Goal: Use online tool/utility: Utilize a website feature to perform a specific function

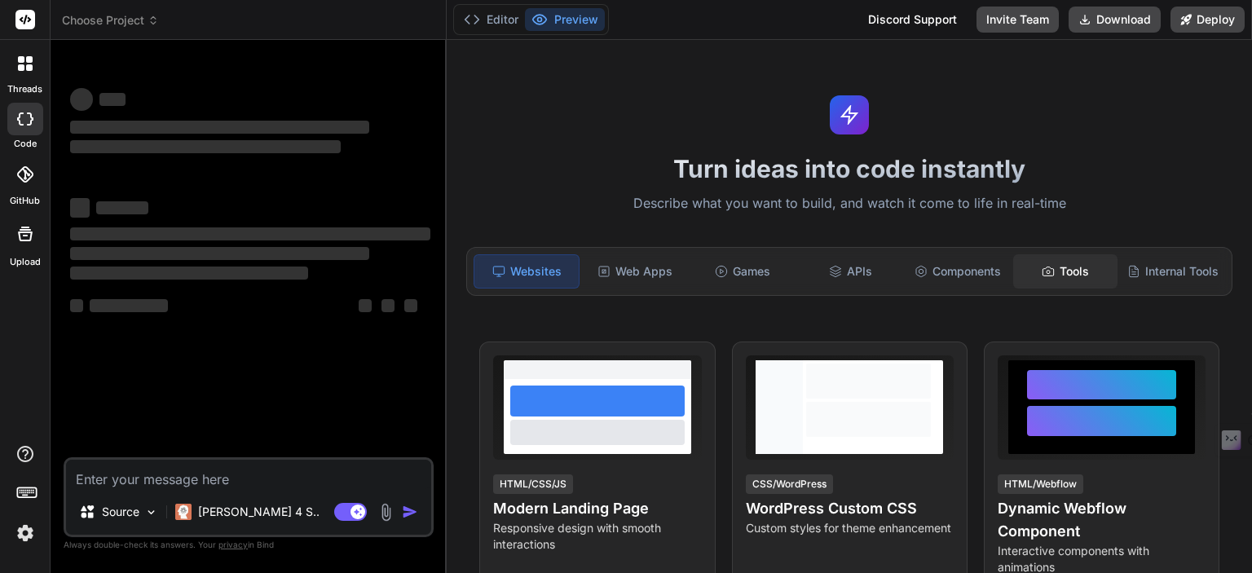
click at [1067, 284] on div "Tools" at bounding box center [1065, 271] width 104 height 34
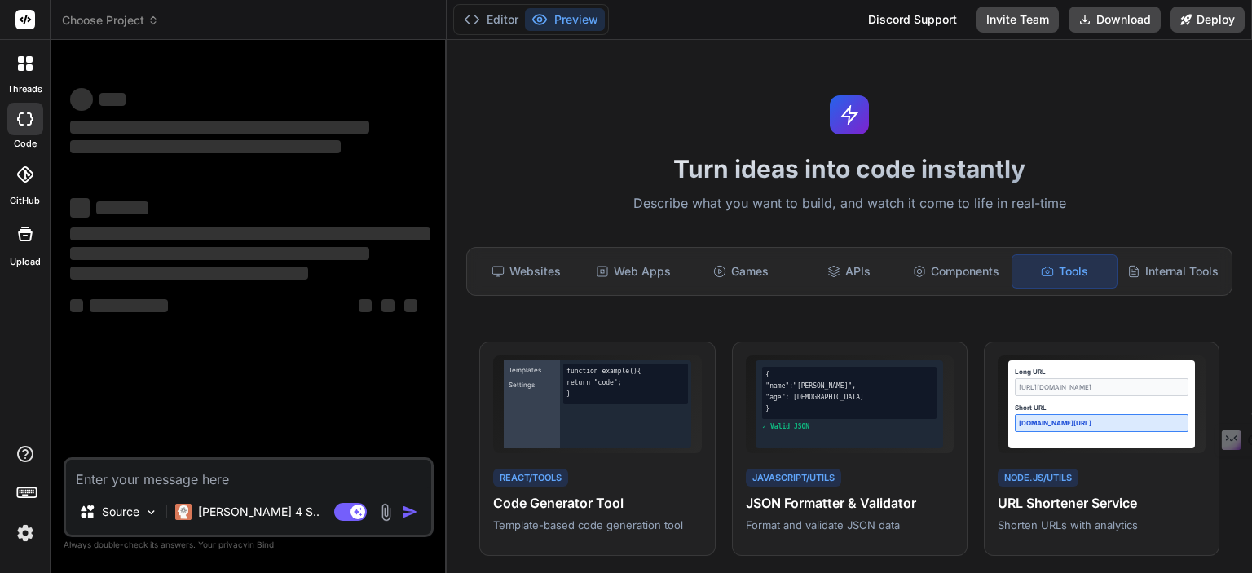
type textarea "x"
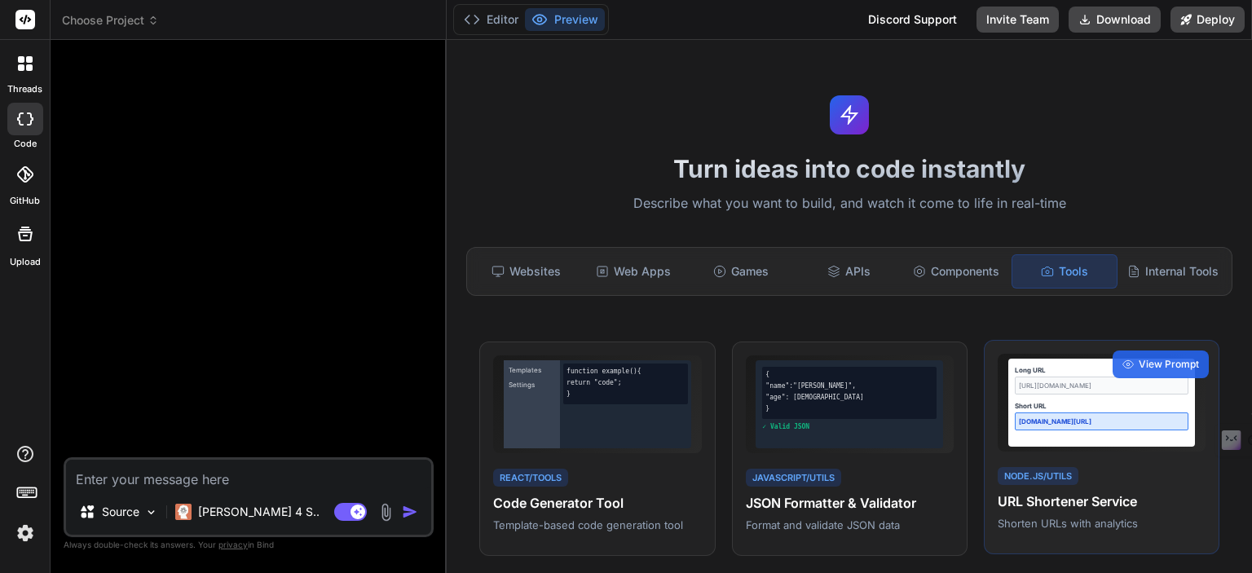
click at [1097, 488] on div "Node.js/Utils URL Shortener Service Shorten URLs with analytics" at bounding box center [1102, 498] width 208 height 67
click at [1123, 362] on icon at bounding box center [1128, 364] width 11 height 11
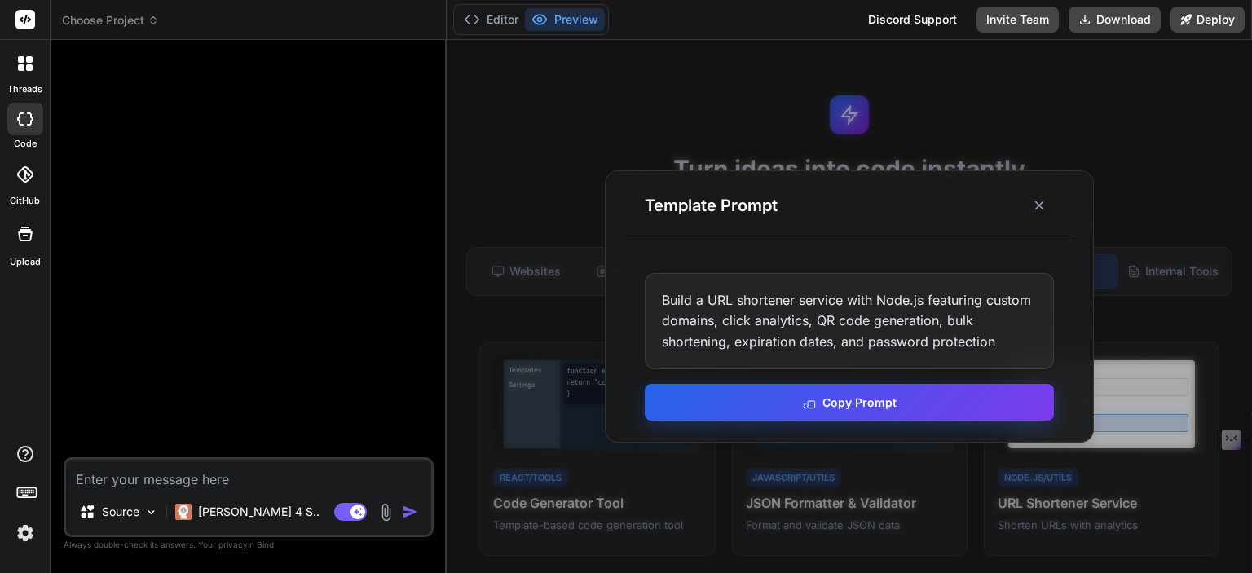
click at [853, 407] on button "Copy Prompt" at bounding box center [849, 402] width 409 height 37
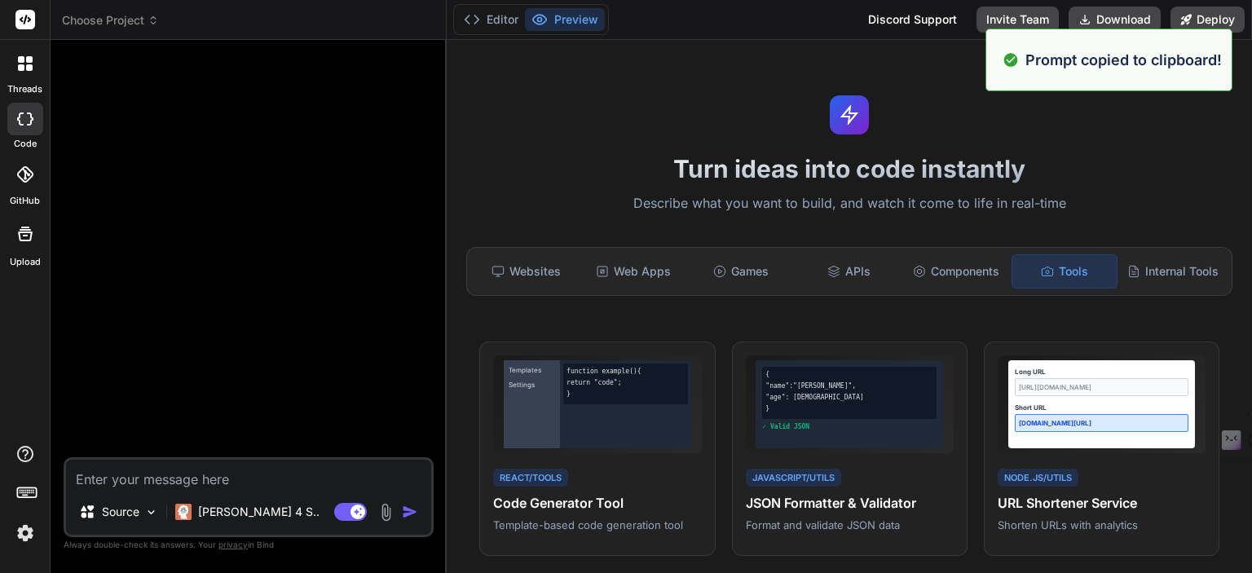
click at [205, 467] on textarea at bounding box center [248, 474] width 365 height 29
paste textarea "Build a URL shortener service with Node.js featuring custom domains, click anal…"
type textarea "Build a URL shortener service with Node.js featuring custom domains, click anal…"
type textarea "x"
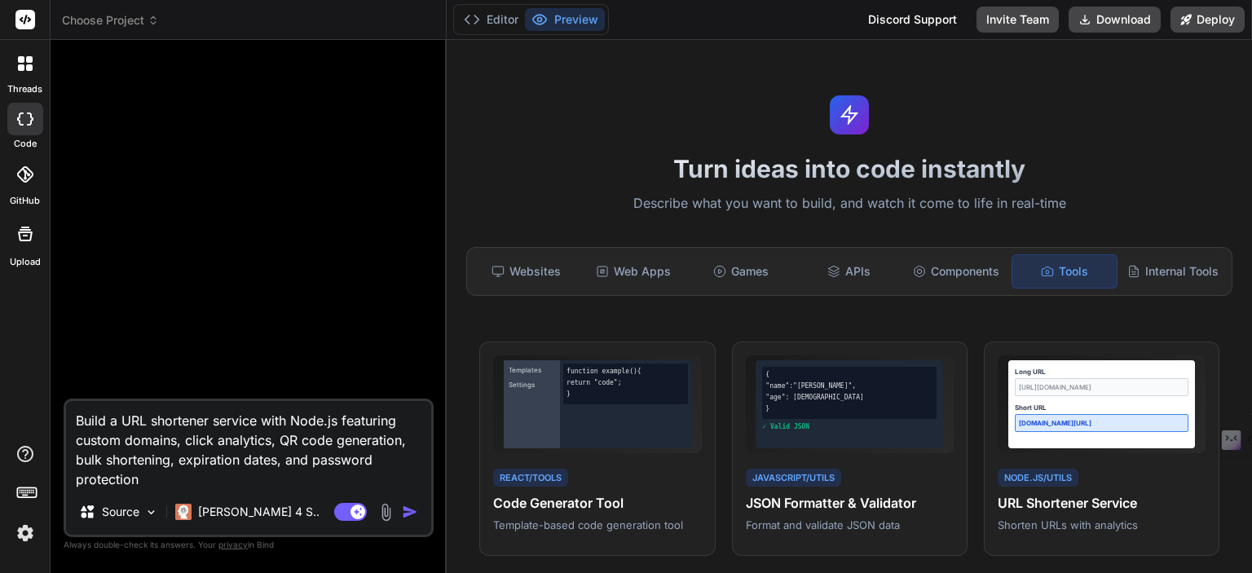
type textarea "Build a URL shortener service with Node.js featuring custom domains, click anal…"
click at [400, 514] on div "Agent Mode. When this toggle is activated, AI automatically makes decisions, re…" at bounding box center [378, 512] width 94 height 20
click at [407, 514] on img "button" at bounding box center [410, 512] width 16 height 16
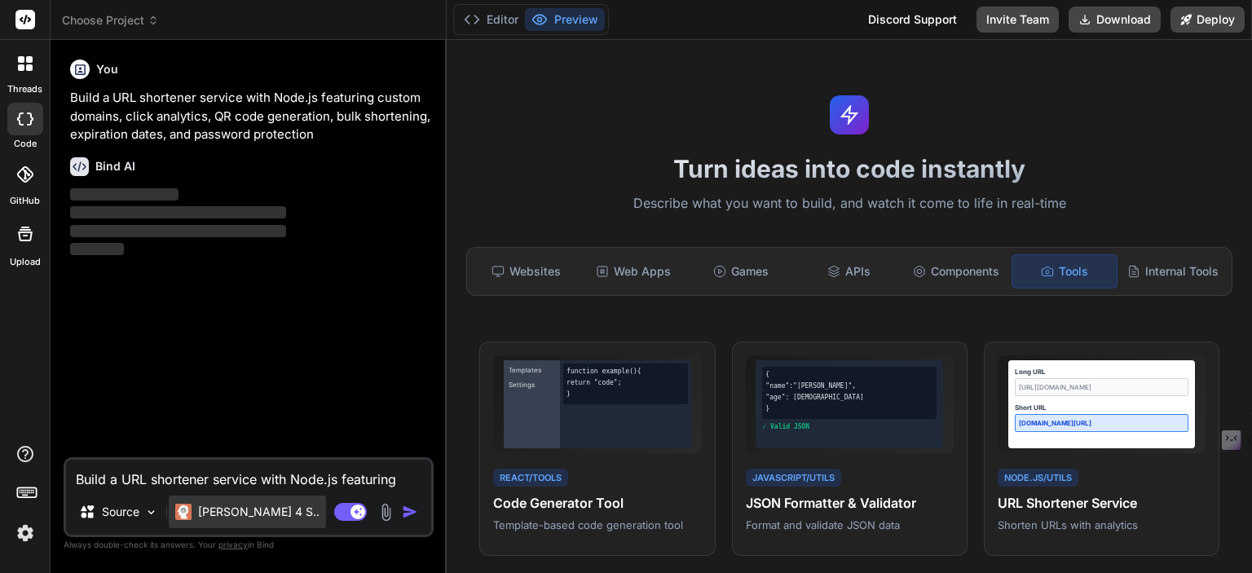
click at [245, 517] on p "[PERSON_NAME] 4 S.." at bounding box center [258, 512] width 121 height 16
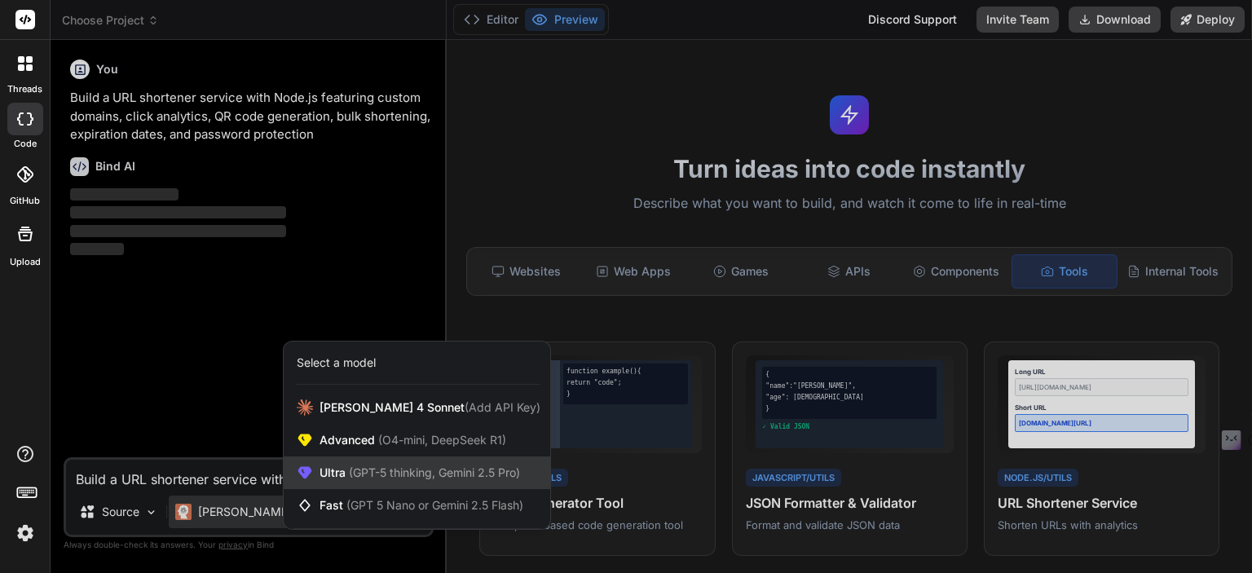
click at [315, 474] on div "Ultra (GPT-5 thinking, Gemini 2.5 Pro)" at bounding box center [417, 473] width 267 height 33
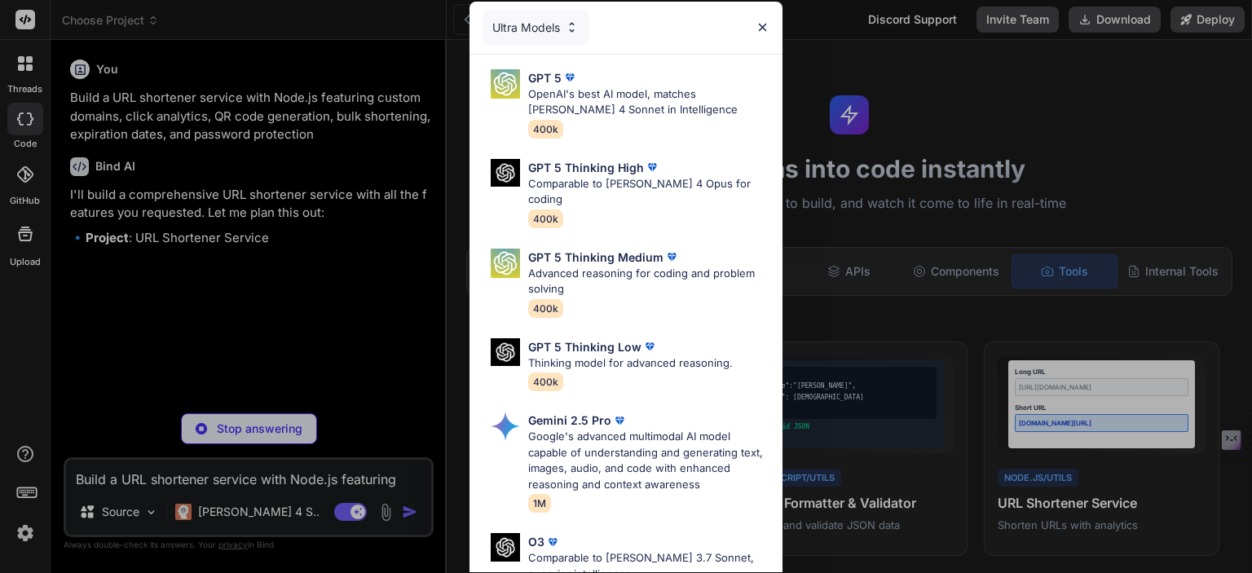
click at [758, 25] on img at bounding box center [763, 27] width 14 height 14
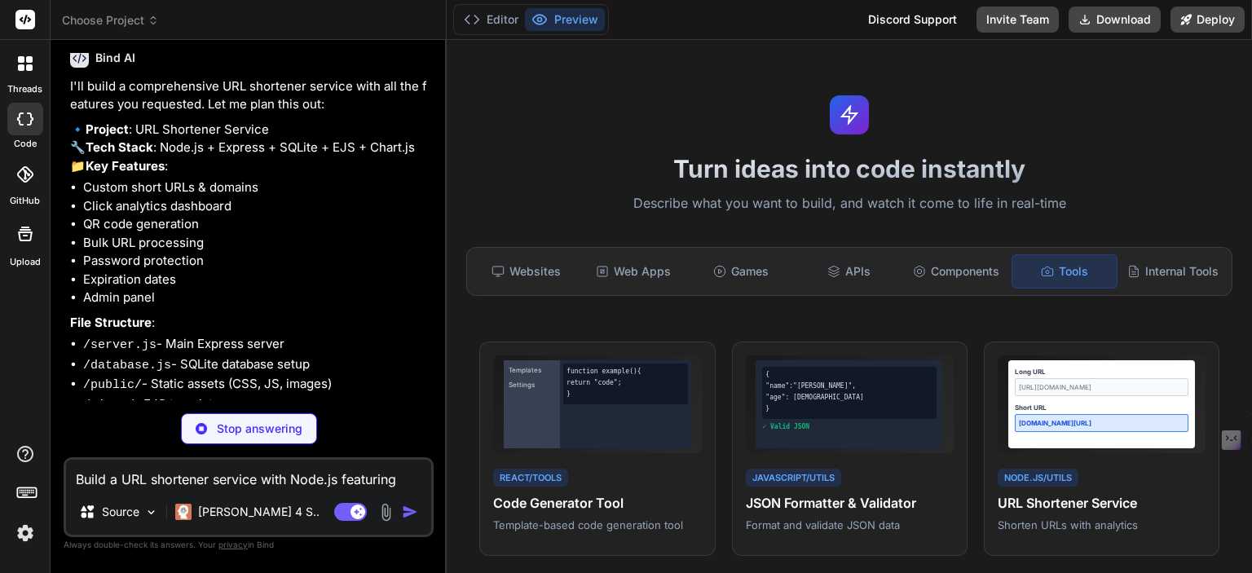
type textarea "x"
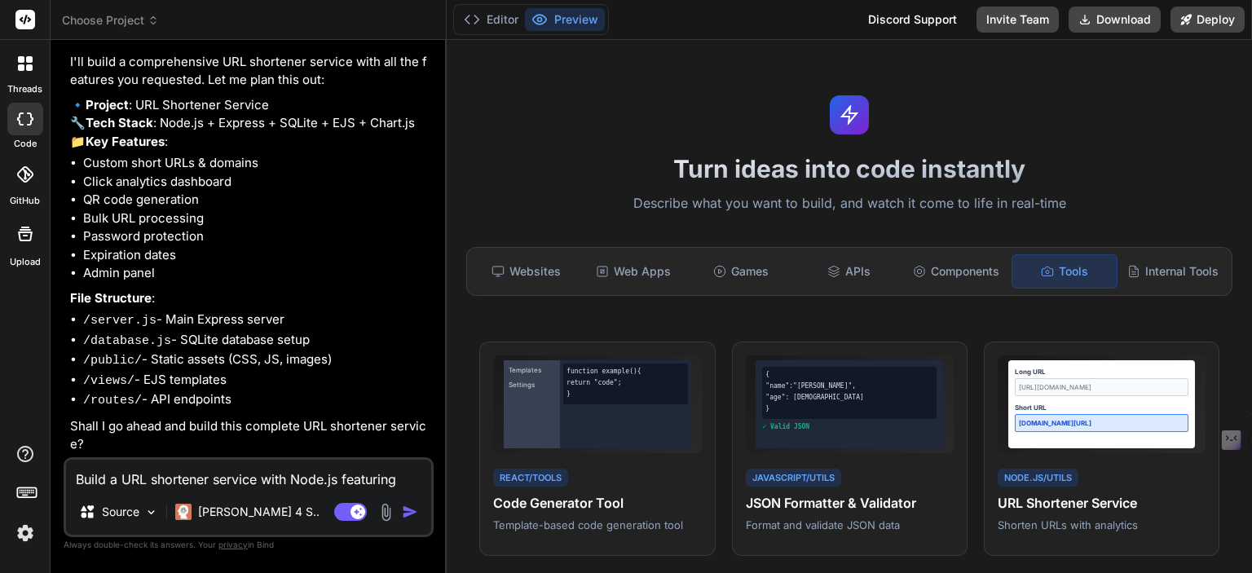
scroll to position [161, 0]
click at [139, 477] on textarea "Build a URL shortener service with Node.js featuring custom domains, click anal…" at bounding box center [248, 474] width 365 height 29
type textarea "y"
type textarea "x"
type textarea "ye"
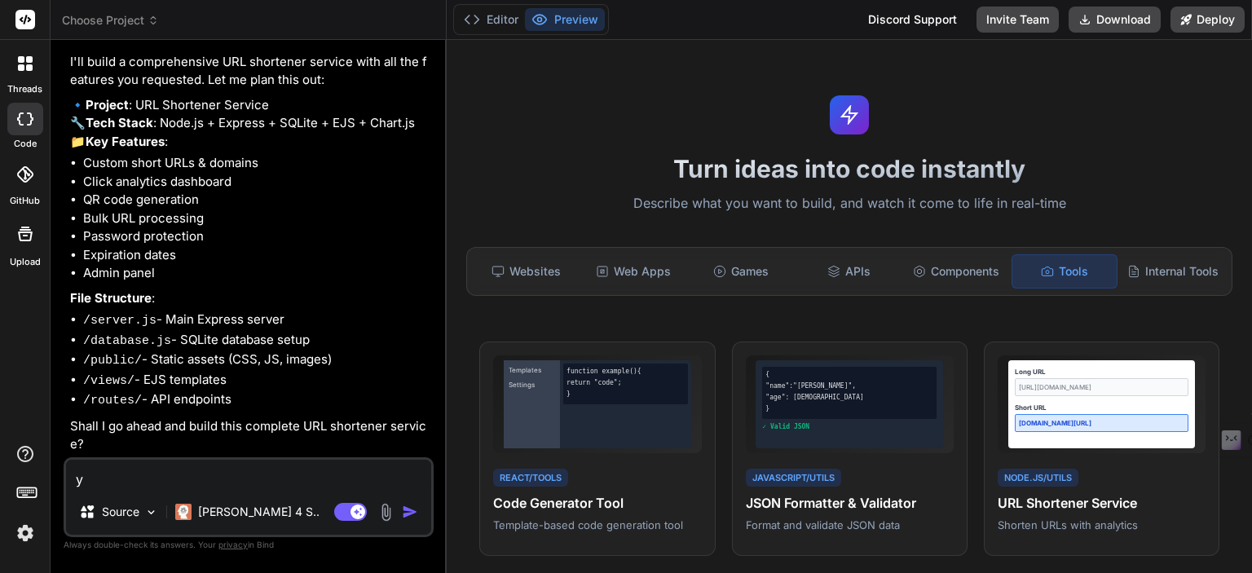
type textarea "x"
type textarea "yes"
type textarea "x"
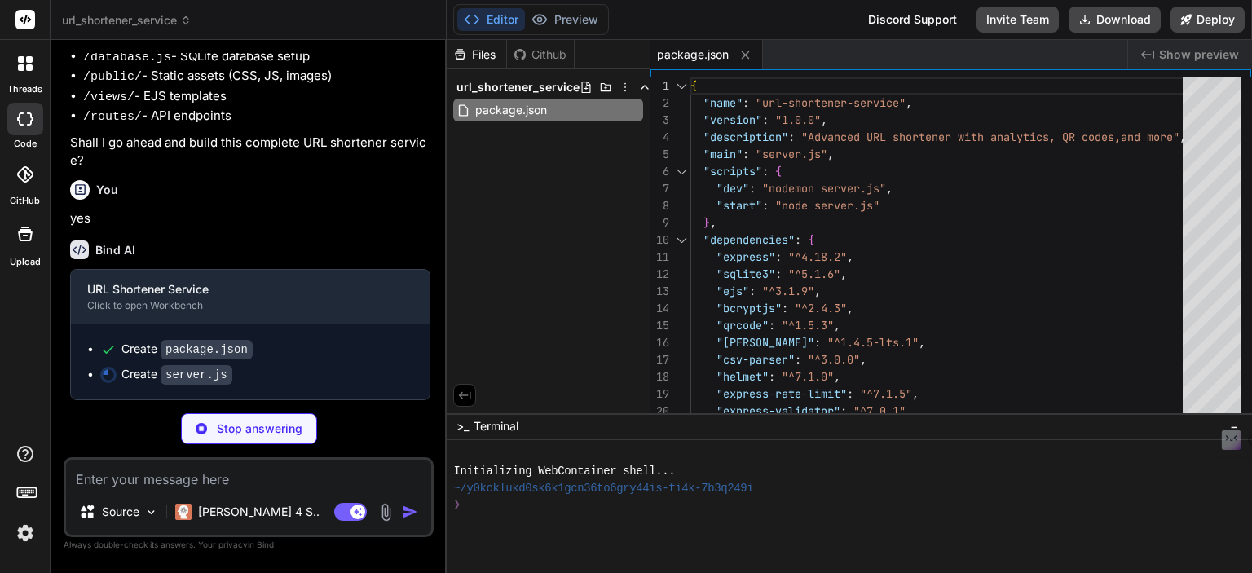
scroll to position [445, 0]
click at [135, 376] on div "Create server.js" at bounding box center [176, 374] width 111 height 17
click at [133, 354] on div "Create package.json" at bounding box center [186, 349] width 131 height 17
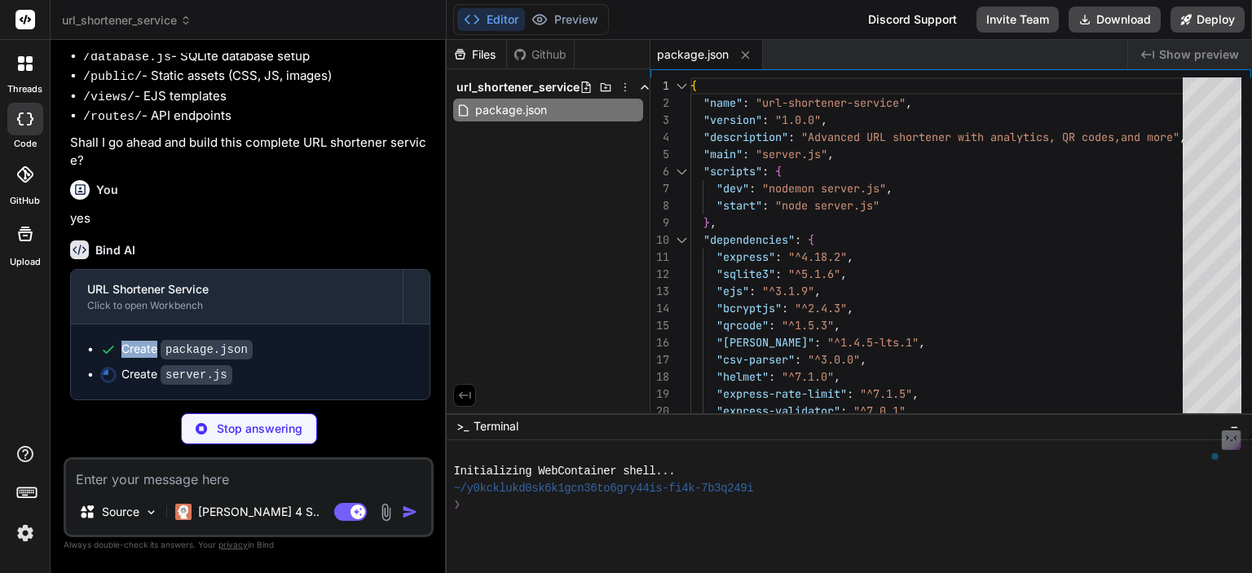
click at [133, 354] on div "Create package.json" at bounding box center [186, 349] width 131 height 17
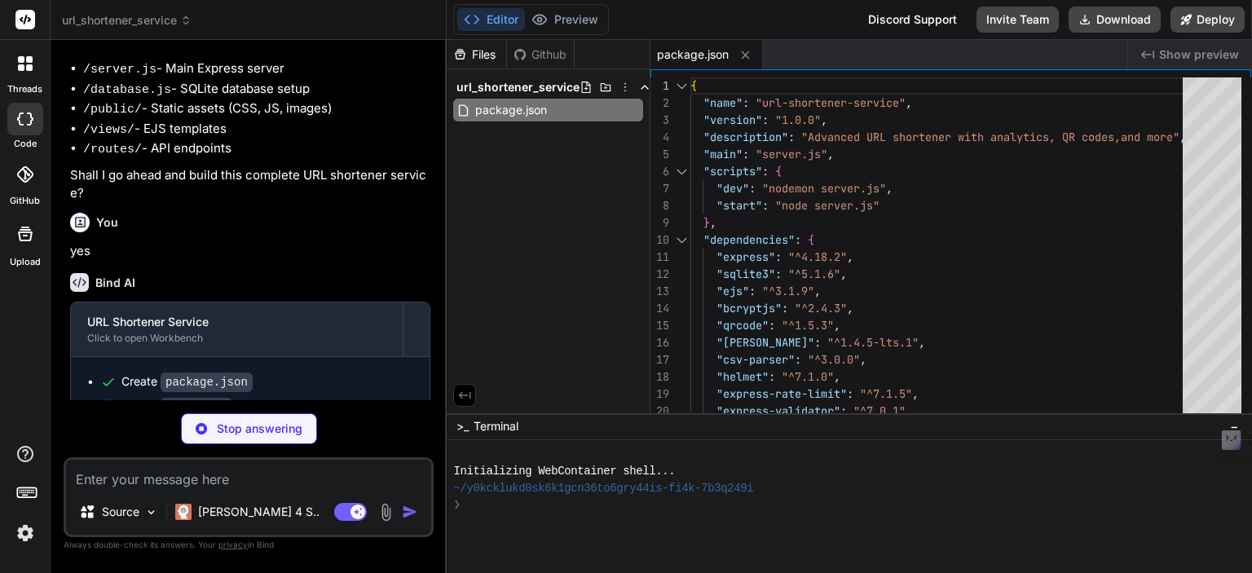
scroll to position [376, 0]
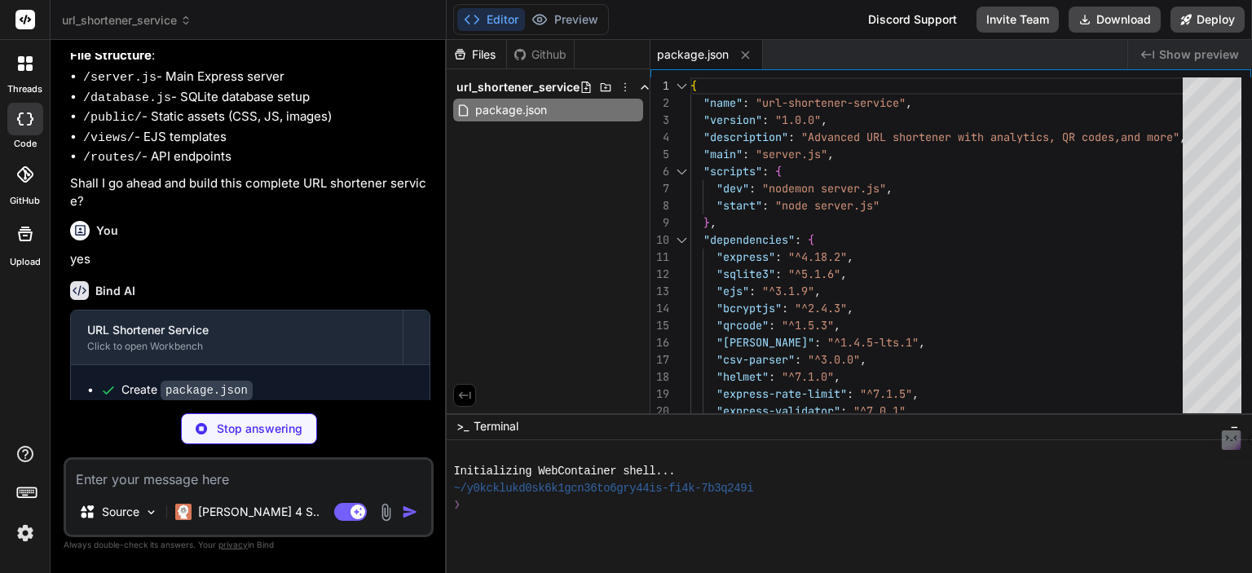
type textarea "x"
type textarea "} }); // Start server app.listen(PORT, () => { console.log(`URL Shortener runni…"
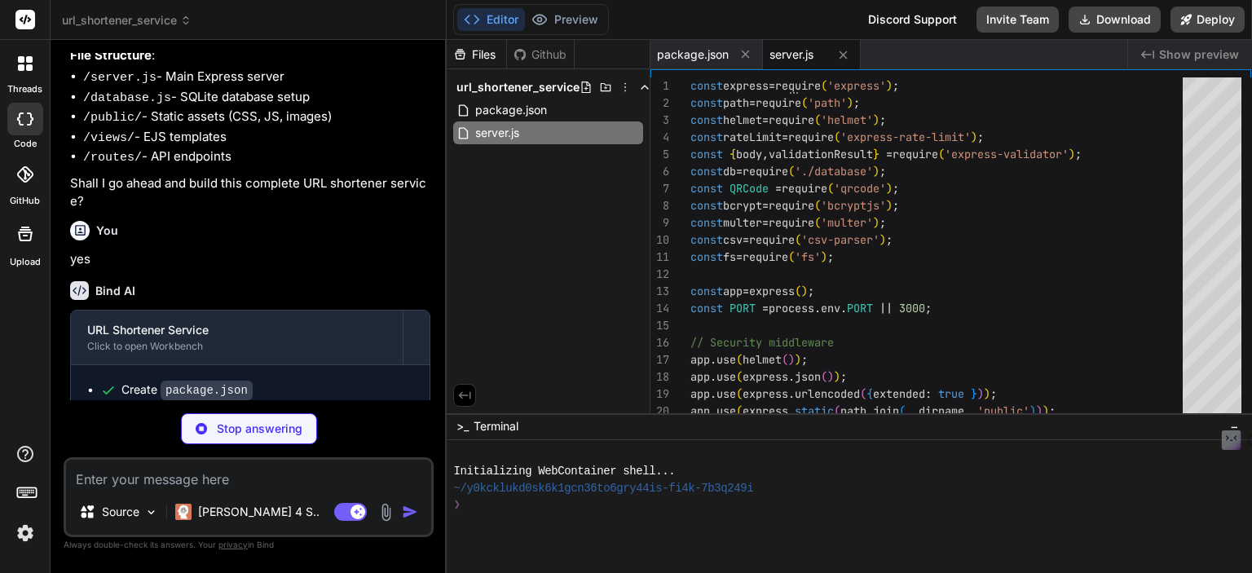
type textarea "x"
type textarea "module.exports = db;"
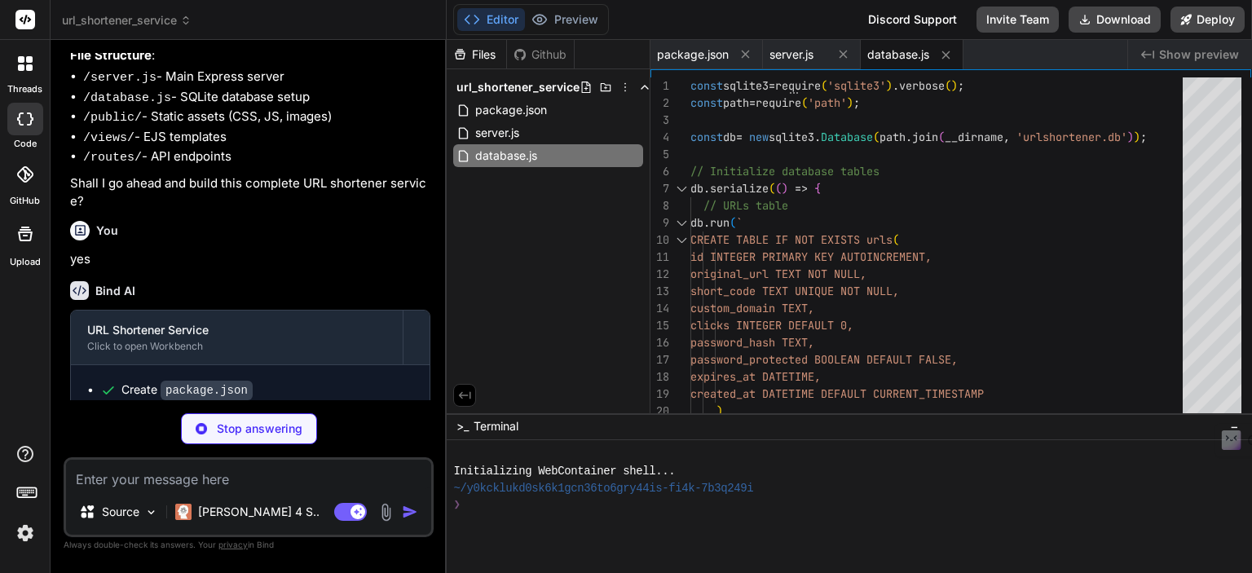
type textarea "x"
type textarea "</footer> <script src="/js/script.js"></script> </body> </html>"
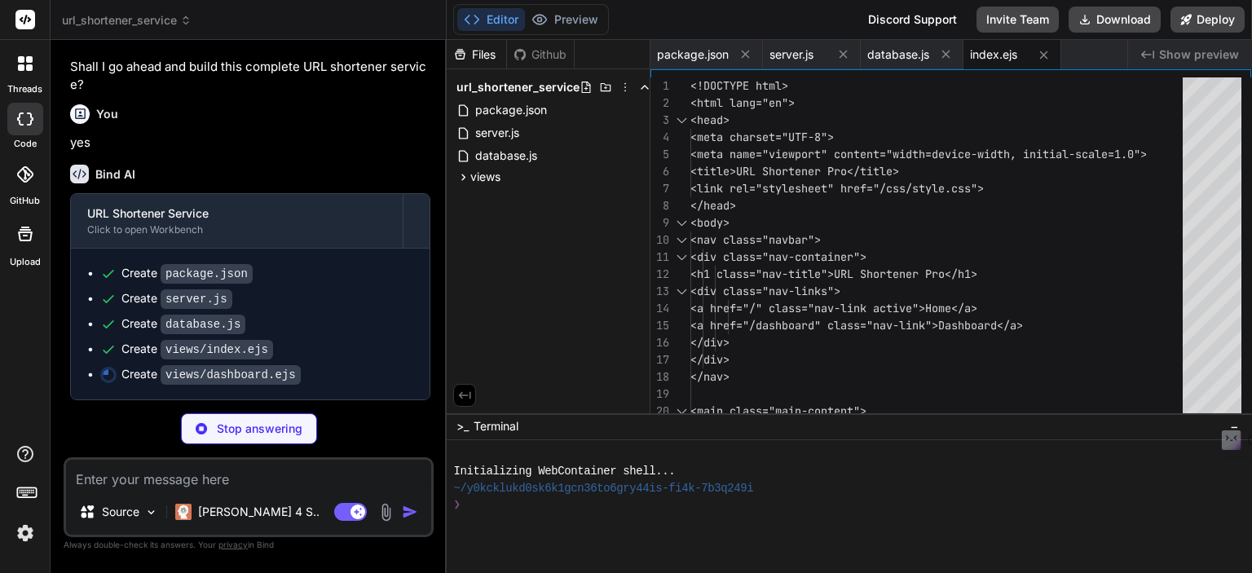
scroll to position [520, 0]
type textarea "x"
type textarea "</div> <script src="/js/dashboard.js"></script> </body> </html>"
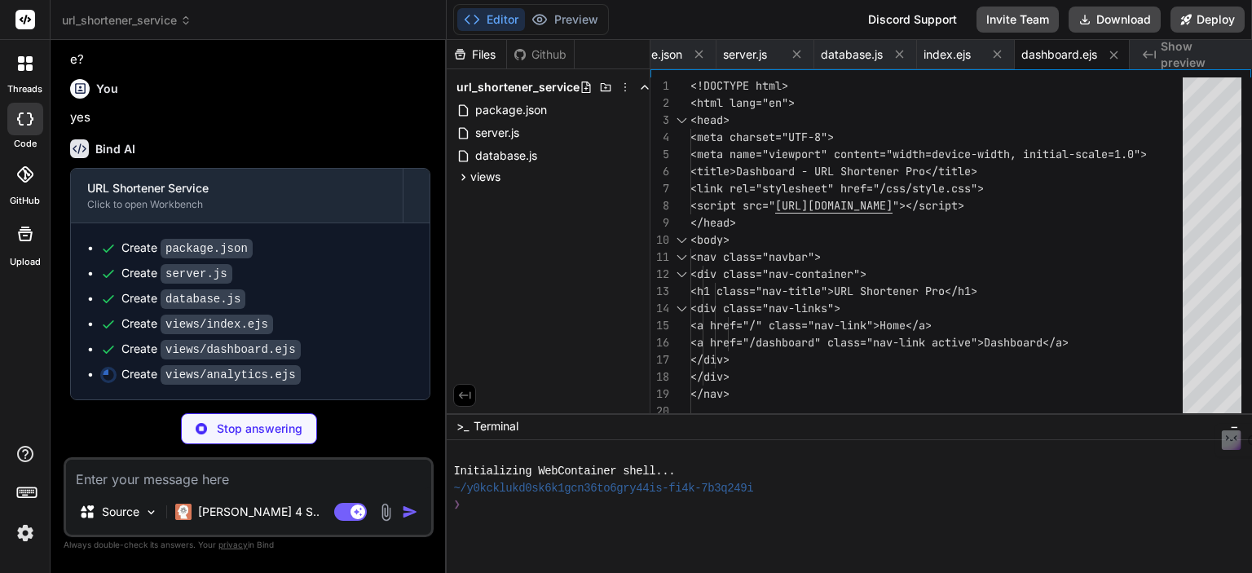
scroll to position [545, 0]
type textarea "x"
type textarea "</body> </html>"
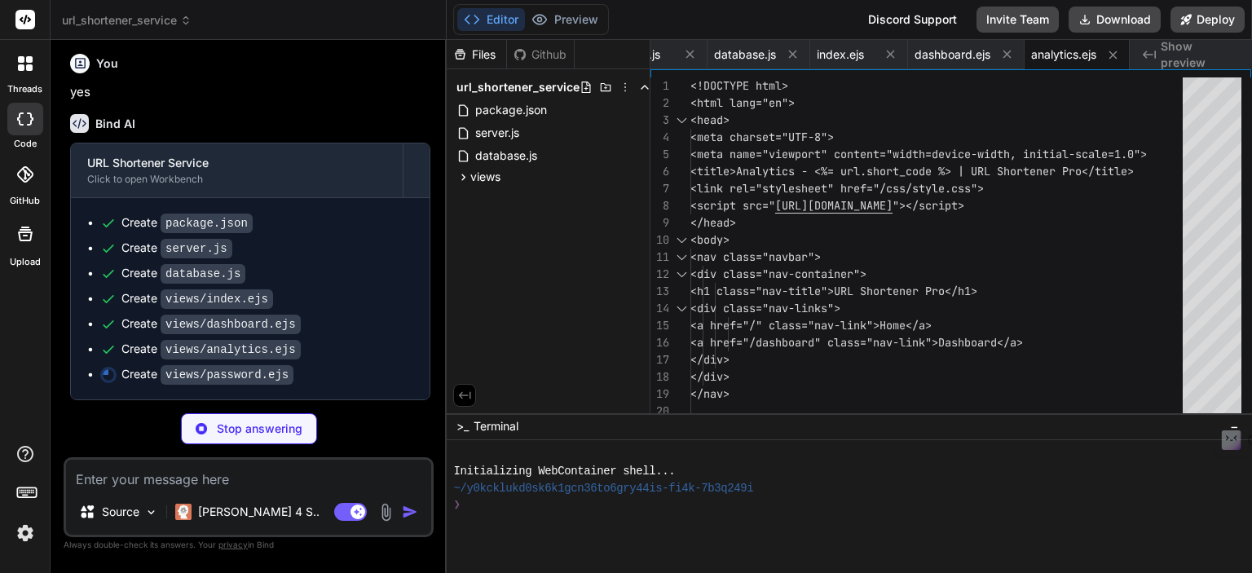
scroll to position [0, 264]
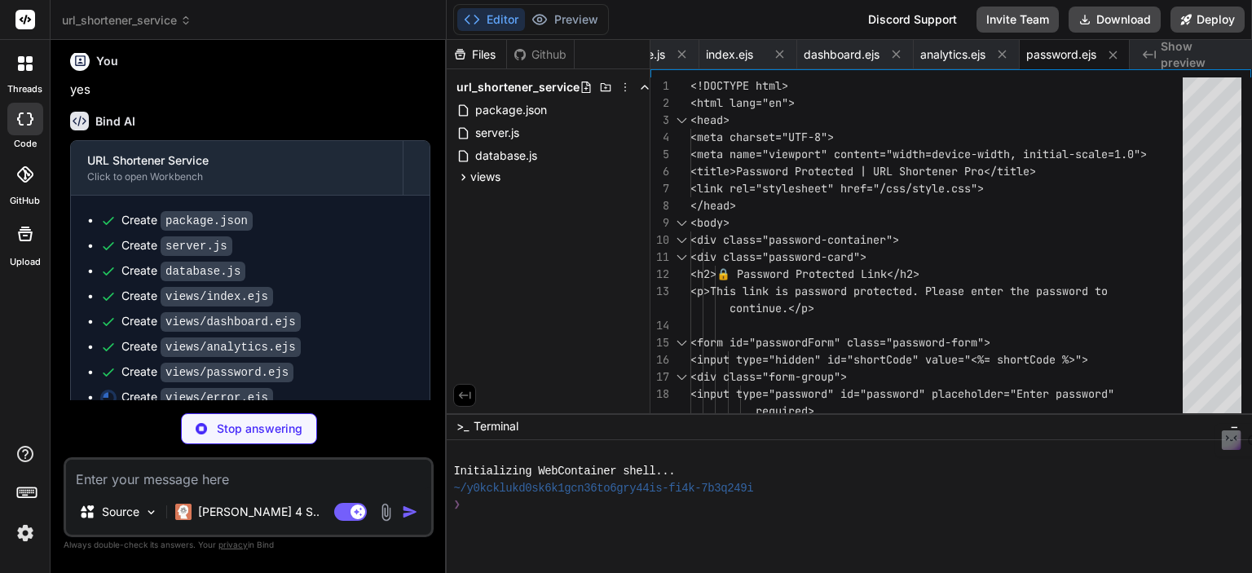
type textarea "x"
type textarea "<div class="error-card"> <h1>⚠️ Oops!</h1> <p class="error-message"><%= message…"
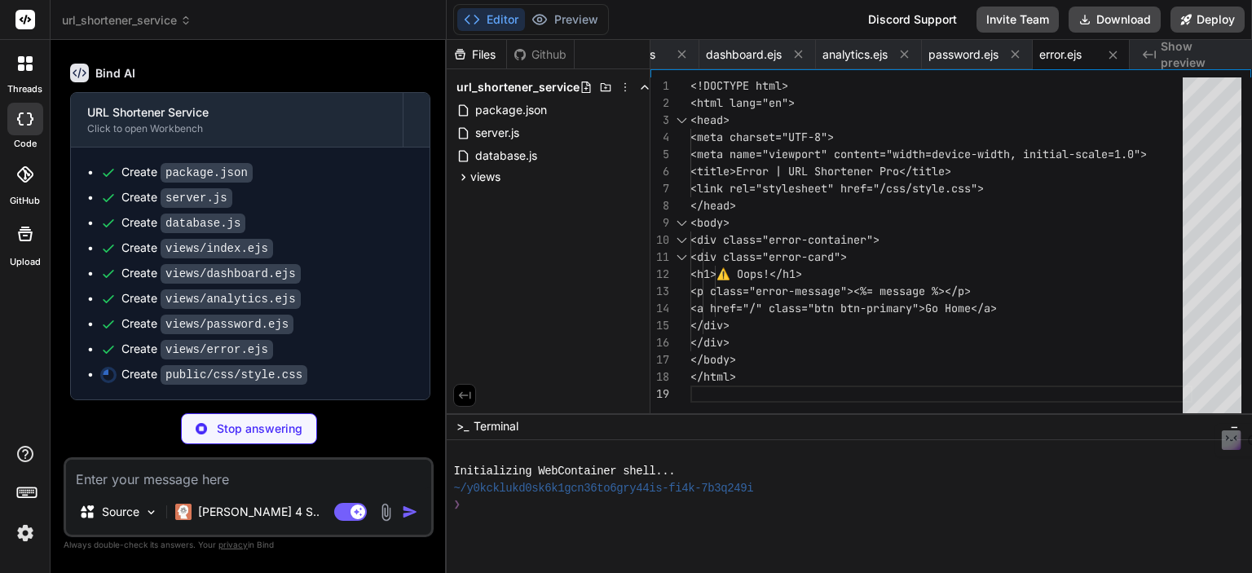
scroll to position [620, 0]
type textarea "x"
type textarea ".actions { flex-direction: column; } }"
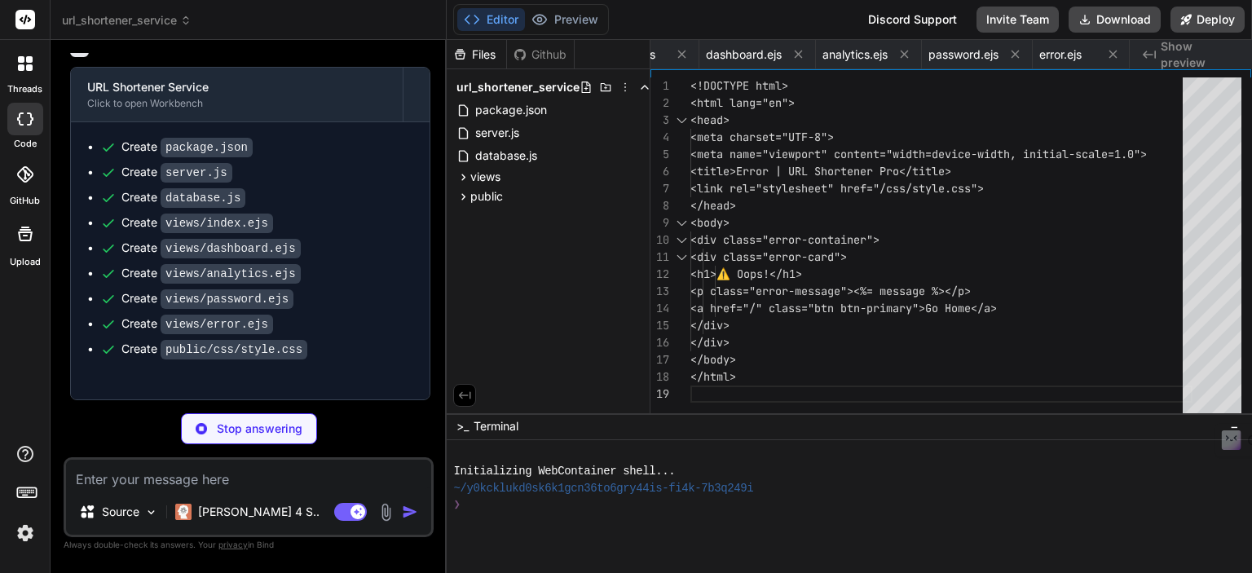
type textarea "x"
type textarea "// Set minimum date for expiration to current date document.getElementById('exp…"
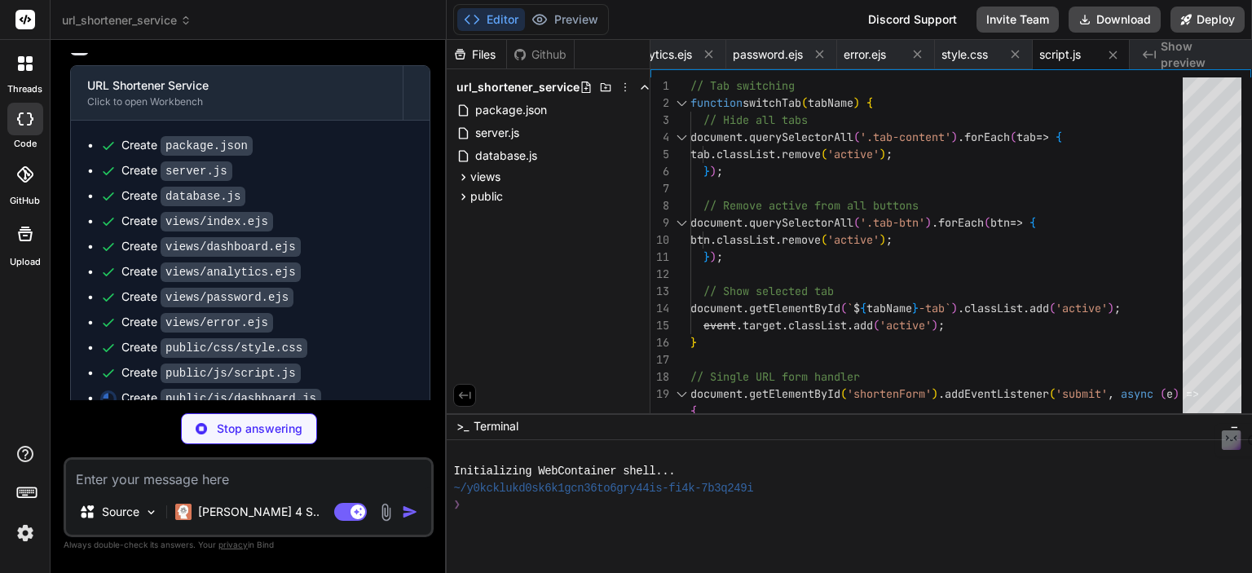
scroll to position [671, 0]
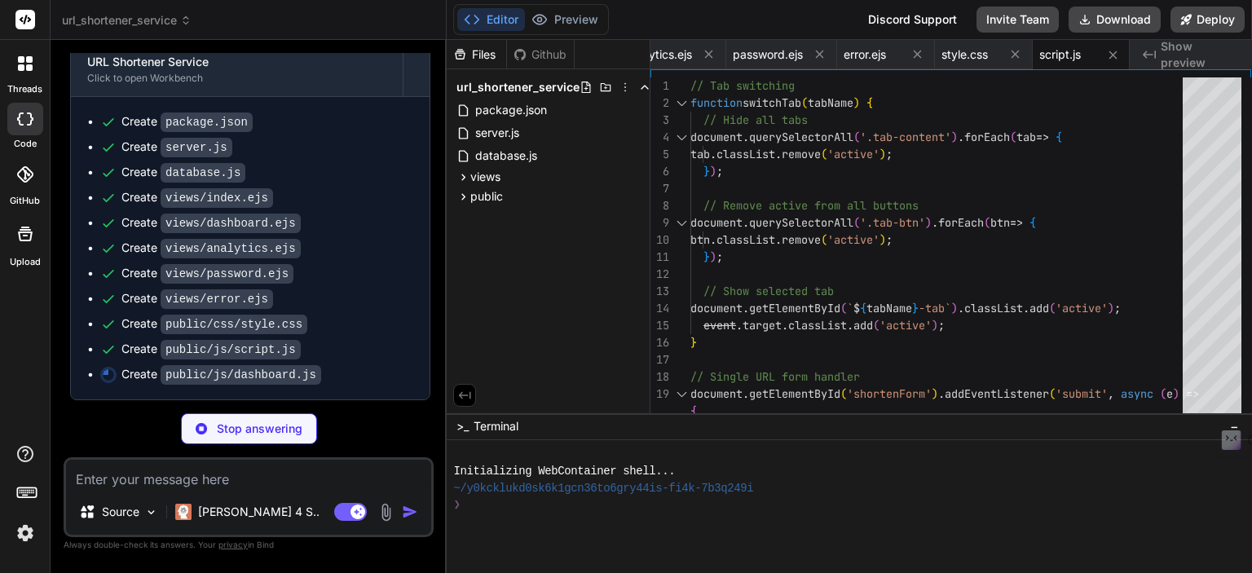
type textarea "x"
type textarea "}"
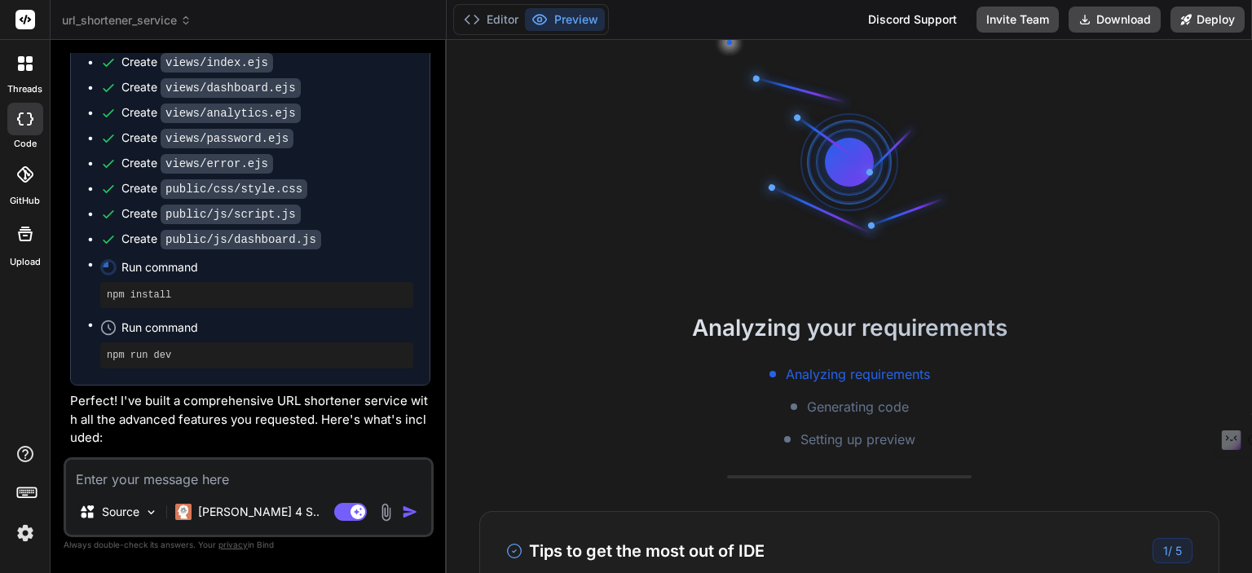
scroll to position [333, 0]
type textarea "x"
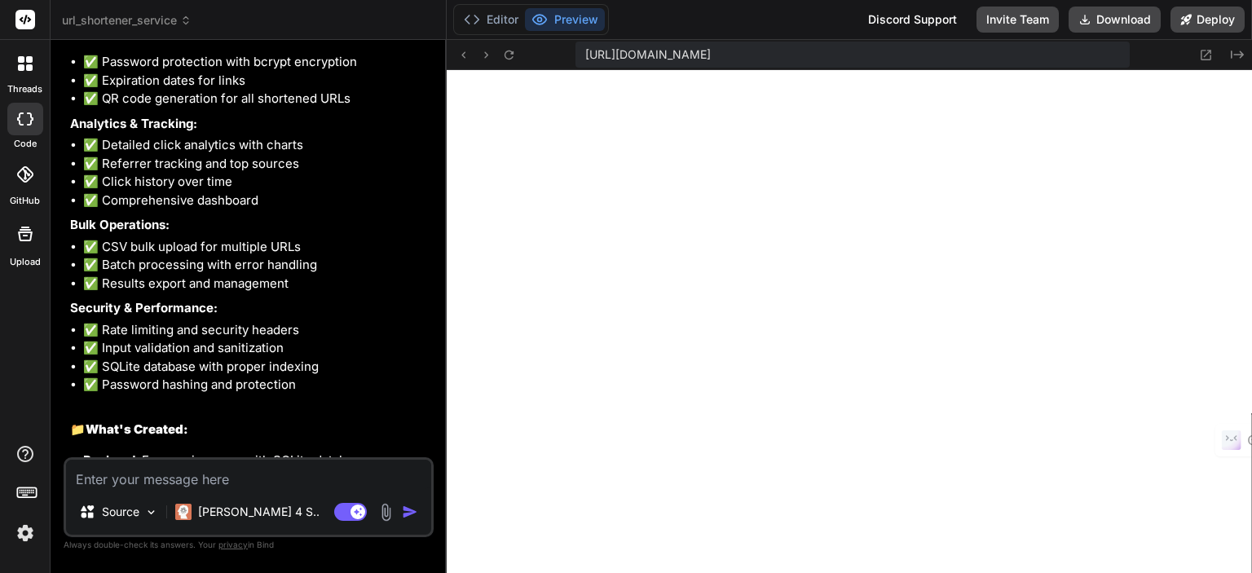
scroll to position [1141, 0]
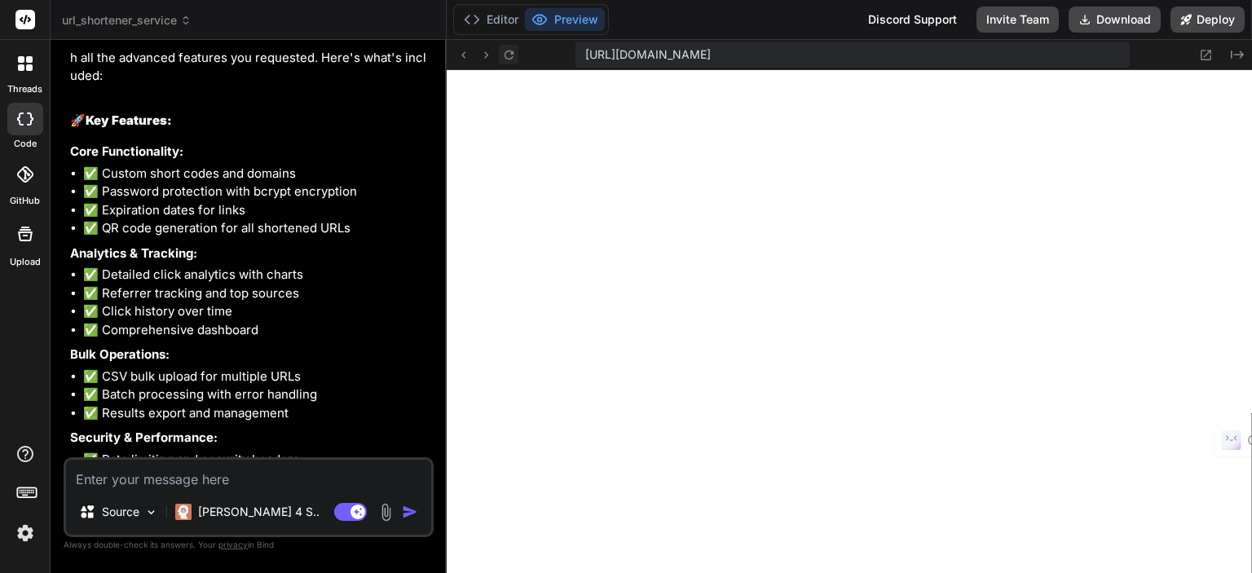
click at [511, 57] on icon at bounding box center [509, 55] width 14 height 14
click at [511, 57] on icon at bounding box center [509, 54] width 9 height 9
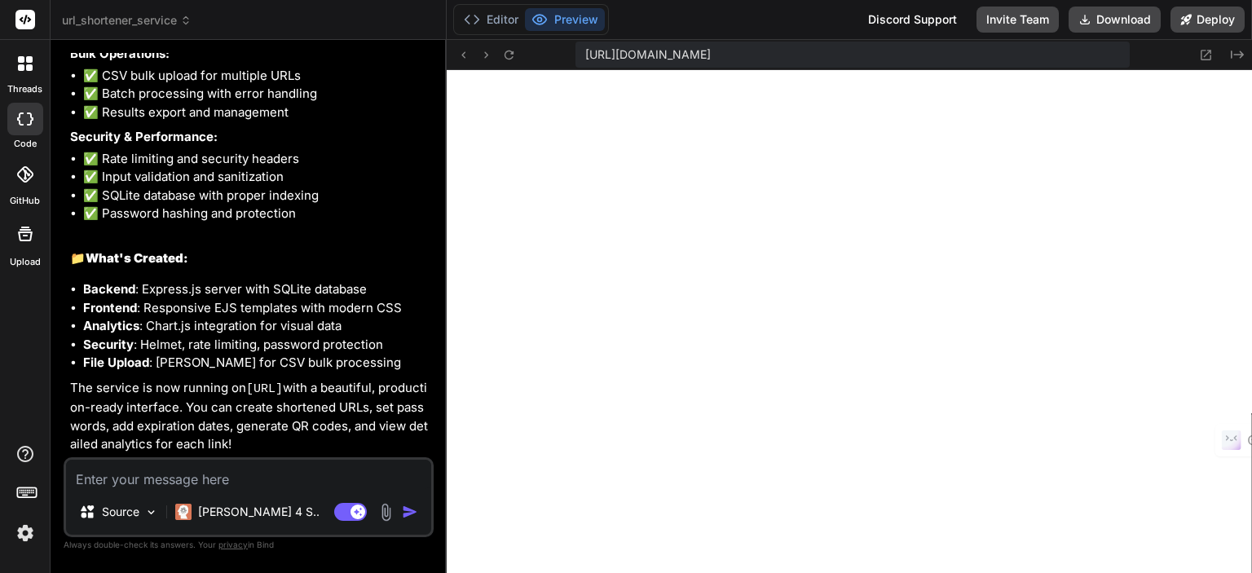
scroll to position [1467, 0]
click at [205, 474] on textarea at bounding box center [248, 474] width 365 height 29
type textarea "c"
type textarea "x"
type textarea "co"
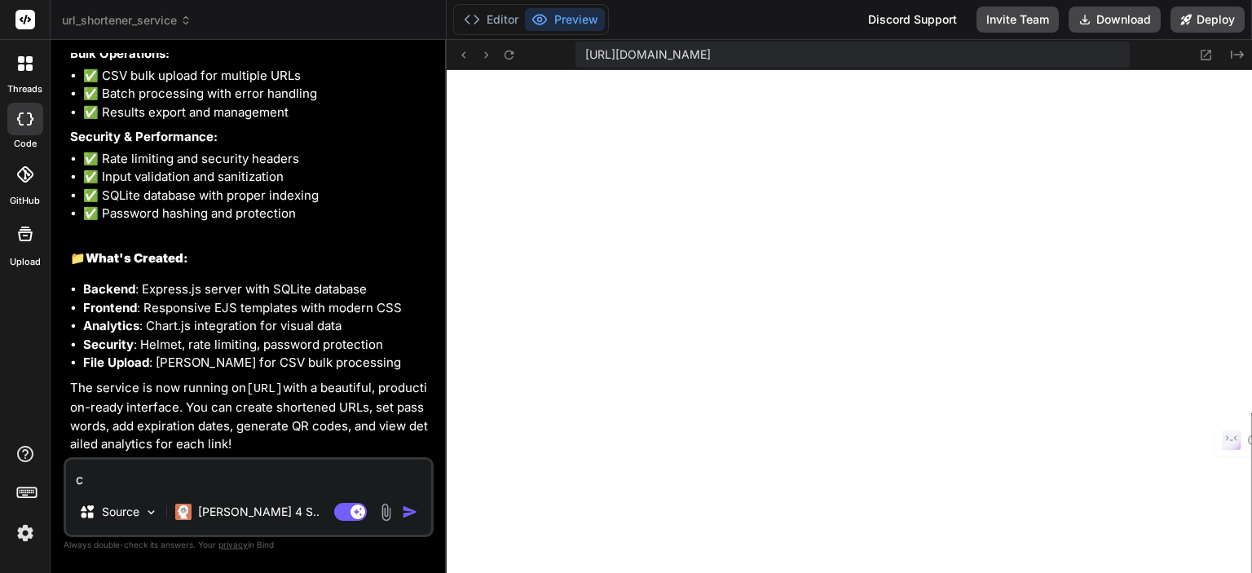
type textarea "x"
type textarea "cod"
type textarea "x"
type textarea "code"
type textarea "x"
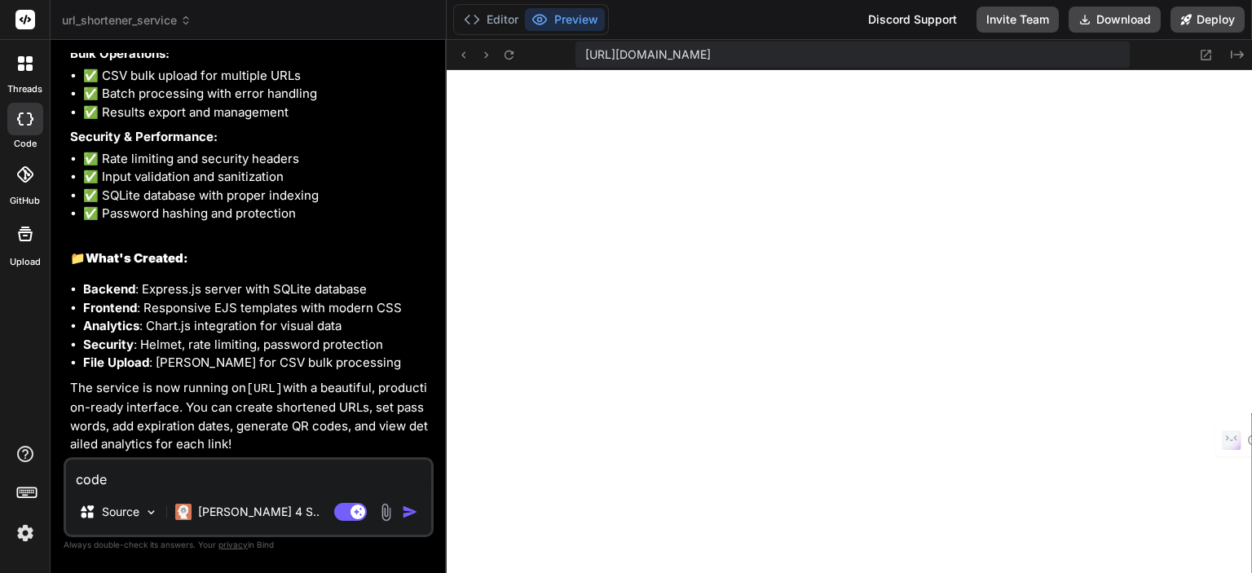
type textarea "code"
type textarea "x"
type textarea "code i"
type textarea "x"
type textarea "code is"
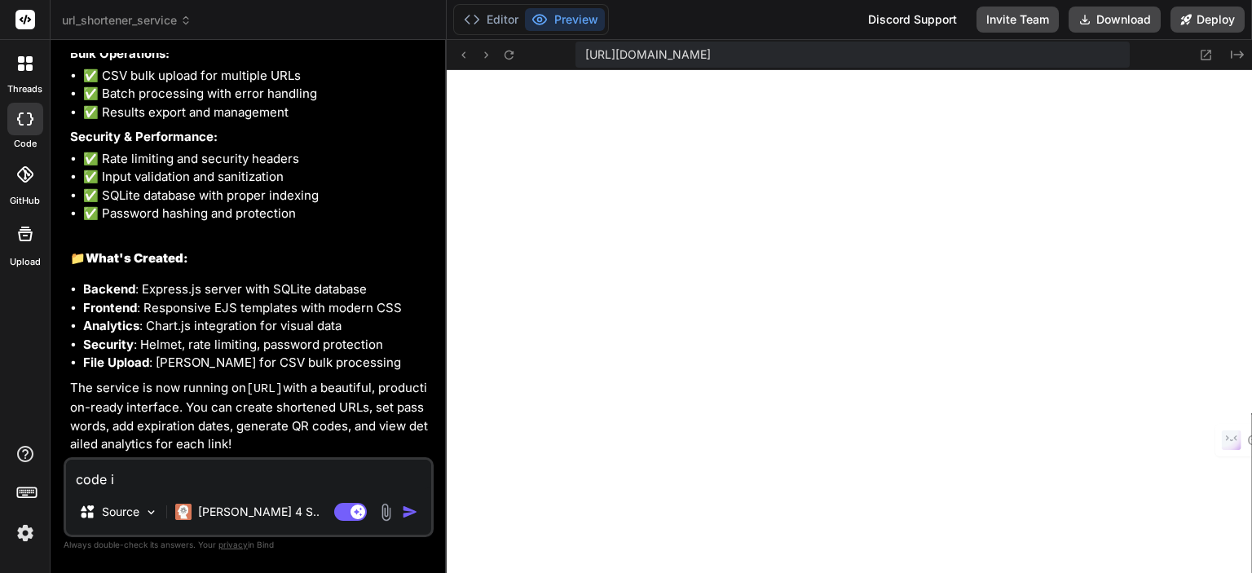
type textarea "x"
type textarea "code is"
type textarea "x"
type textarea "code is n"
type textarea "x"
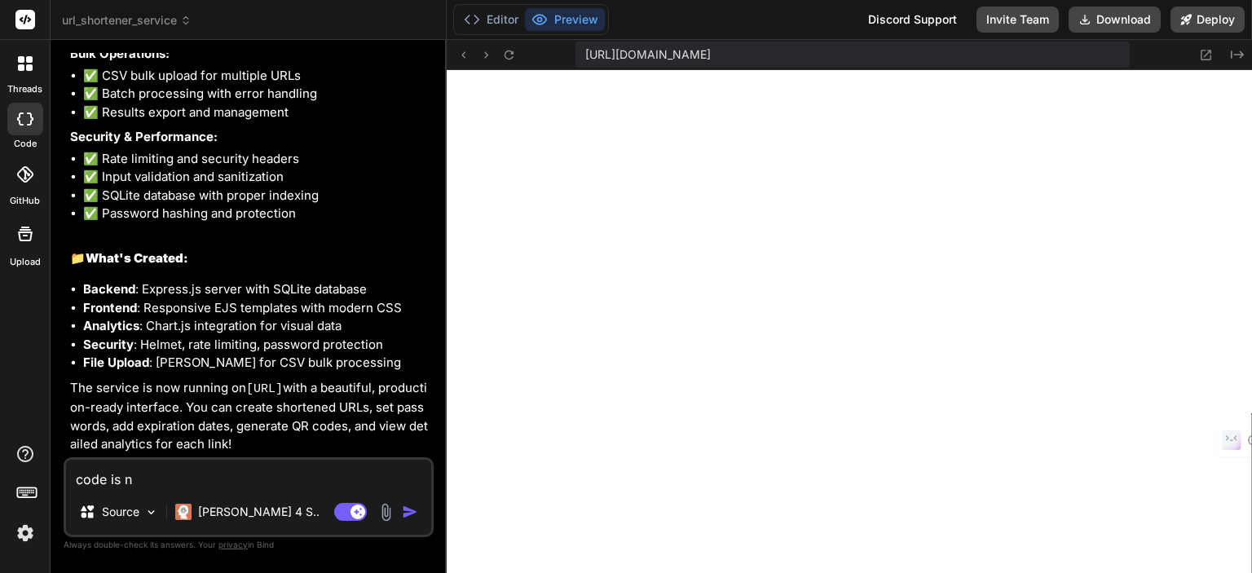
type textarea "code is no"
type textarea "x"
type textarea "code is not"
type textarea "x"
type textarea "code is not g"
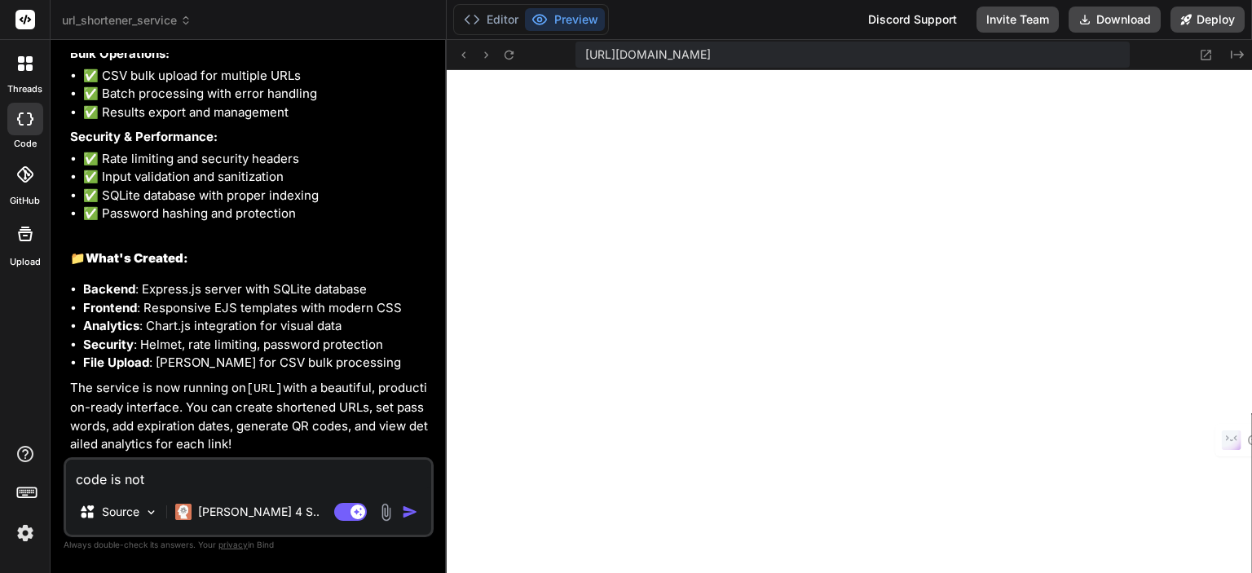
type textarea "x"
type textarea "code is not gi"
type textarea "x"
type textarea "code is not giv"
type textarea "x"
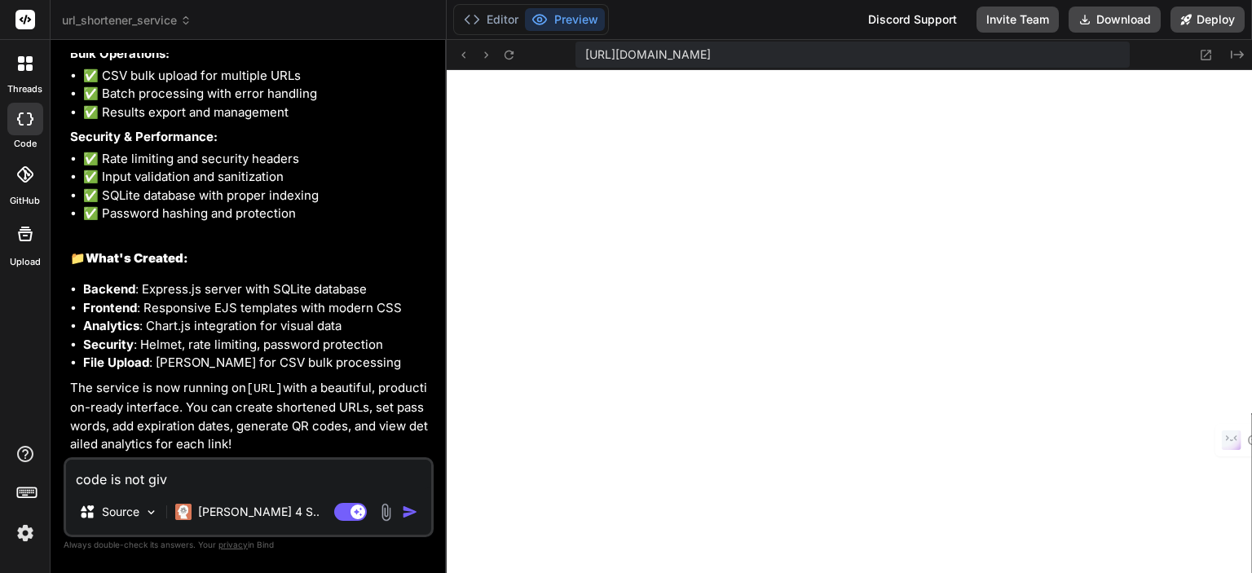
type textarea "code is not givi"
type textarea "x"
type textarea "code is not givin"
type textarea "x"
type textarea "code is not giving"
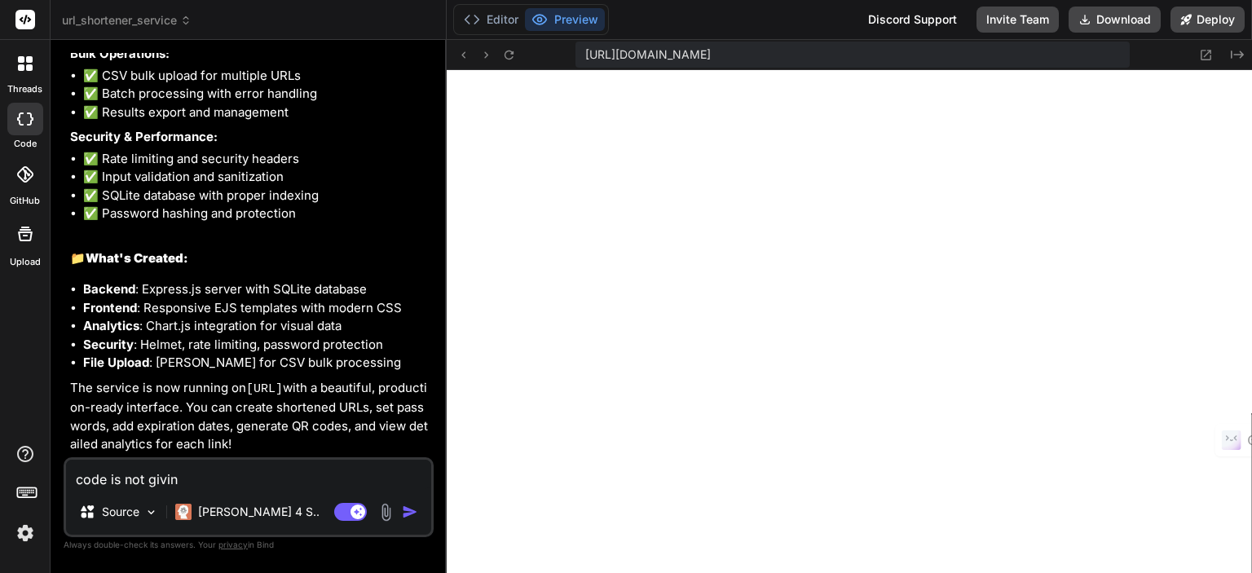
type textarea "x"
type textarea "code is not giving"
type textarea "x"
type textarea "code is not giving a"
type textarea "x"
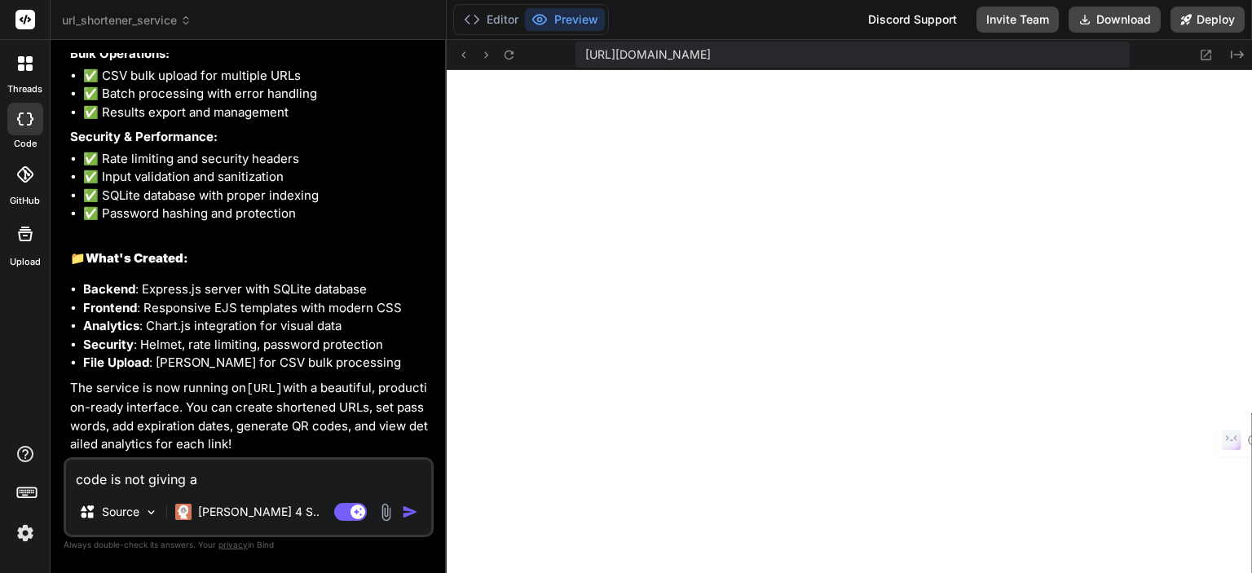
type textarea "code is not giving an"
type textarea "x"
type textarea "code is not giving any"
type textarea "x"
type textarea "code is not giving any"
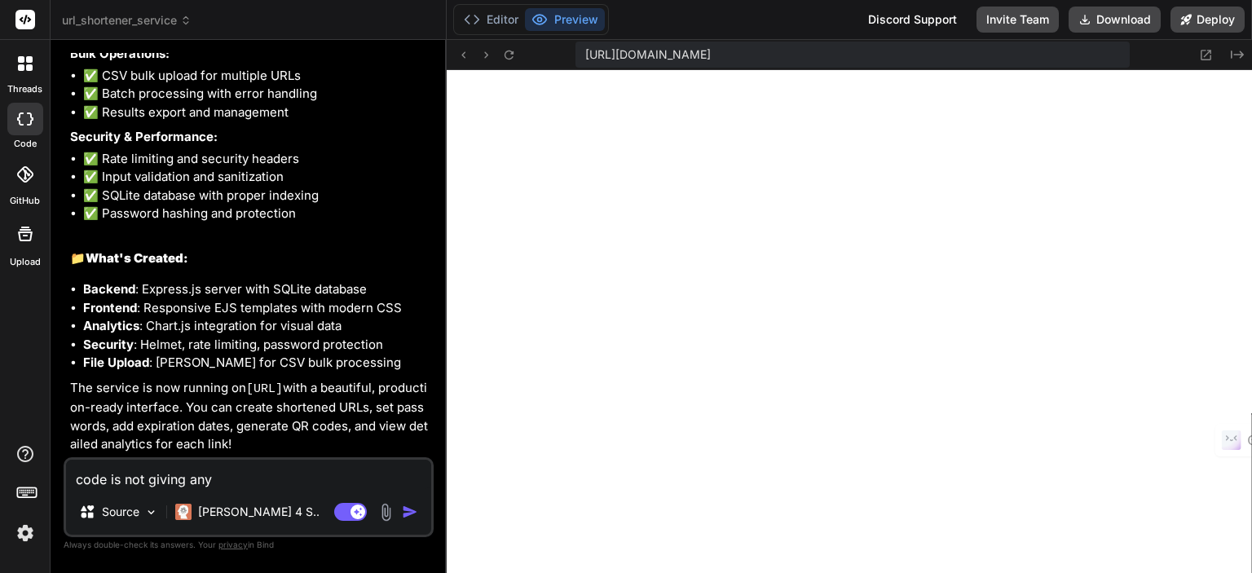
type textarea "x"
type textarea "code is not giving any p"
type textarea "x"
type textarea "code is not giving any pr"
type textarea "x"
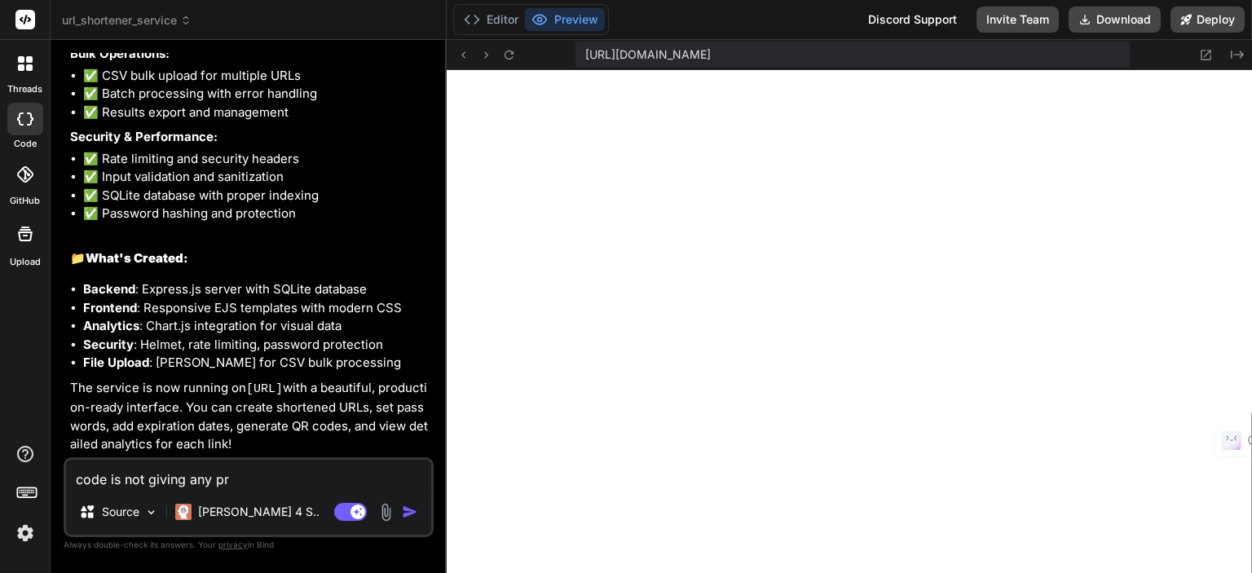
type textarea "code is not giving any pre"
type textarea "x"
type textarea "code is not giving any prev"
type textarea "x"
type textarea "code is not giving any previ"
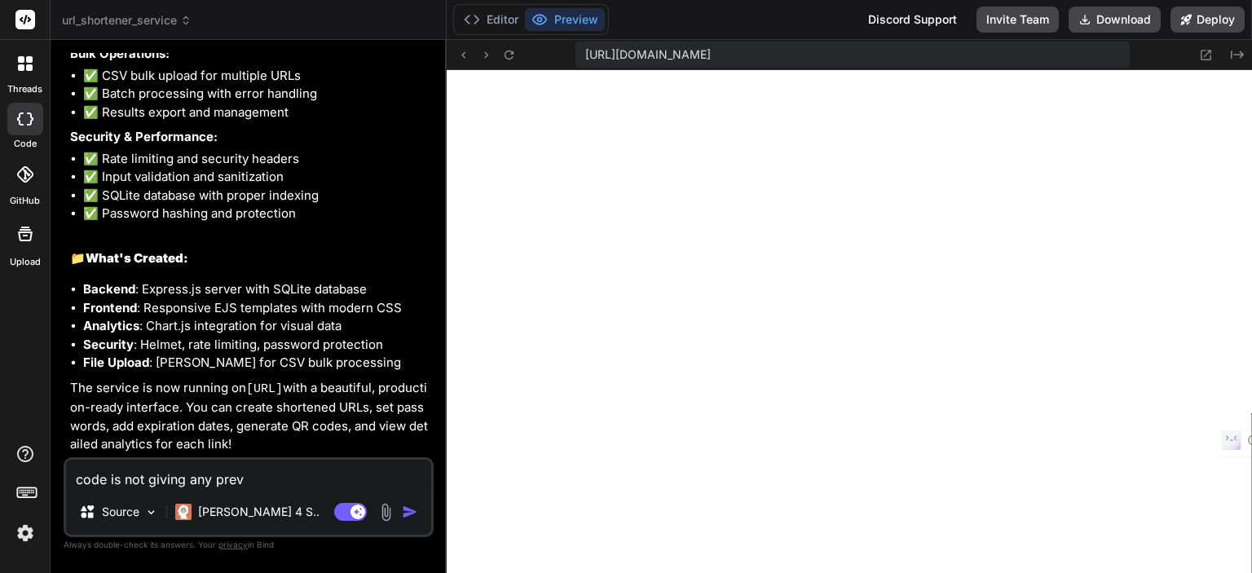
type textarea "x"
type textarea "code is not giving any previe"
type textarea "x"
type textarea "code is not giving any preview"
type textarea "x"
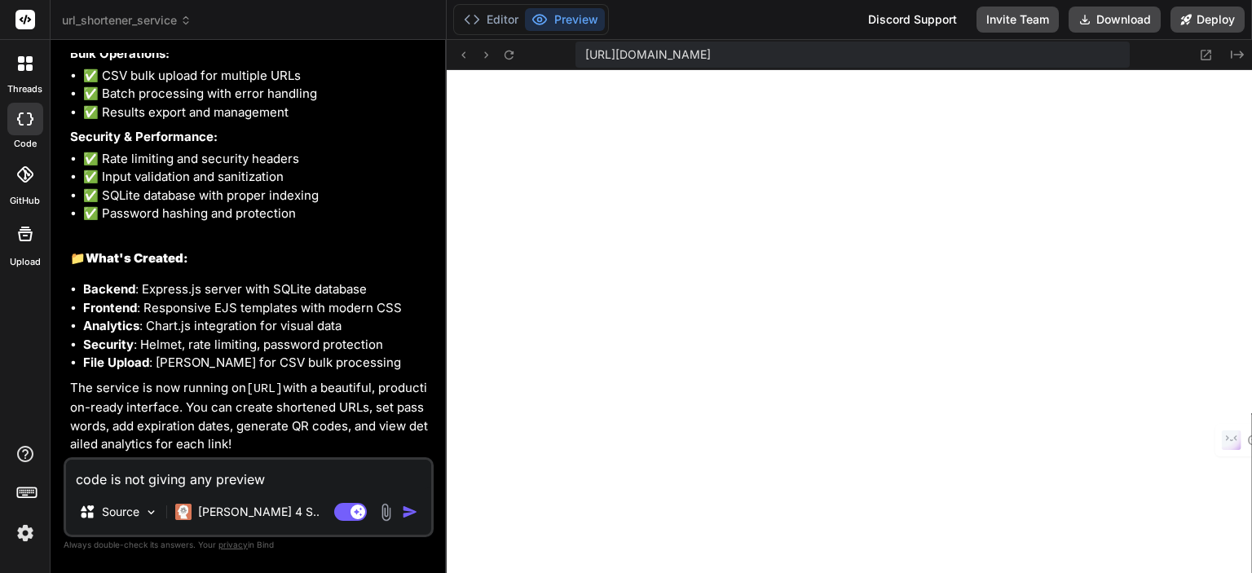
type textarea "code is not giving any preview"
type textarea "x"
type textarea "code is not giving any preview p"
type textarea "x"
type textarea "code is not giving any preview pl"
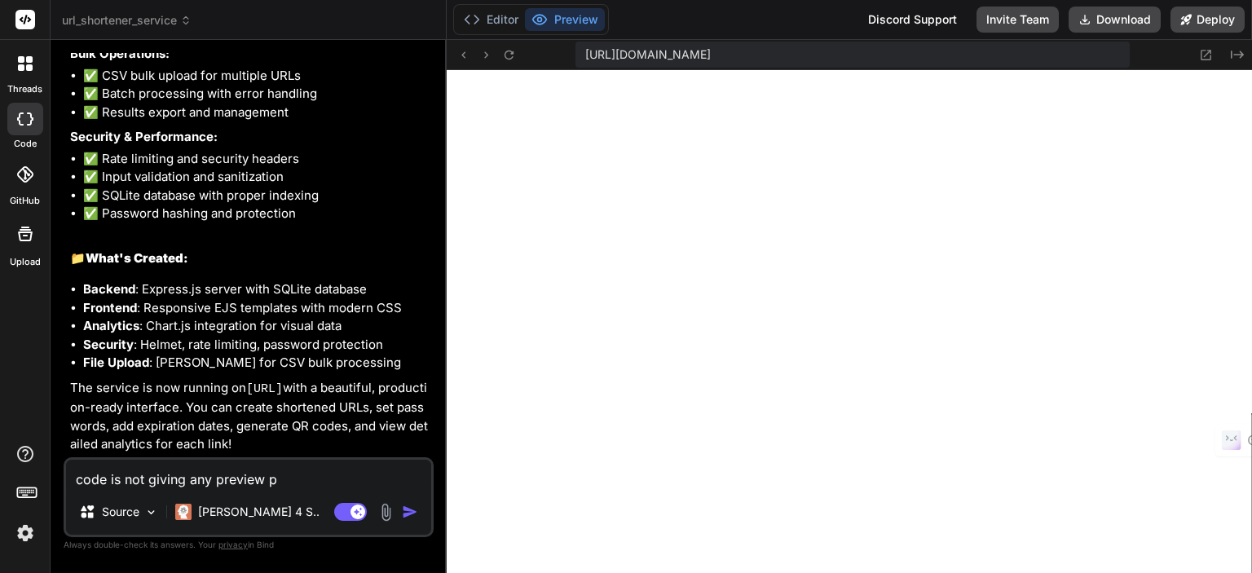
type textarea "x"
type textarea "code is not giving any preview plz"
type textarea "x"
type textarea "code is not giving any preview plz"
type textarea "x"
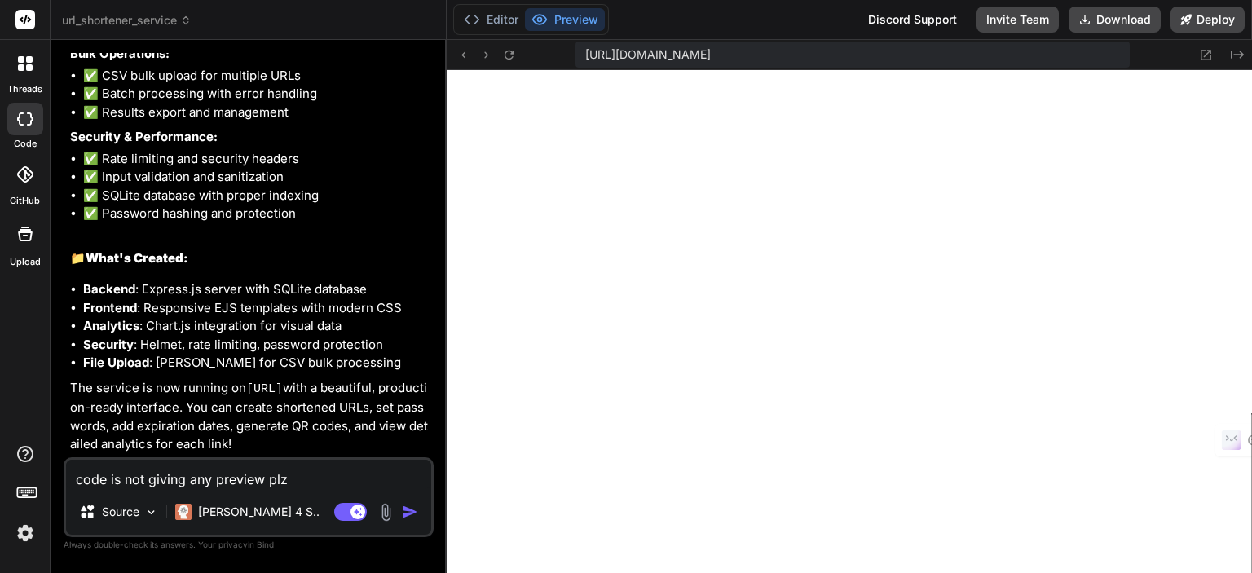
type textarea "code is not giving any preview plz c"
type textarea "x"
type textarea "code is not giving any preview plz ch"
type textarea "x"
type textarea "code is not giving any preview plz chce"
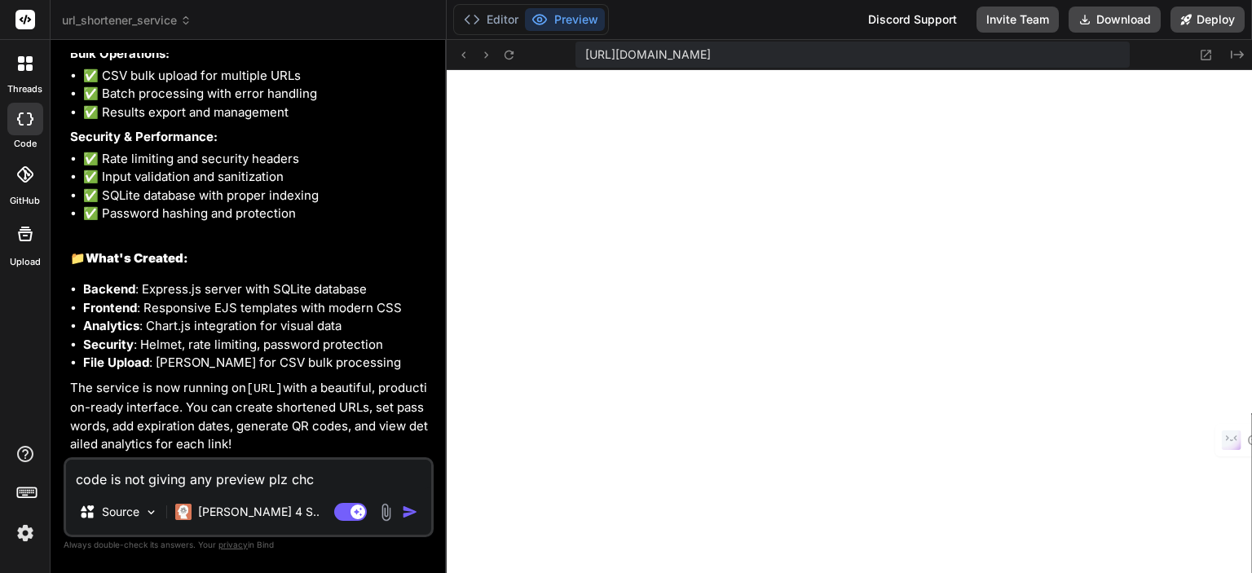
type textarea "x"
type textarea "code is not giving any preview plz chcec"
type textarea "x"
type textarea "code is not giving any preview plz chceck"
type textarea "x"
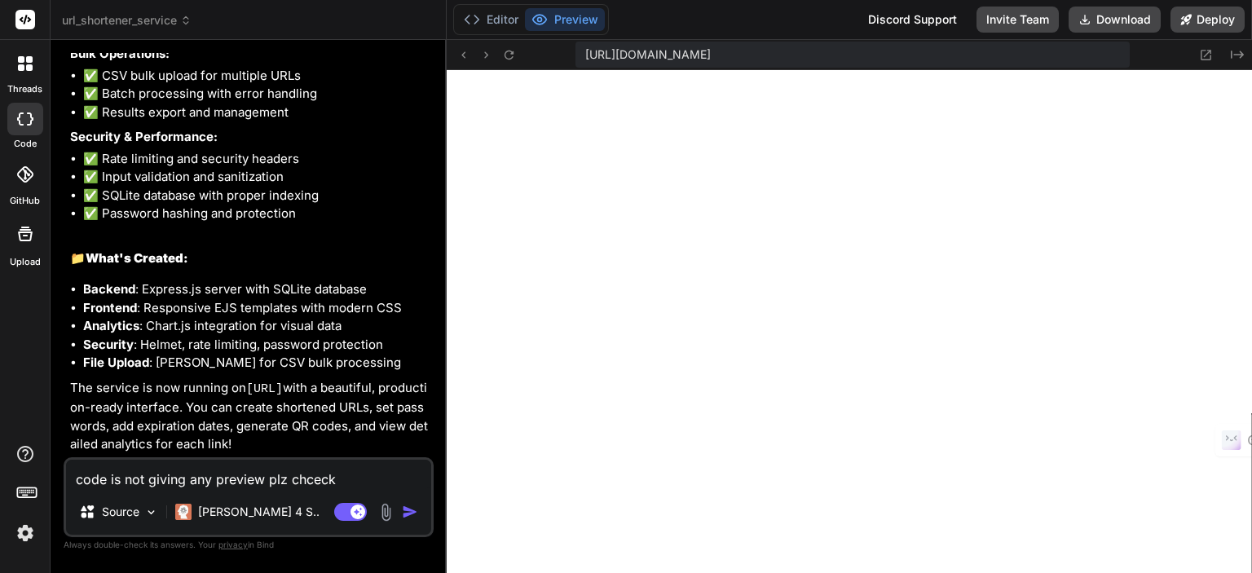
type textarea "code is not giving any preview plz chceck"
type textarea "x"
type textarea "code is not giving any preview plz chceck"
type textarea "x"
type textarea "code is not giving any preview plz chcec"
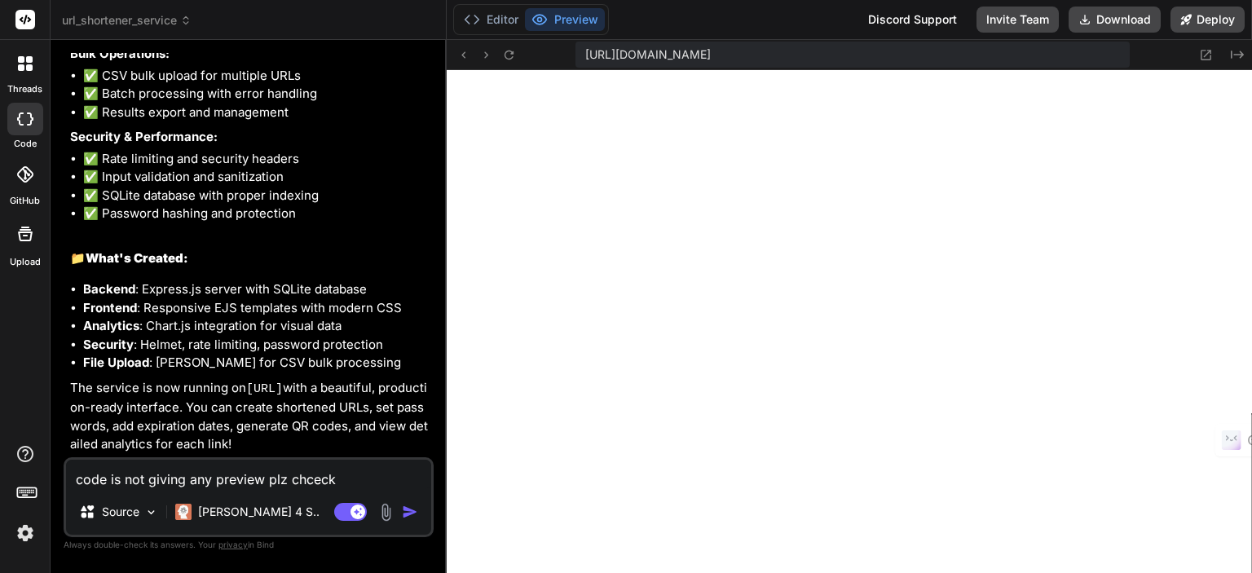
type textarea "x"
type textarea "code is not giving any preview plz chce"
type textarea "x"
type textarea "code is not giving any preview plz chc"
type textarea "x"
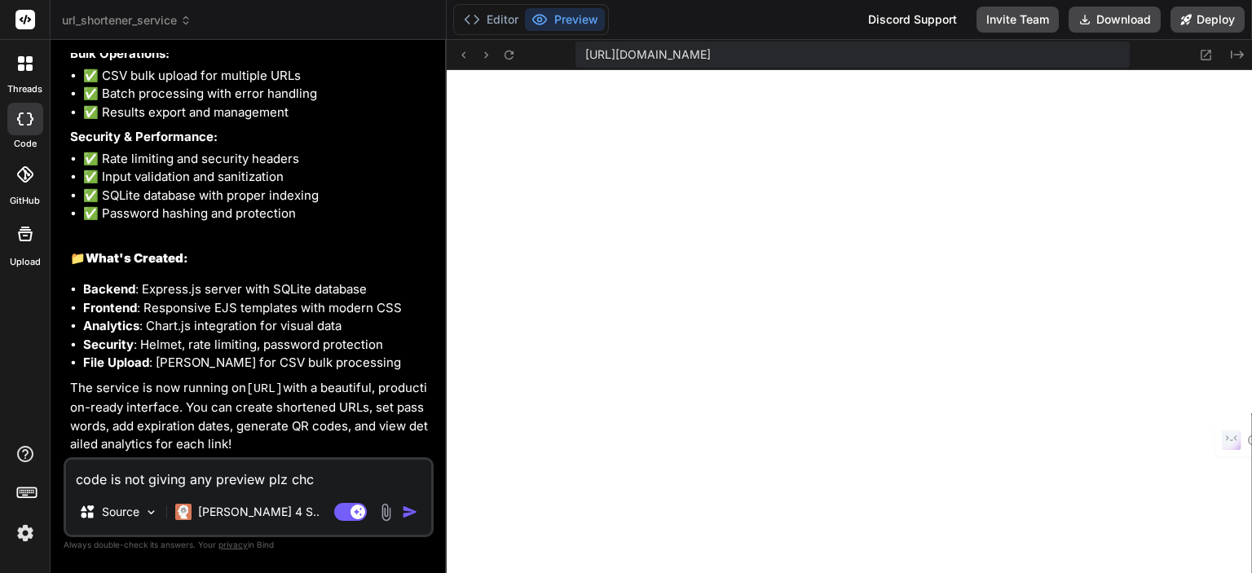
type textarea "code is not giving any preview plz ch"
type textarea "x"
type textarea "code is not giving any preview plz che"
type textarea "x"
type textarea "code is not giving any preview plz chec"
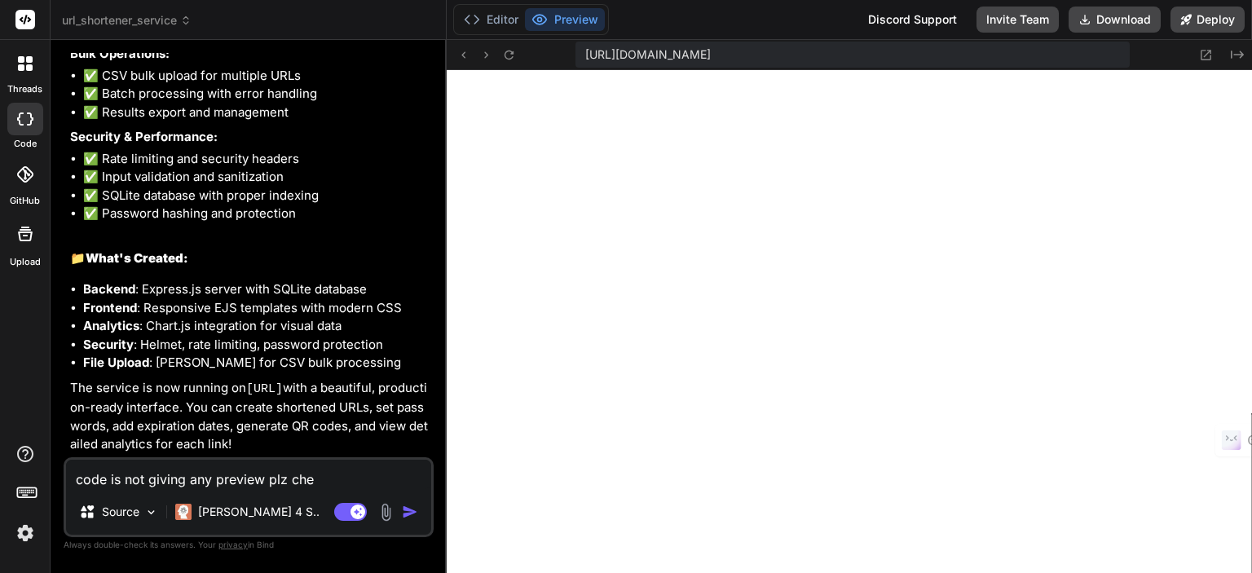
type textarea "x"
type textarea "code is not giving any preview plz check"
type textarea "x"
type textarea "code is not giving any preview plz check"
type textarea "x"
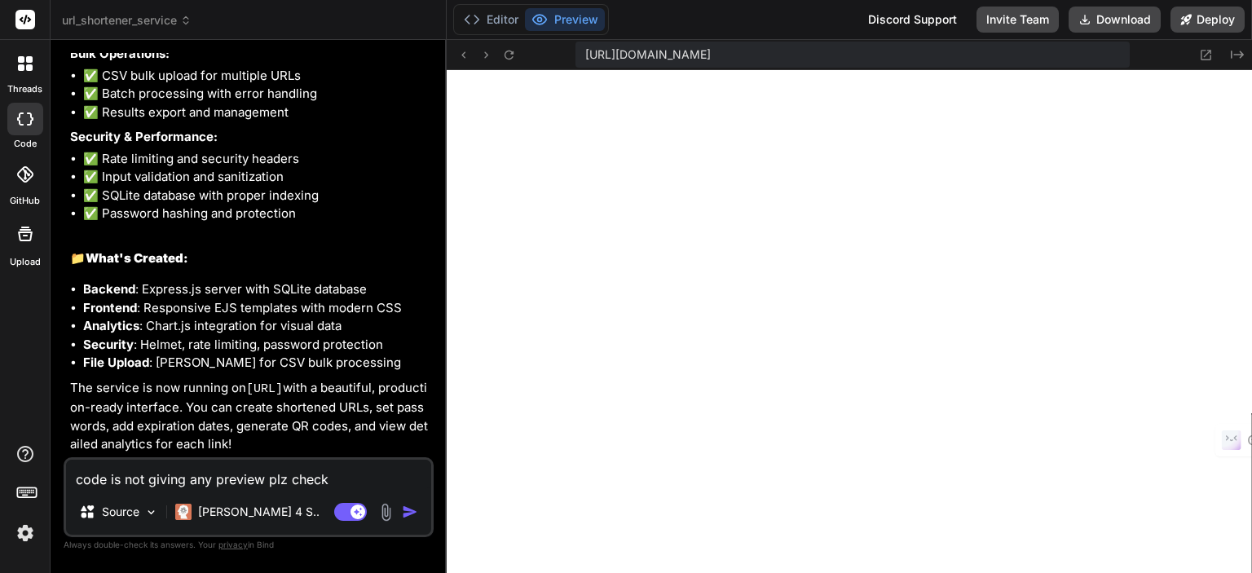
type textarea "code is not giving any preview plz check t"
type textarea "x"
type textarea "code is not giving any preview plz check th"
type textarea "x"
type textarea "code is not giving any preview plz check the"
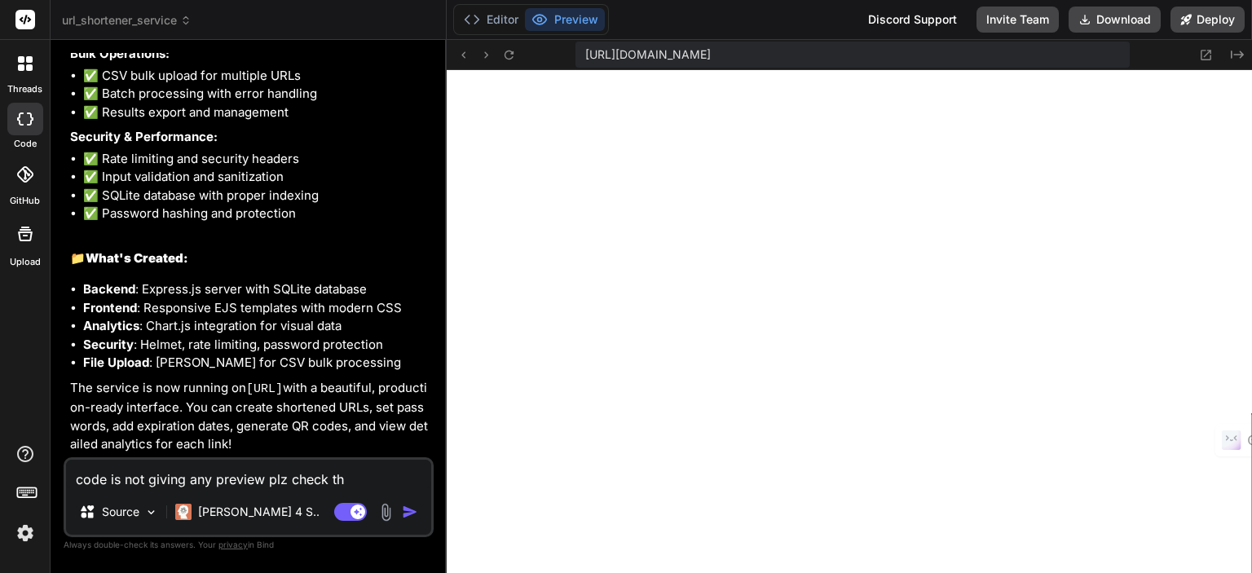
type textarea "x"
type textarea "code is not giving any preview plz check the"
type textarea "x"
type textarea "code is not giving any preview plz check the i"
type textarea "x"
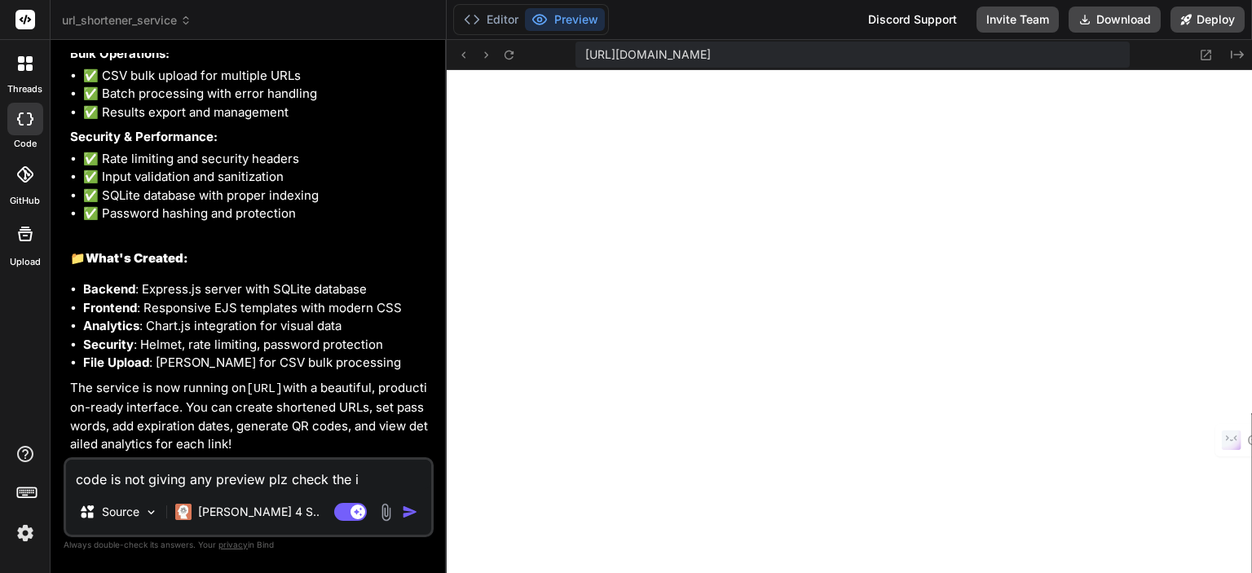
type textarea "code is not giving any preview plz check the is"
type textarea "x"
type textarea "code is not giving any preview plz check the iss"
type textarea "x"
type textarea "code is not giving any preview plz check the issu"
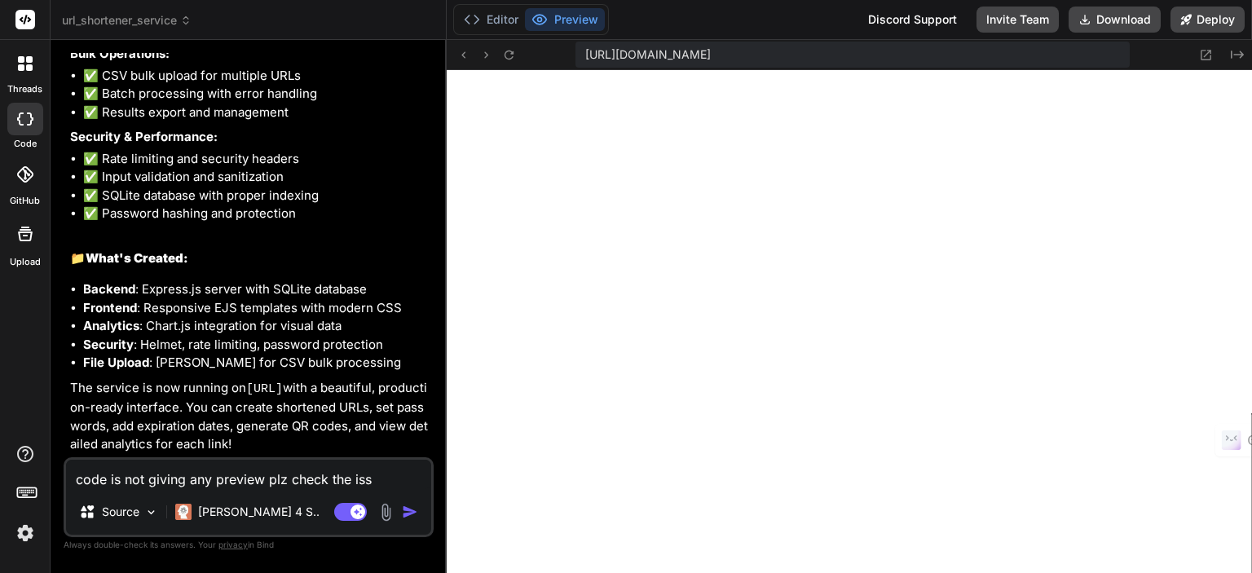
type textarea "x"
type textarea "code is not giving any preview plz check the issue"
type textarea "x"
type textarea "code is not giving any preview plz check the issue"
type textarea "x"
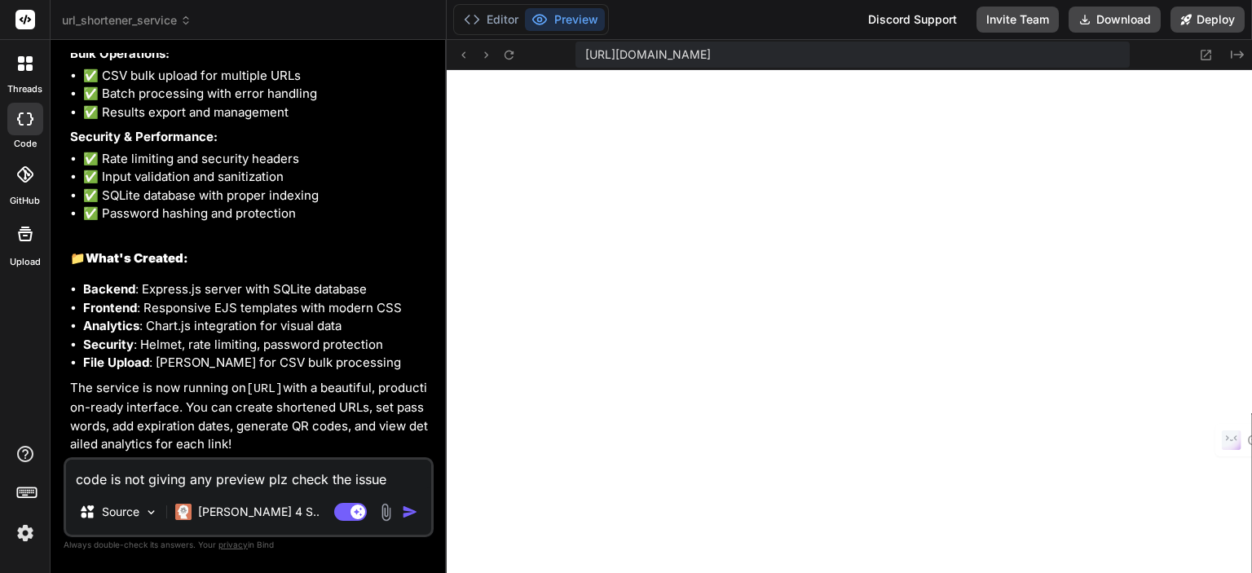
type textarea "code is not giving any preview plz check the issue a"
type textarea "x"
type textarea "code is not giving any preview plz check the issue an"
type textarea "x"
type textarea "code is not giving any preview plz check the issue and"
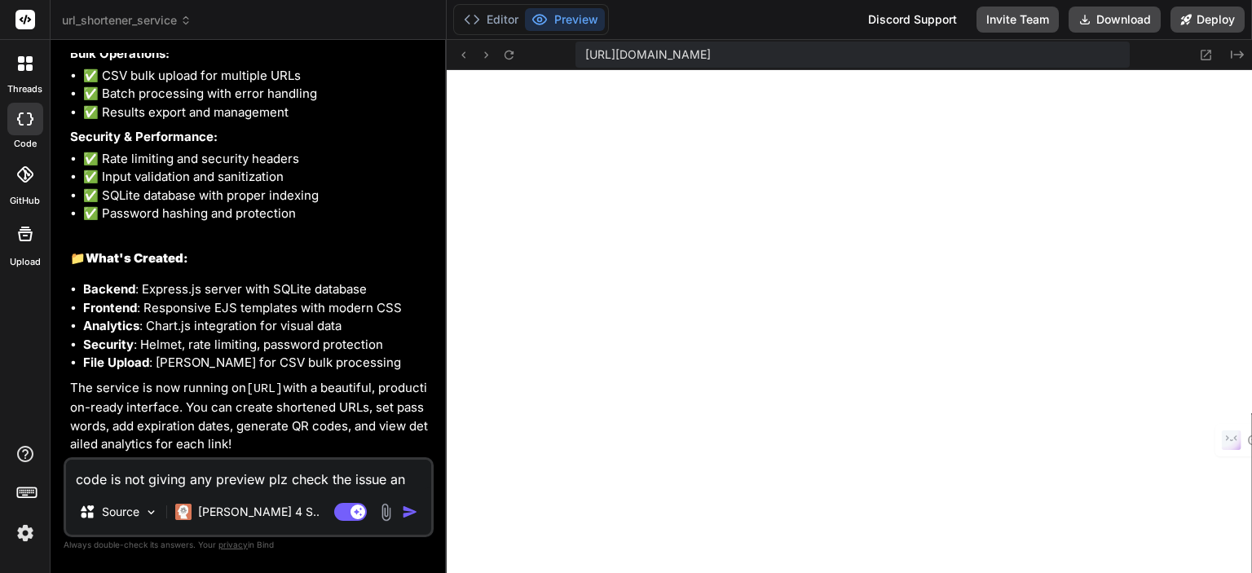
type textarea "x"
type textarea "code is not giving any preview plz check the issue and"
type textarea "x"
type textarea "code is not giving any preview plz check the issue and f"
type textarea "x"
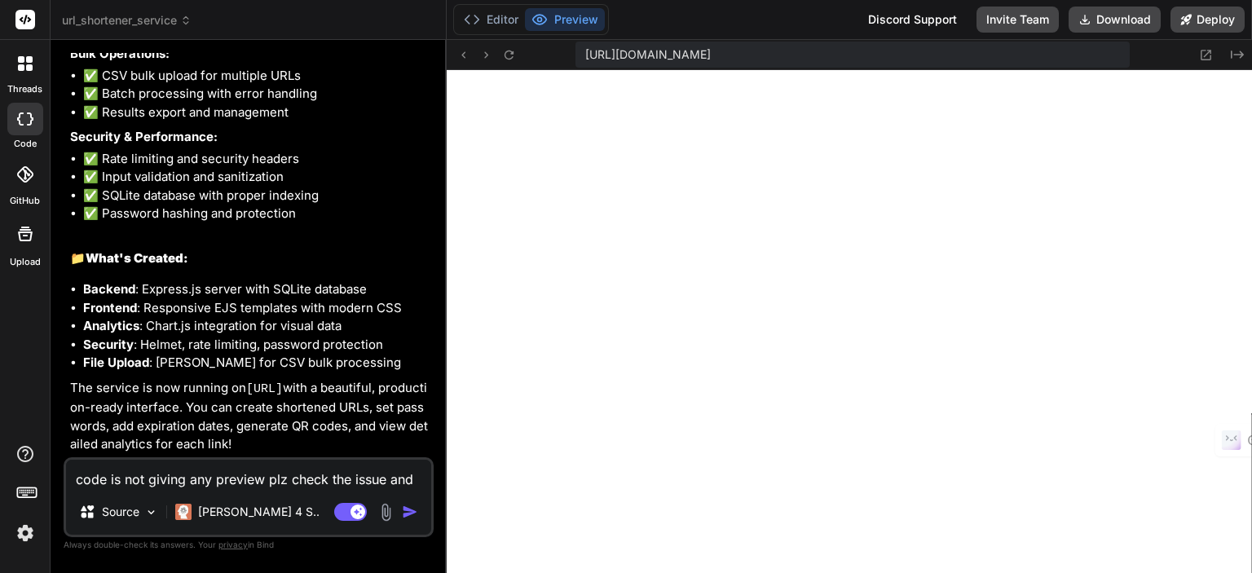
type textarea "code is not giving any preview plz check the issue and fi"
type textarea "x"
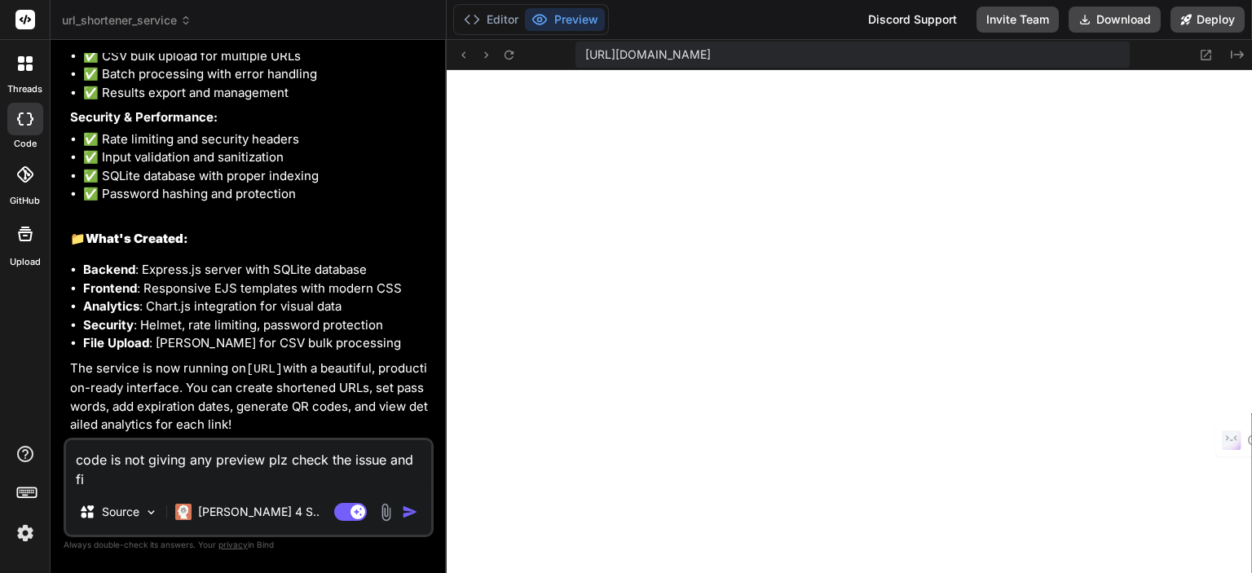
type textarea "code is not giving any preview plz check the issue and fix"
type textarea "x"
type textarea "code is not giving any preview plz check the issue and fix"
type textarea "x"
type textarea "code is not giving any preview plz check the issue and fix i"
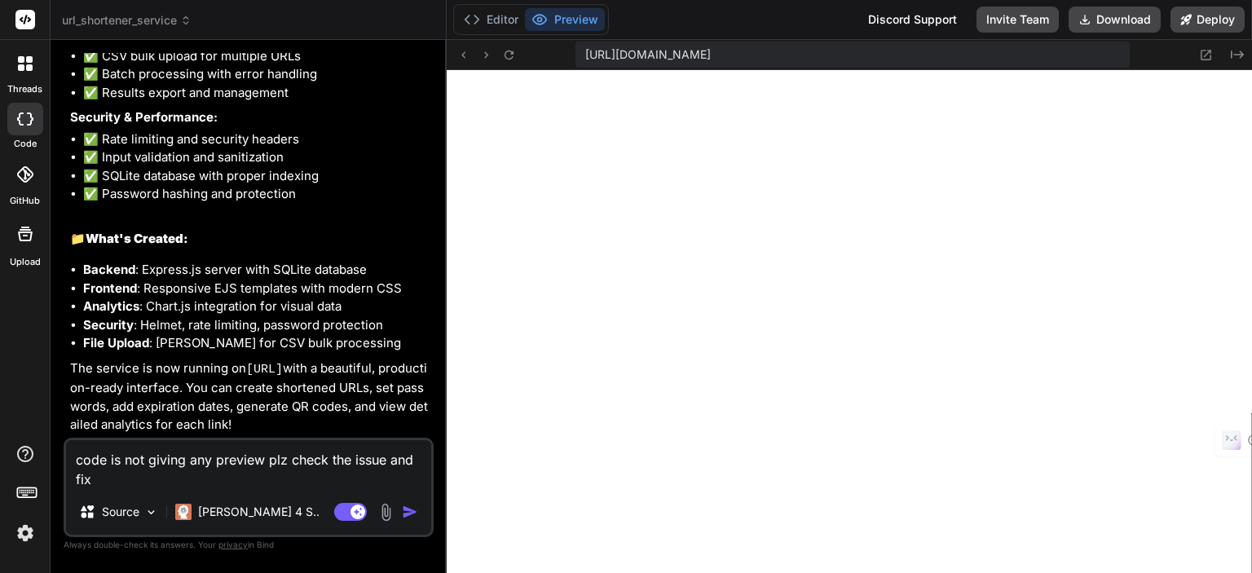
type textarea "x"
type textarea "code is not giving any preview plz check the issue and fix it"
type textarea "x"
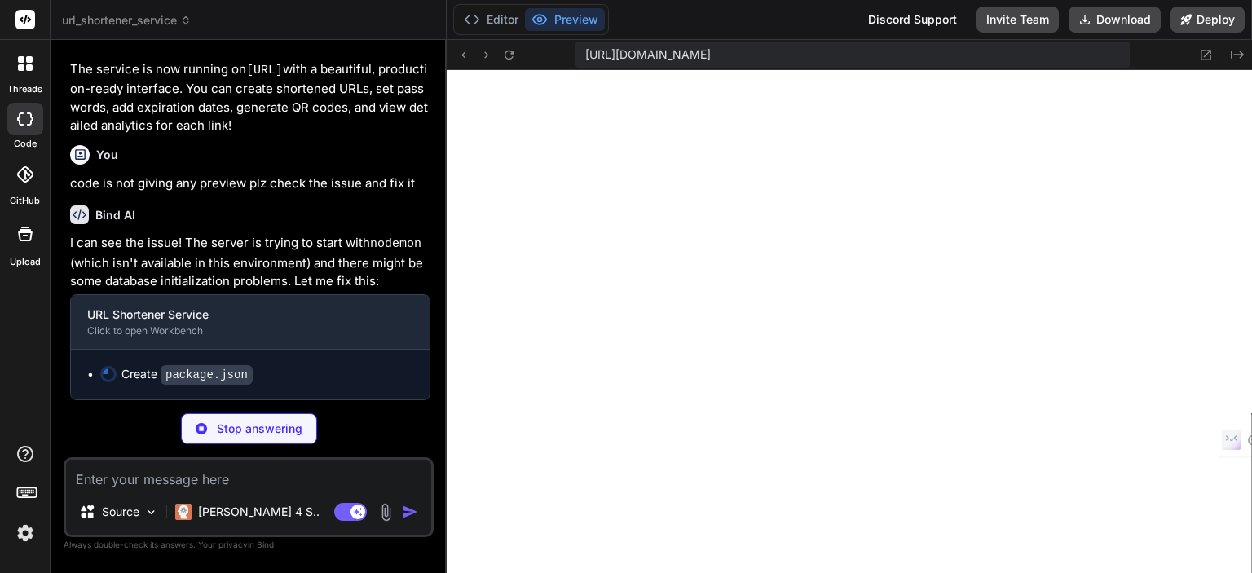
scroll to position [1777, 0]
type textarea "x"
type textarea "} }"
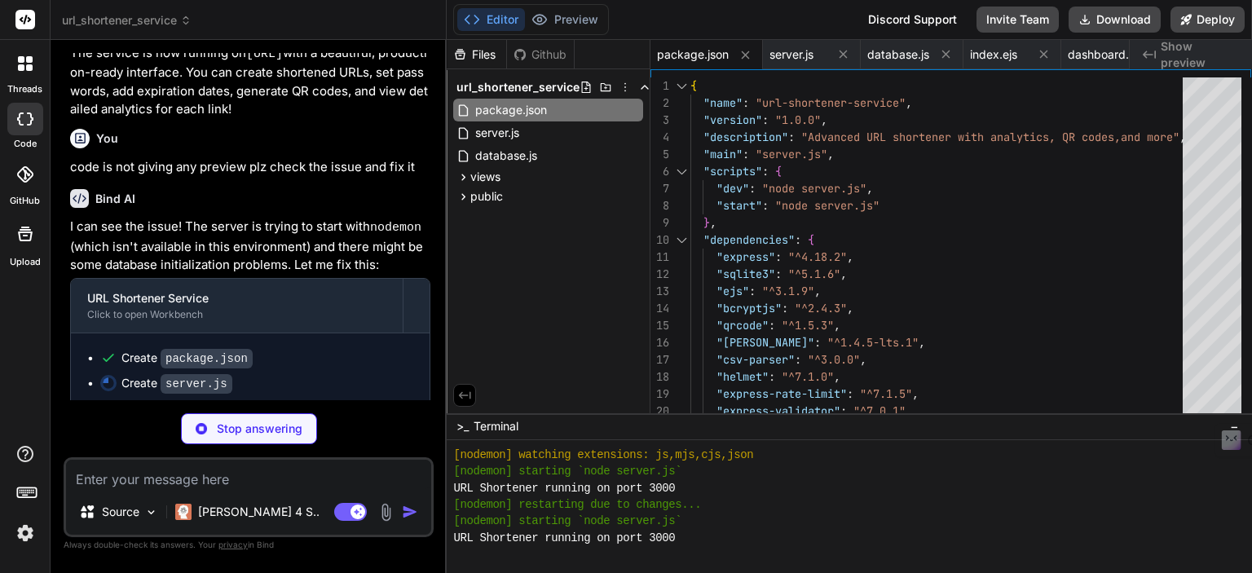
scroll to position [1809, 0]
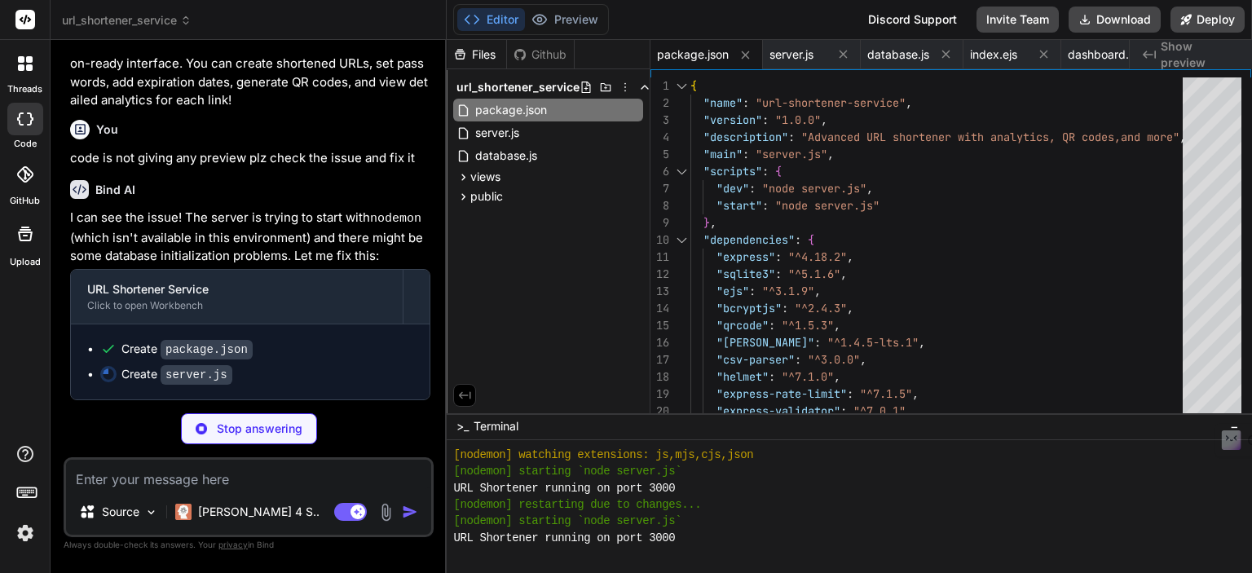
type textarea "x"
type textarea "} // Start server app.listen(PORT, () => { console.log(`🚀 URL Shortener running…"
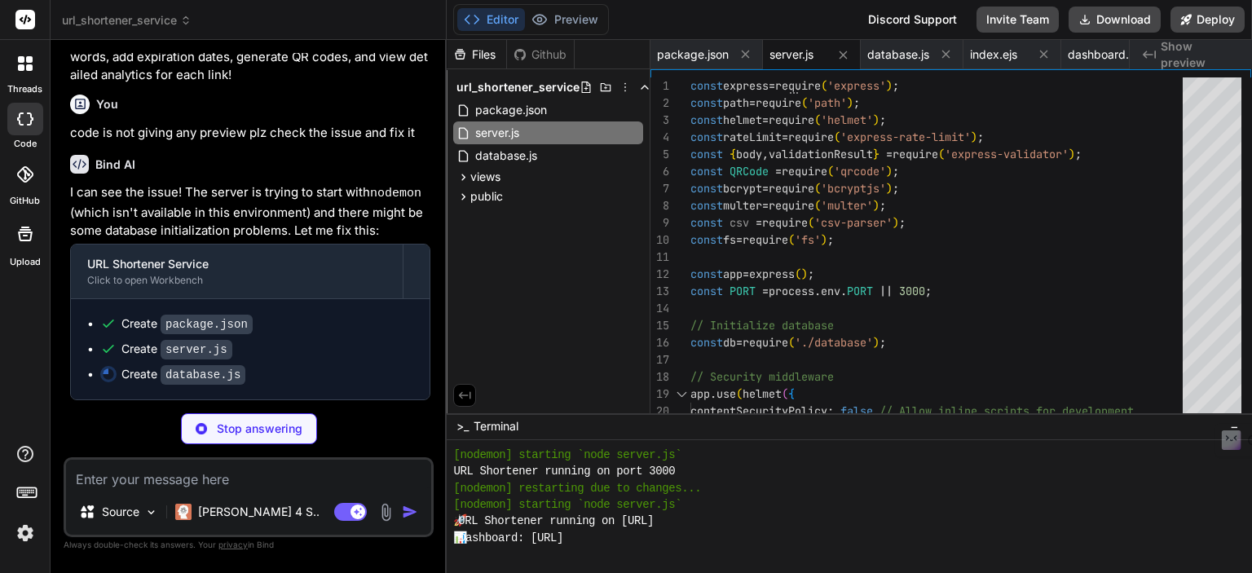
scroll to position [1834, 0]
click at [90, 202] on p "I can see the issue! The server is trying to start with nodemon (which isn't av…" at bounding box center [250, 211] width 360 height 57
type textarea "x"
type textarea "module.exports = db;"
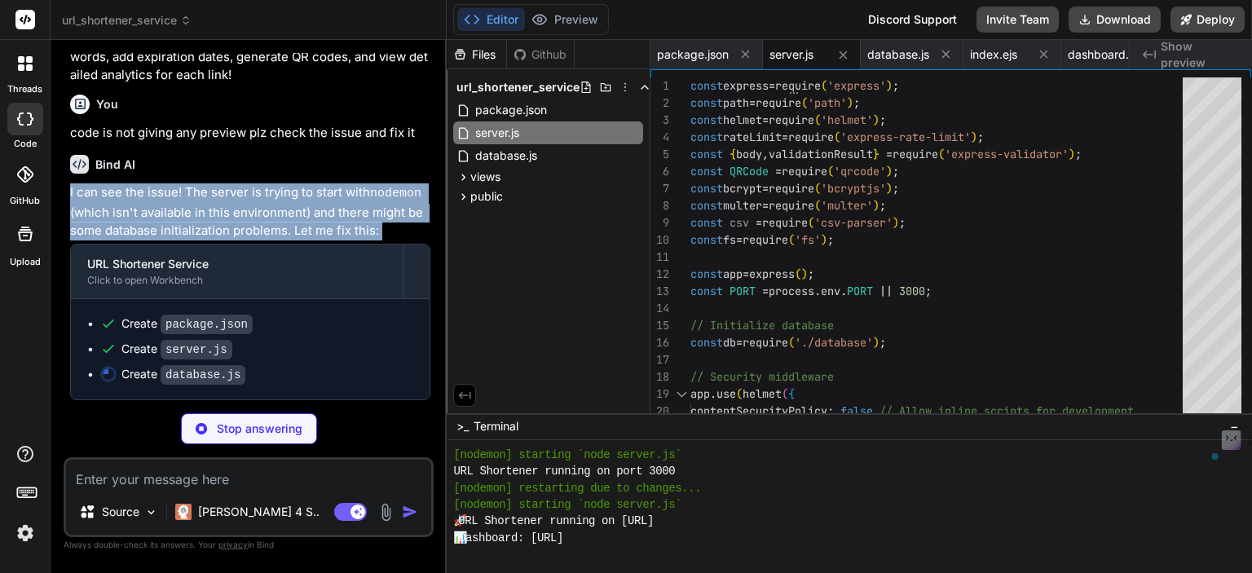
click at [90, 202] on p "I can see the issue! The server is trying to start with nodemon (which isn't av…" at bounding box center [250, 211] width 360 height 57
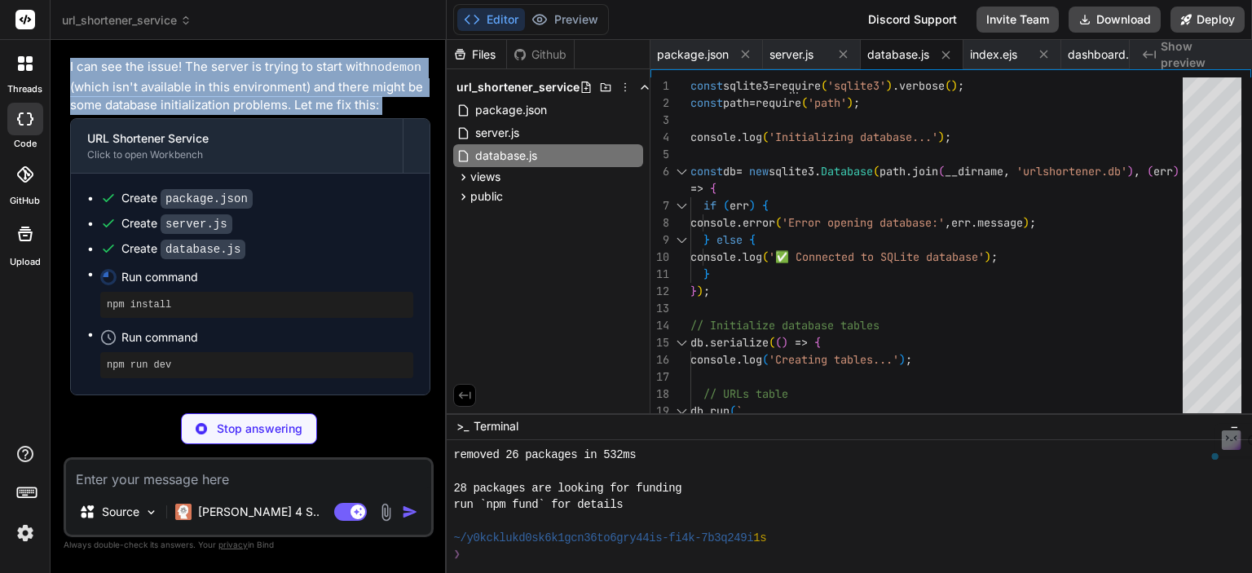
scroll to position [1943, 0]
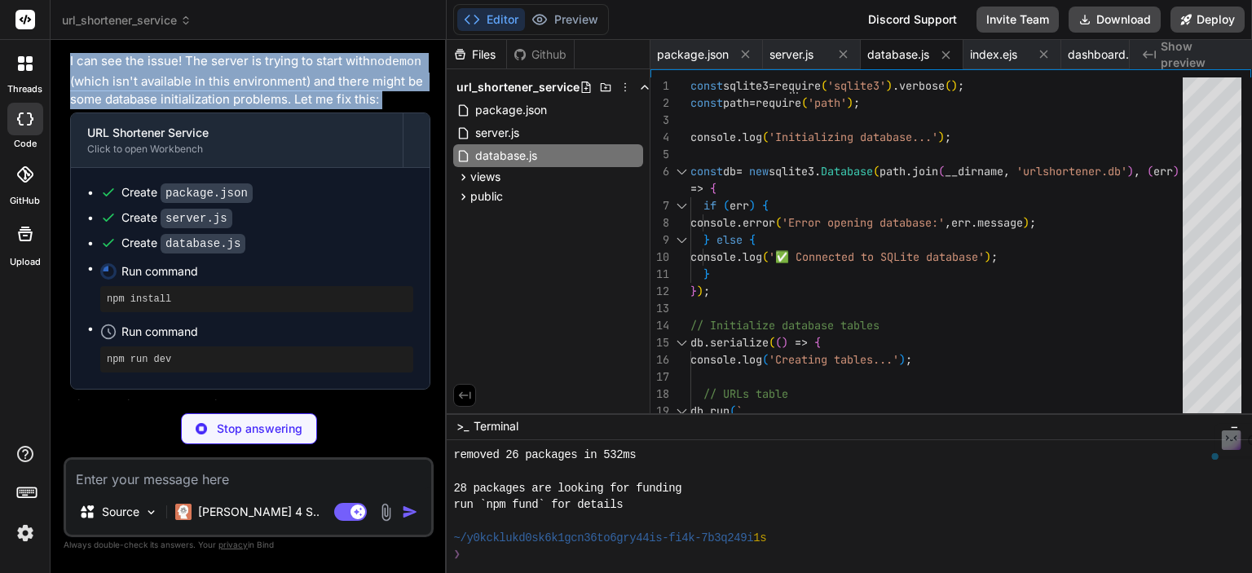
click at [193, 109] on p "I can see the issue! The server is trying to start with nodemon (which isn't av…" at bounding box center [250, 80] width 360 height 57
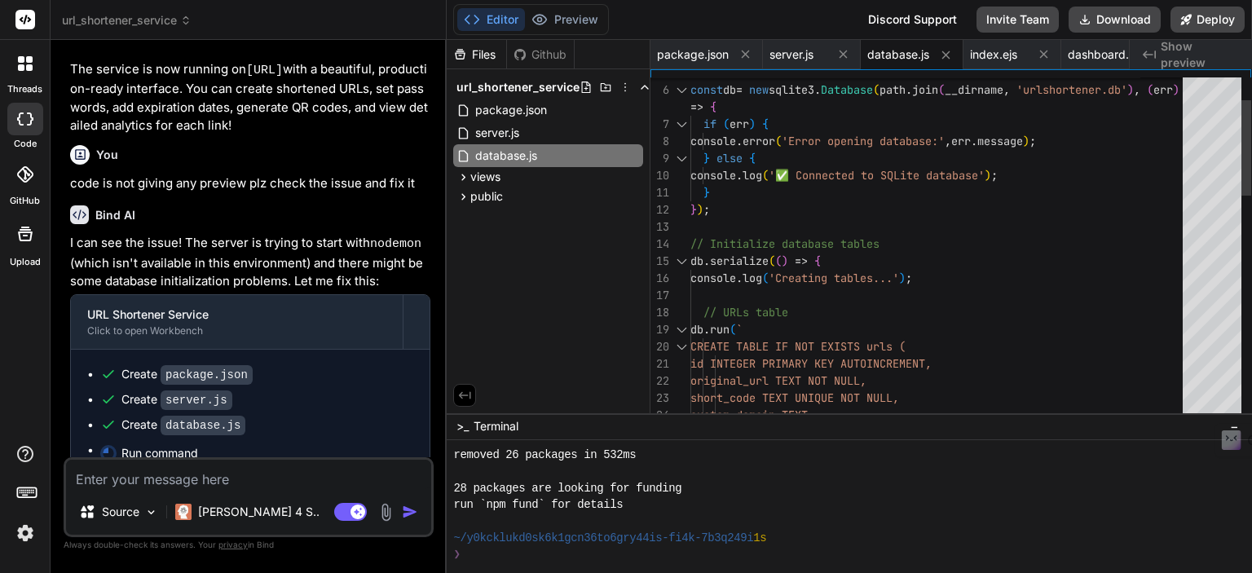
scroll to position [1978, 0]
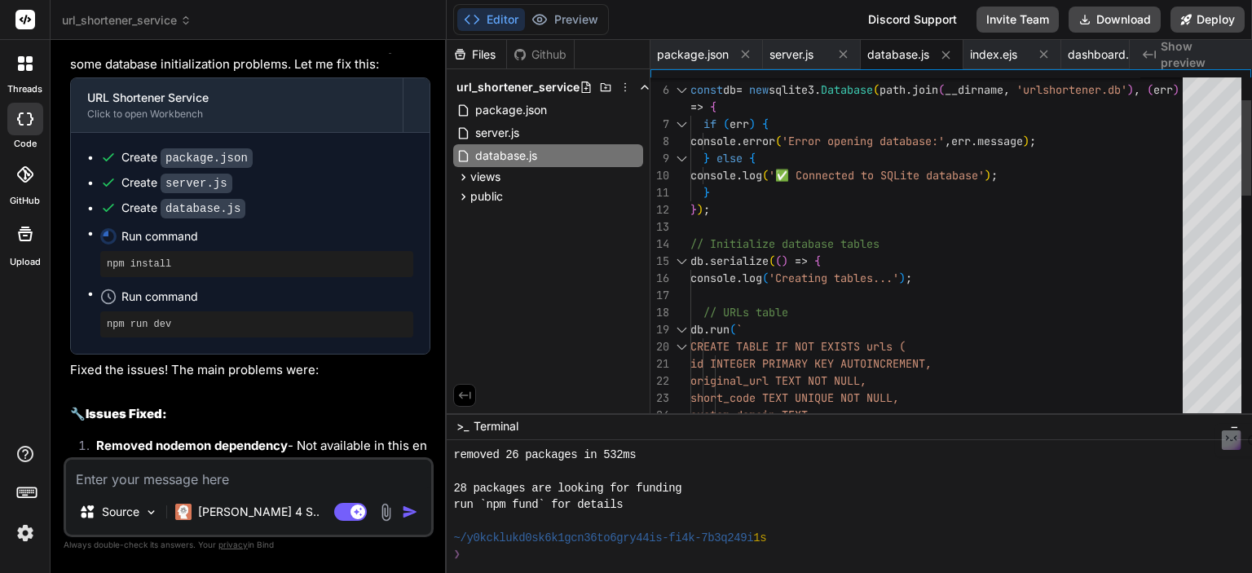
type textarea "x"
type textarea "module.exports = db;"
type textarea "x"
type textarea "module.exports = db;"
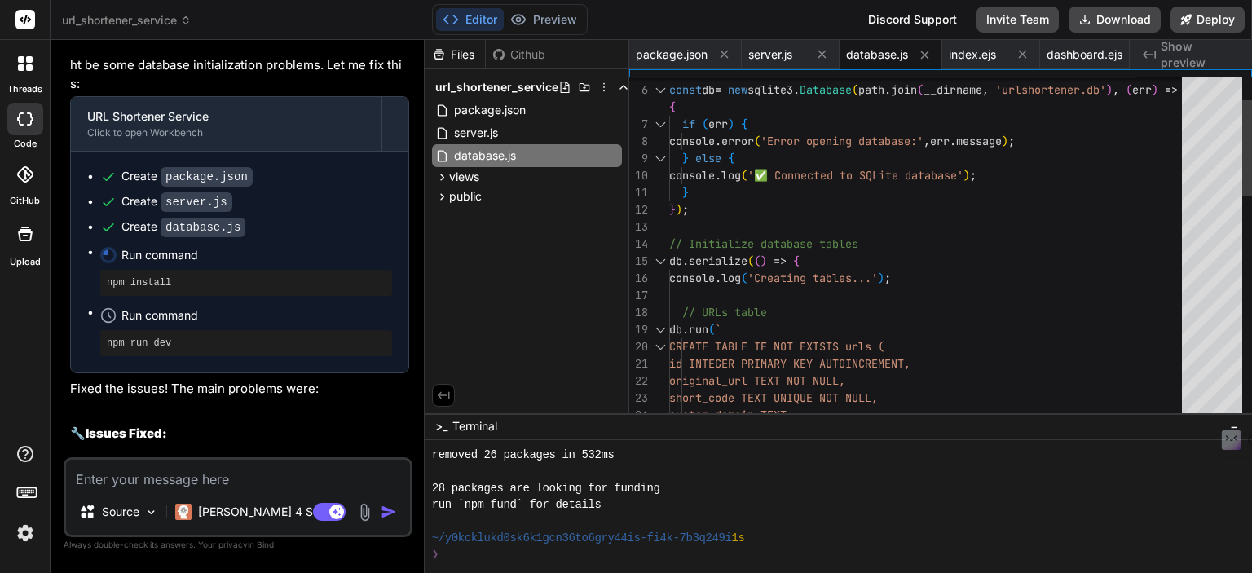
type textarea "x"
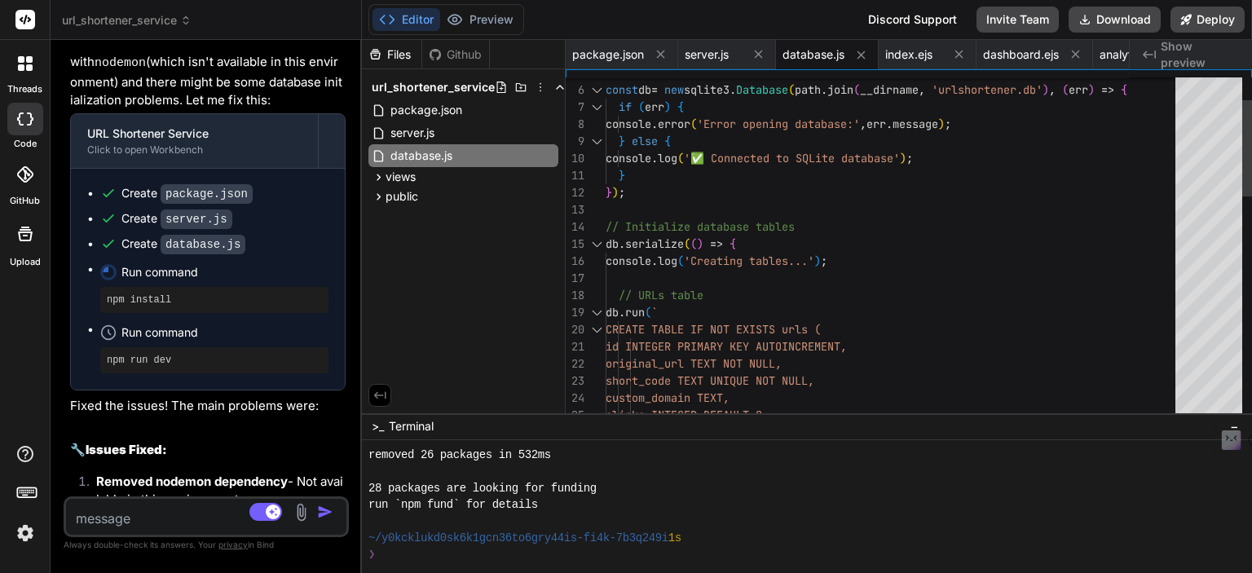
scroll to position [2217, 0]
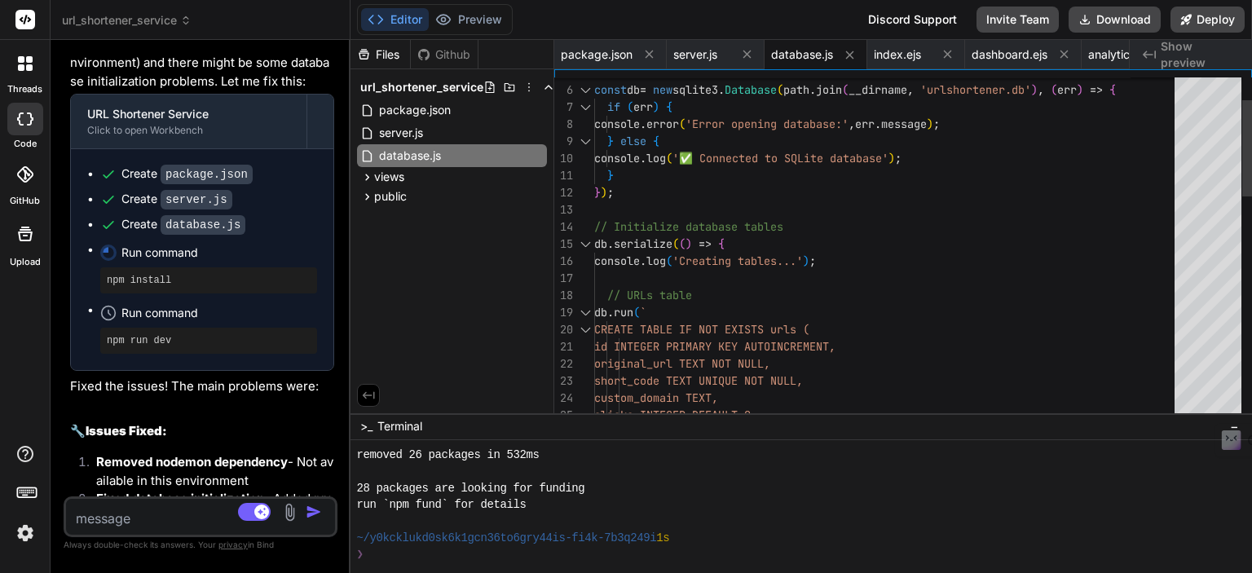
drag, startPoint x: 445, startPoint y: 308, endPoint x: 312, endPoint y: 304, distance: 132.9
click at [312, 304] on div "Bind AI Web Search Created with Pixso. Code Generator You Build a URL shortener…" at bounding box center [201, 306] width 300 height 533
click at [364, 179] on icon at bounding box center [367, 177] width 14 height 14
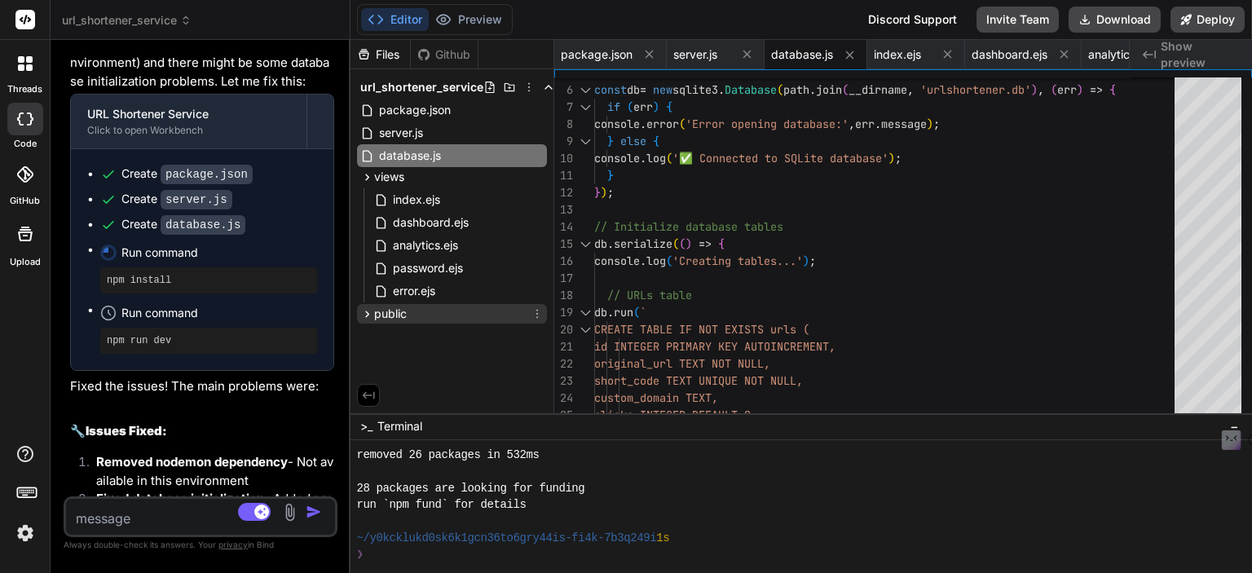
click at [366, 315] on icon at bounding box center [367, 314] width 4 height 7
click at [377, 333] on icon at bounding box center [381, 336] width 14 height 14
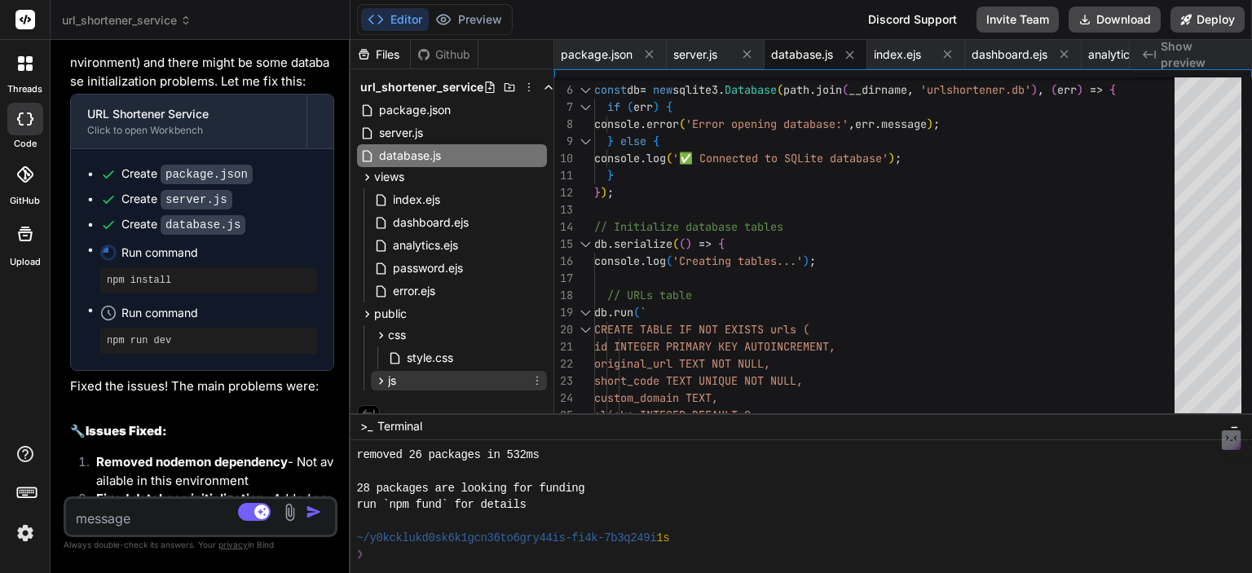
click at [377, 379] on icon at bounding box center [381, 381] width 14 height 14
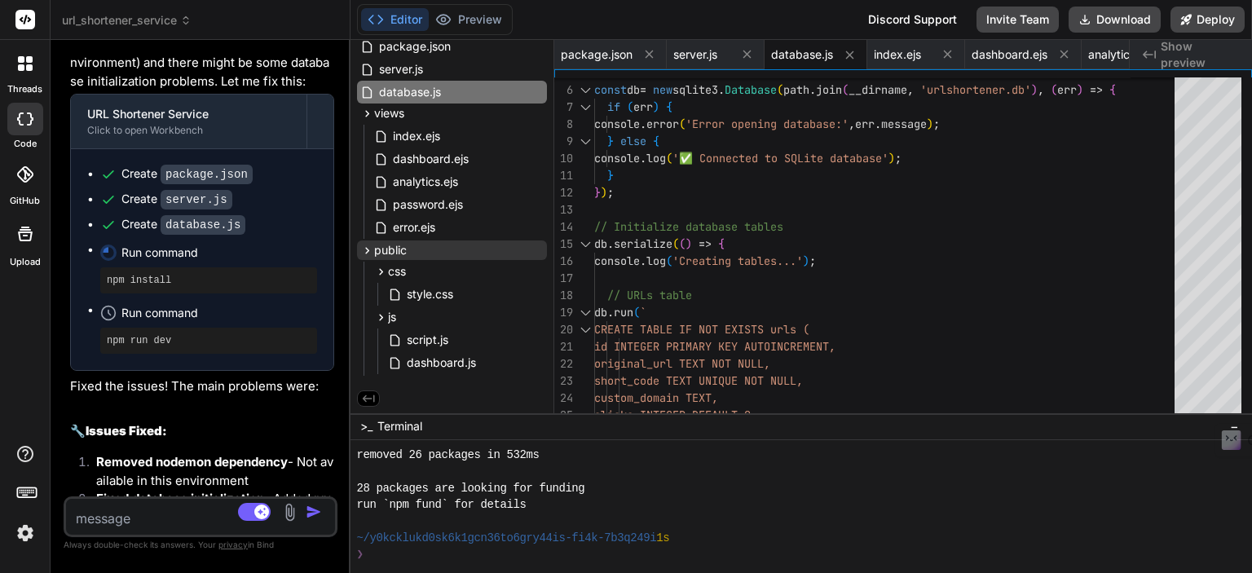
scroll to position [0, 0]
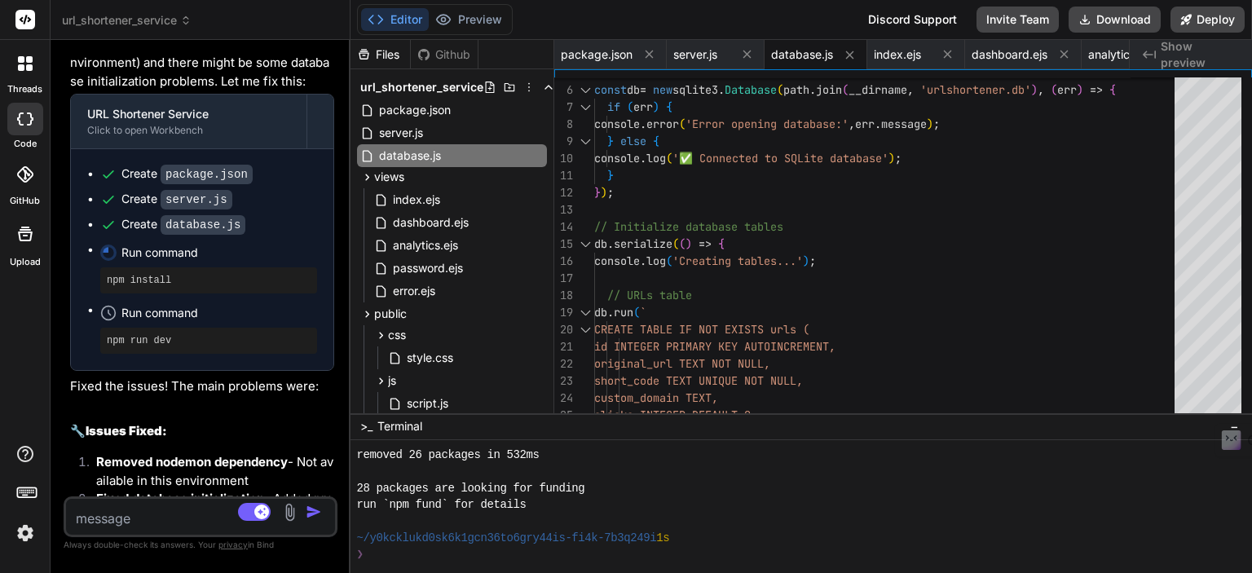
click at [149, 261] on span "Run command" at bounding box center [219, 253] width 196 height 16
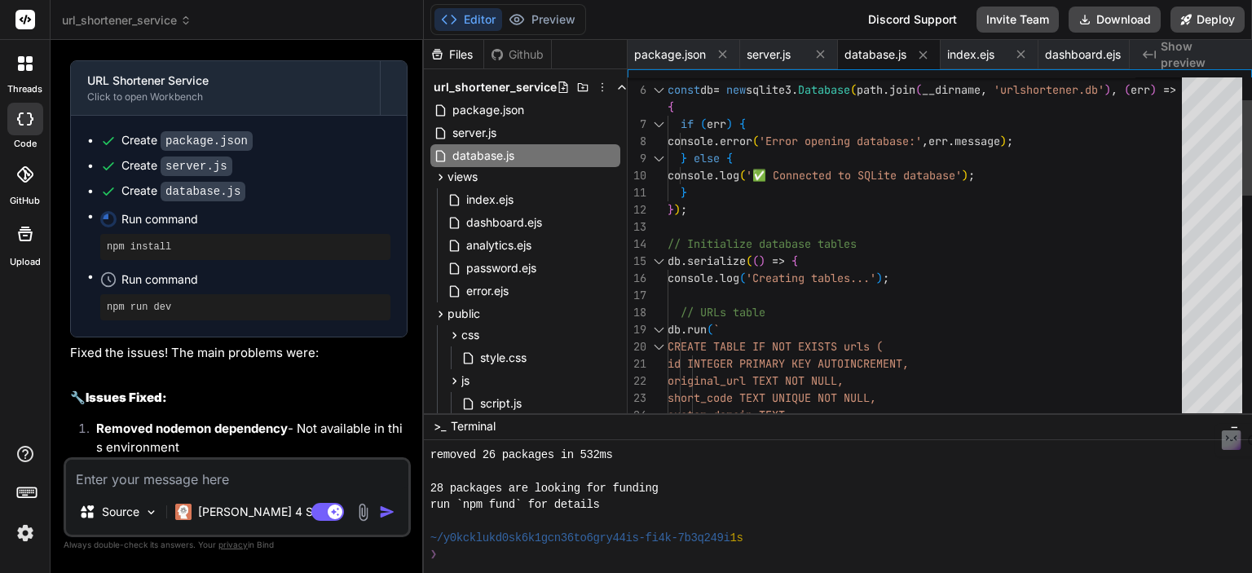
type textarea "x"
type textarea "module.exports = db;"
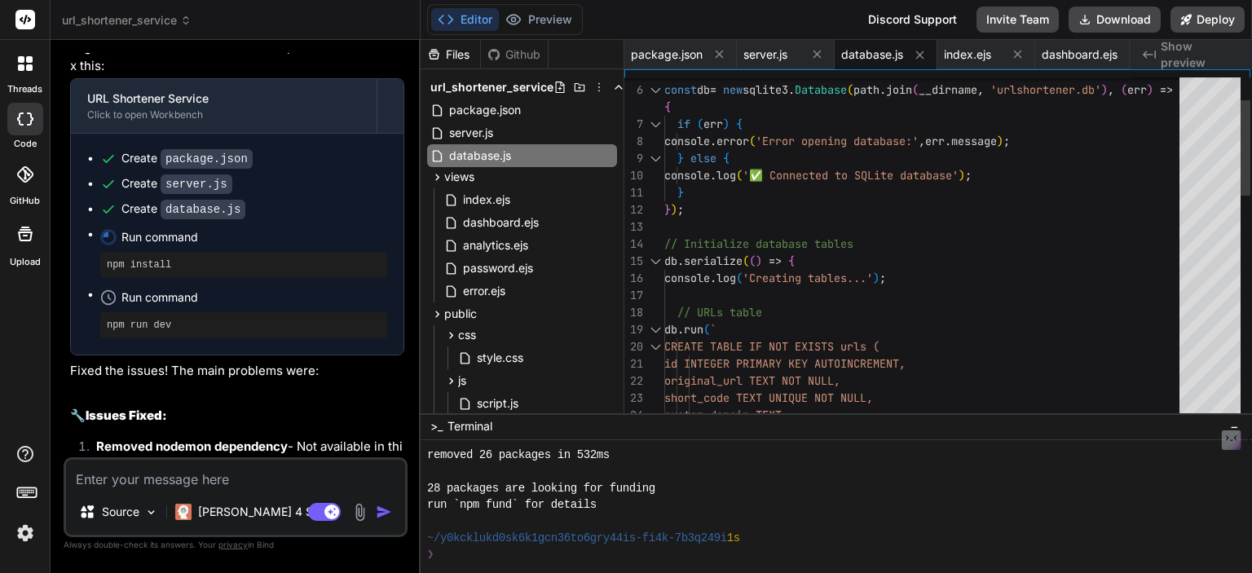
type textarea "x"
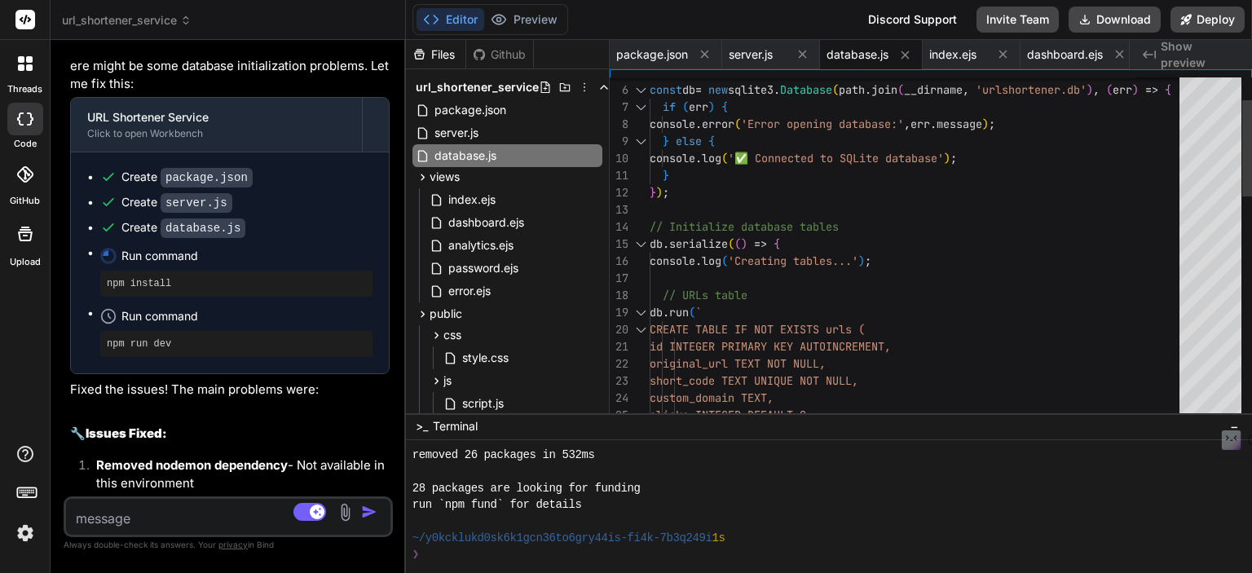
scroll to position [2051, 0]
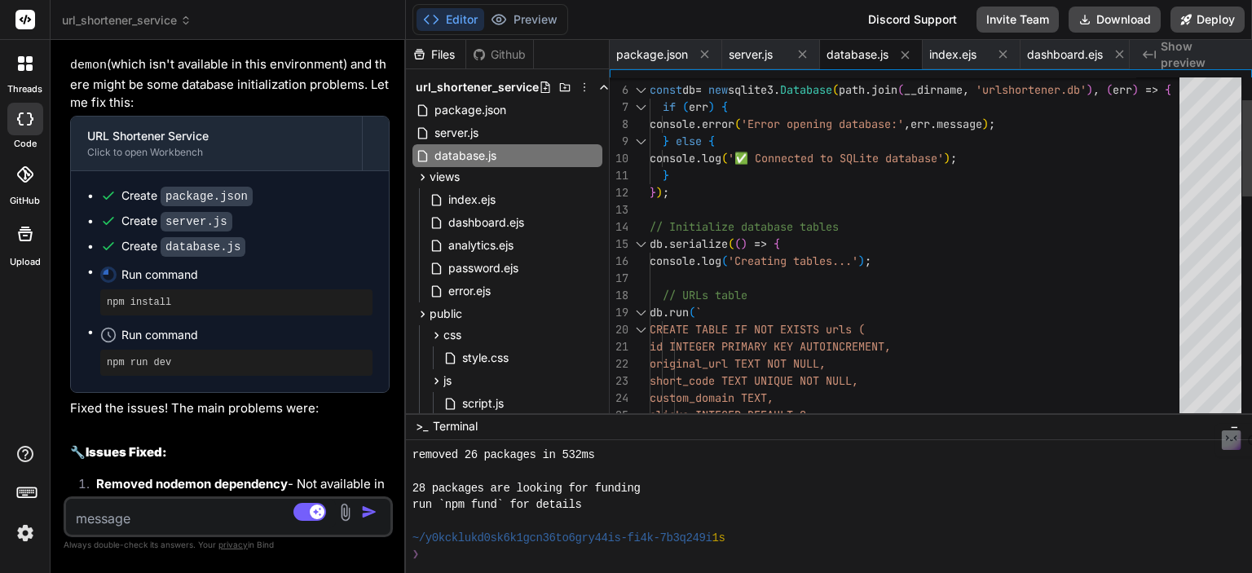
type textarea "x"
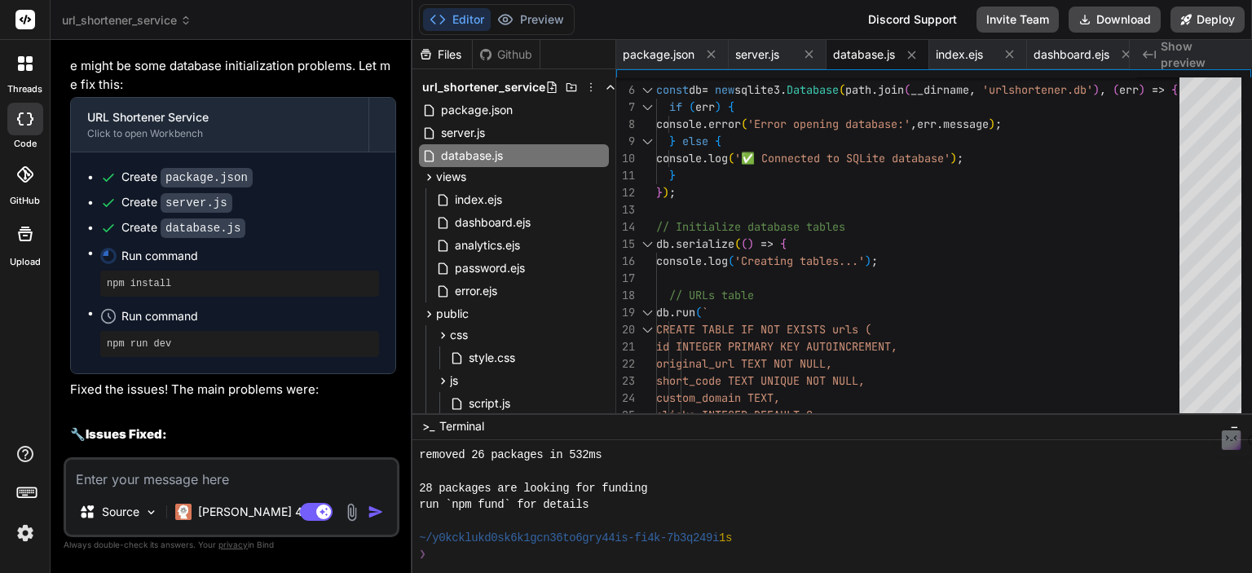
drag, startPoint x: 348, startPoint y: 393, endPoint x: 377, endPoint y: 390, distance: 29.5
click at [377, 390] on div "Bind AI Web Search Created with Pixso. Code Generator You Build a URL shortener…" at bounding box center [232, 306] width 362 height 533
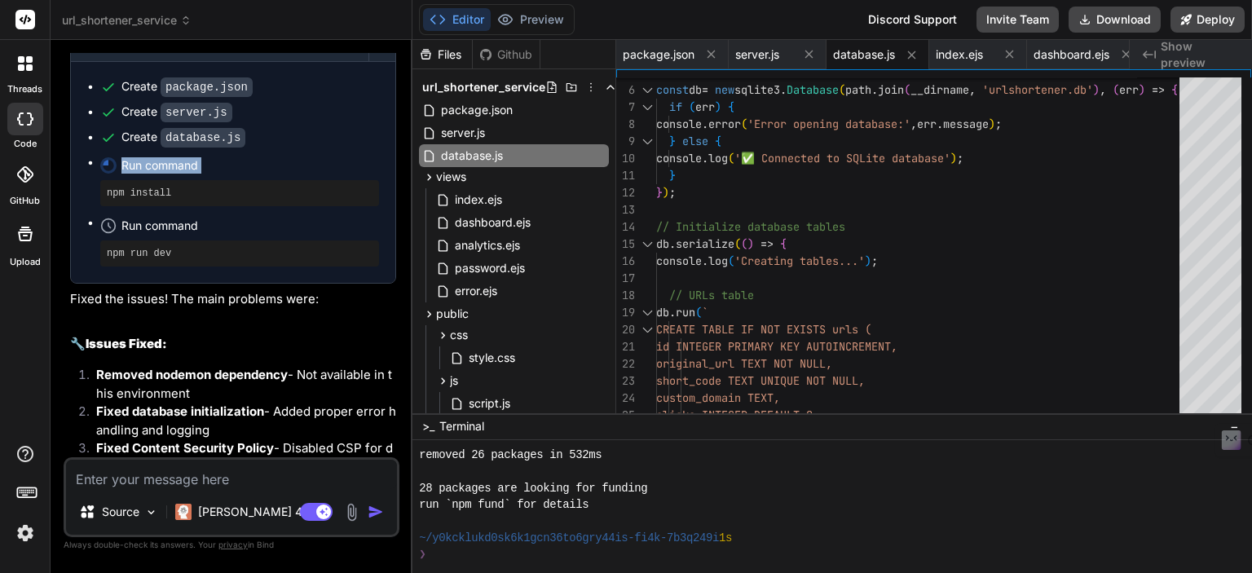
scroll to position [2160, 0]
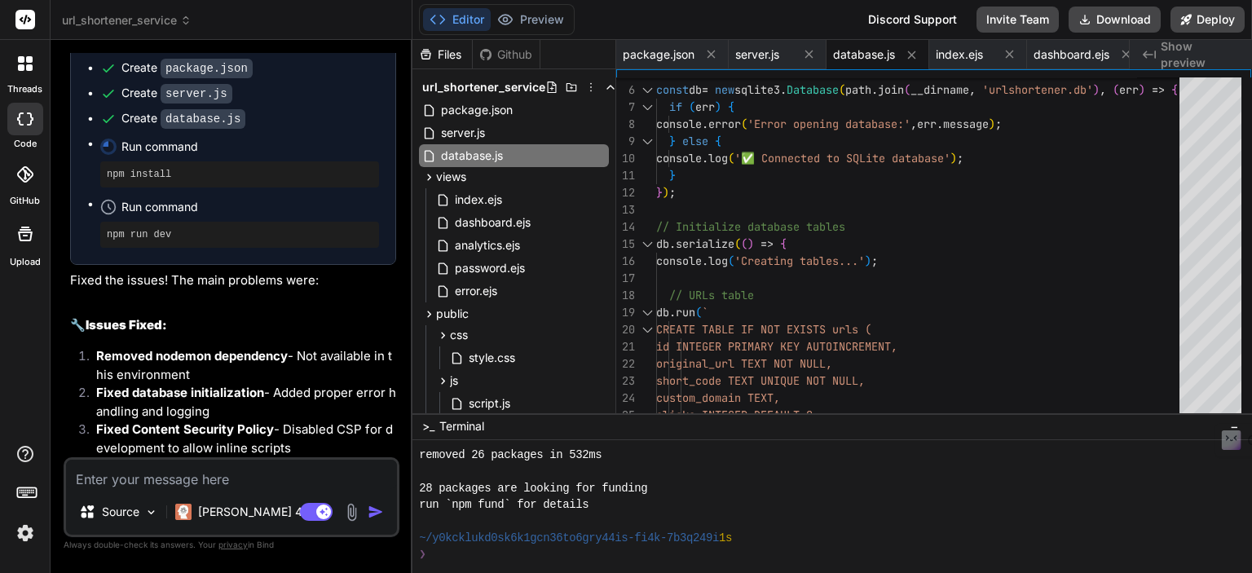
click at [255, 218] on div "Run command" at bounding box center [250, 207] width 258 height 23
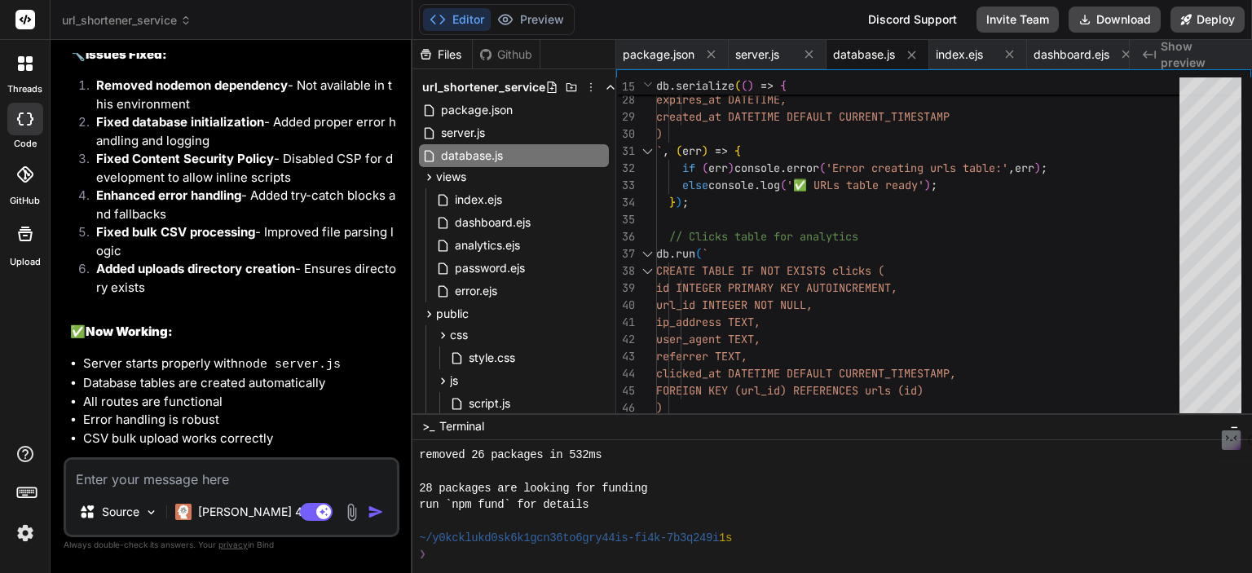
scroll to position [2645, 0]
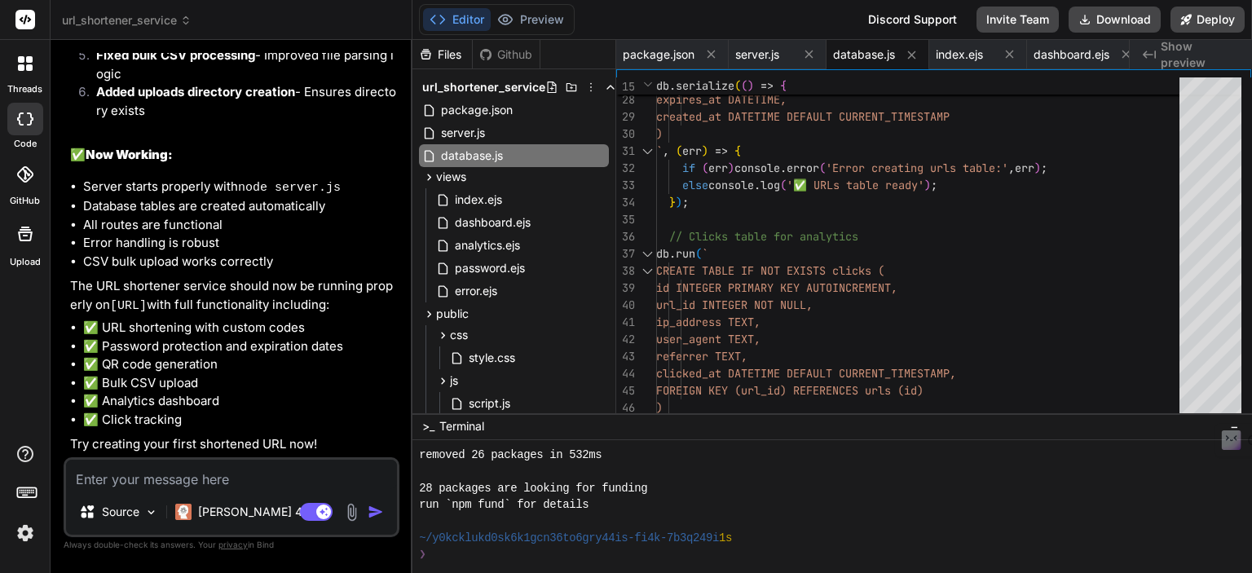
click at [179, 474] on textarea at bounding box center [231, 474] width 331 height 29
type textarea "c"
type textarea "x"
type textarea "co"
type textarea "x"
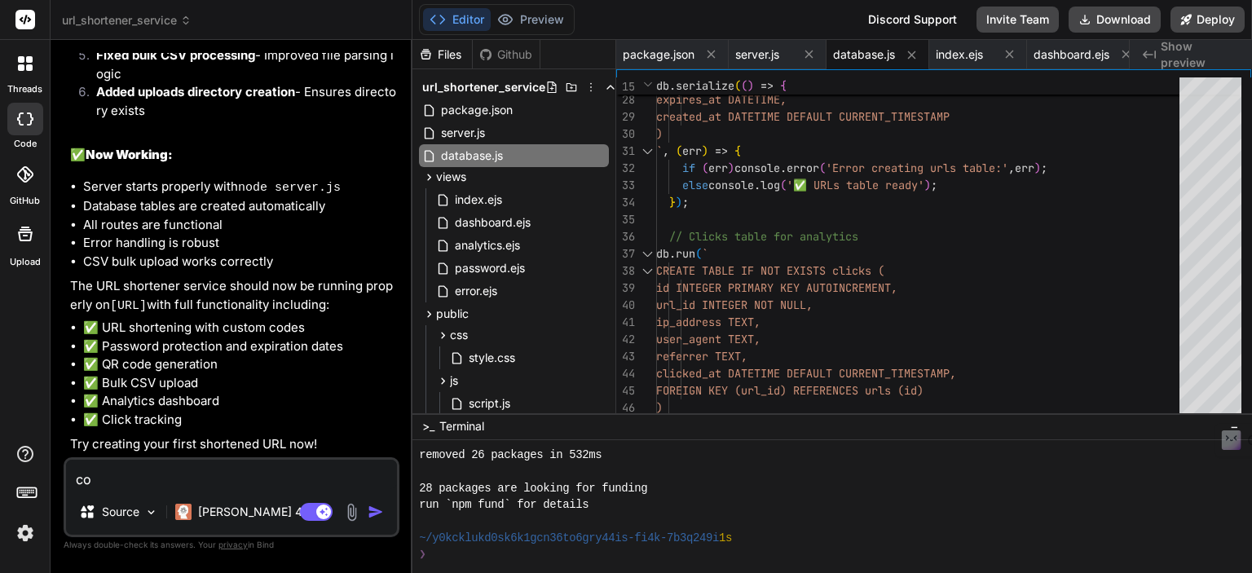
type textarea "com"
type textarea "x"
type textarea "comm"
type textarea "x"
type textarea "comma"
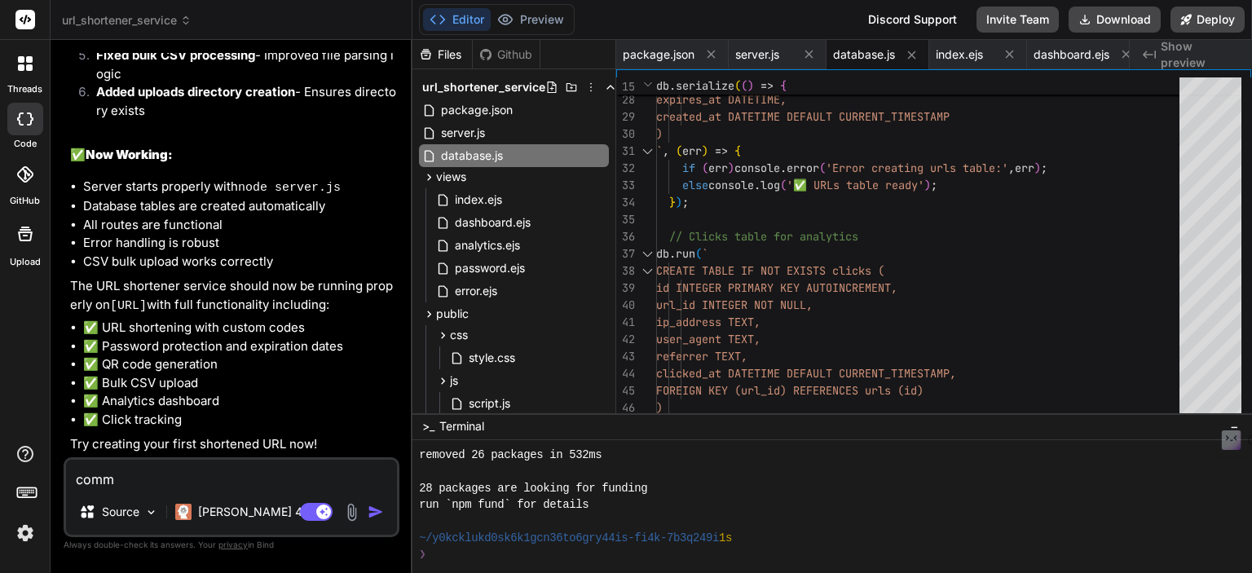
type textarea "x"
type textarea "comman"
type textarea "x"
type textarea "command"
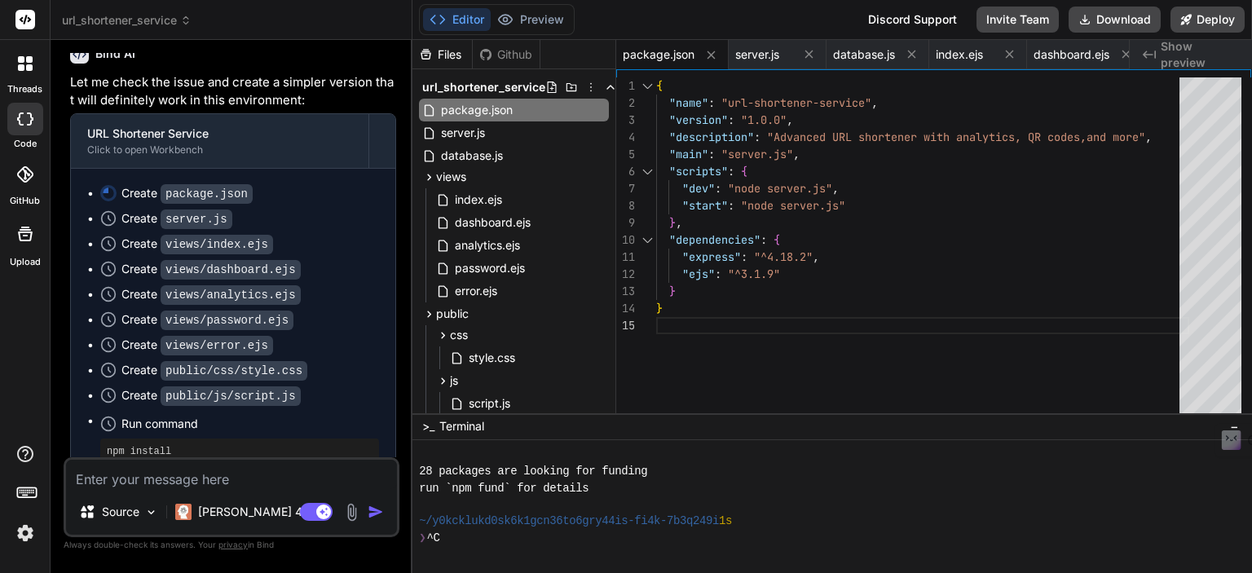
scroll to position [3103, 0]
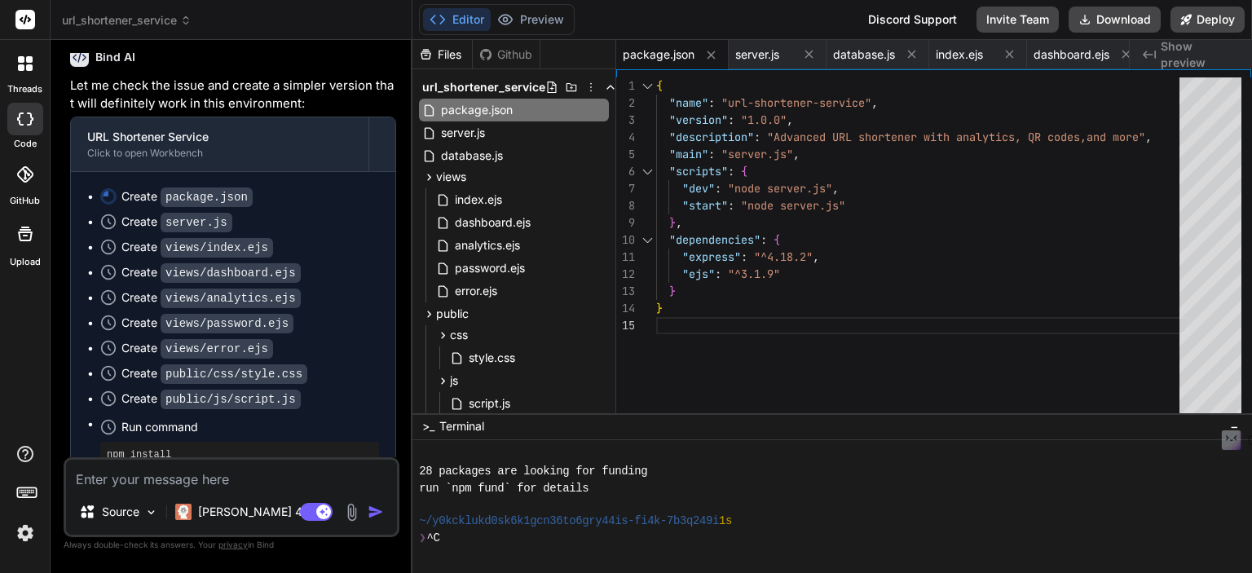
click at [158, 205] on div "Create package.json" at bounding box center [186, 196] width 131 height 17
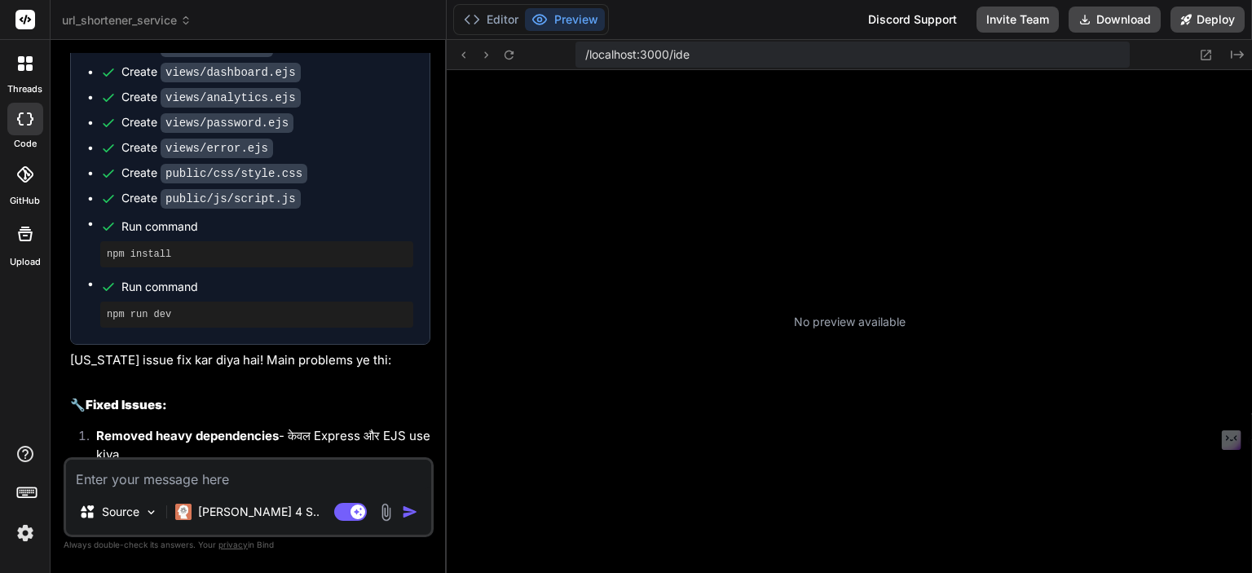
scroll to position [598, 0]
type textarea "x"
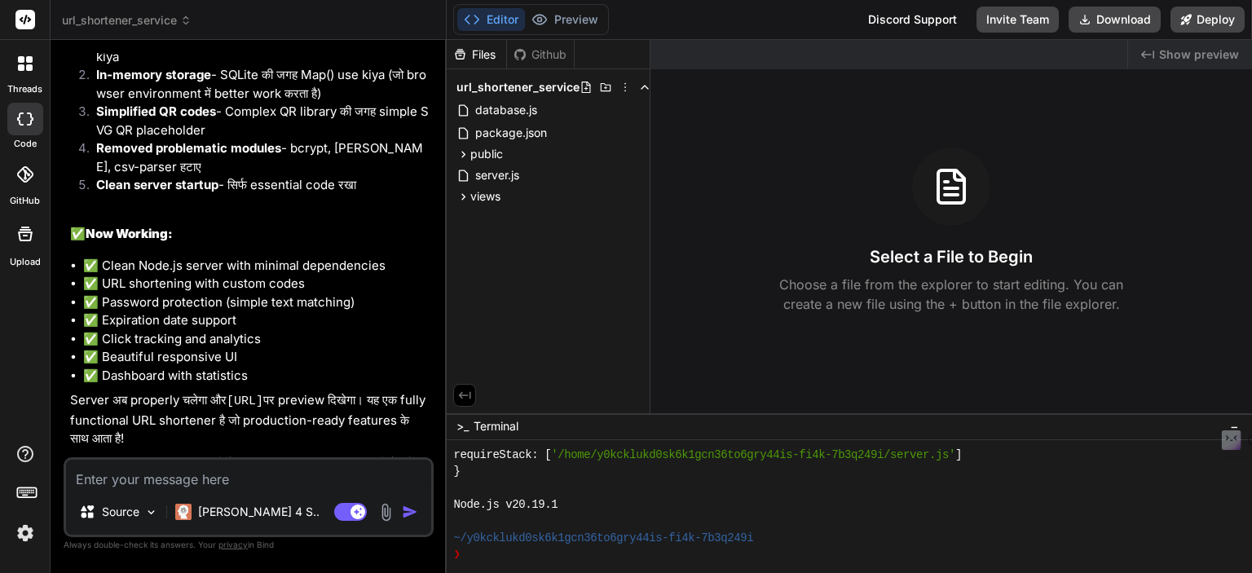
scroll to position [3630, 0]
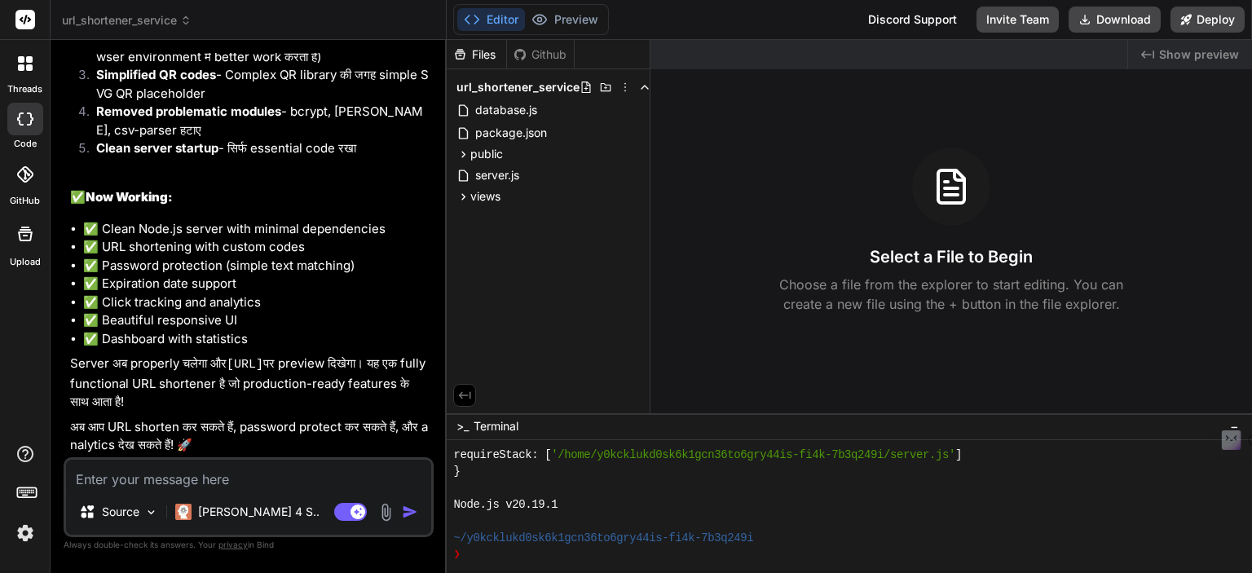
click at [189, 472] on textarea at bounding box center [248, 474] width 365 height 29
type textarea "p"
type textarea "x"
type textarea "pr"
type textarea "x"
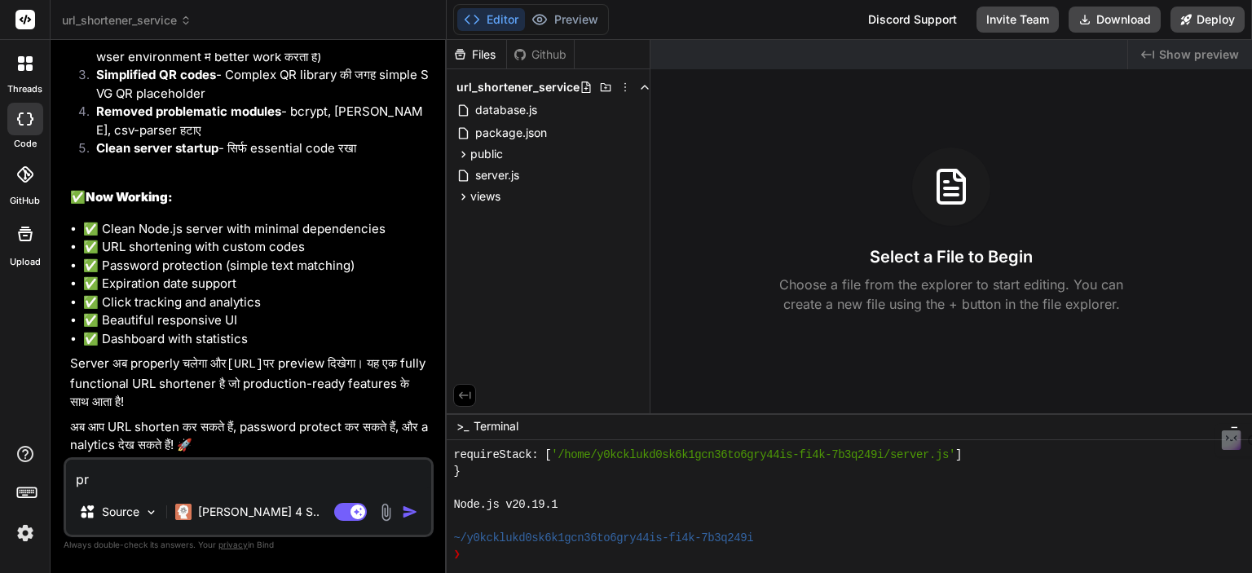
type textarea "pre"
type textarea "x"
type textarea "prev"
type textarea "x"
type textarea "previ"
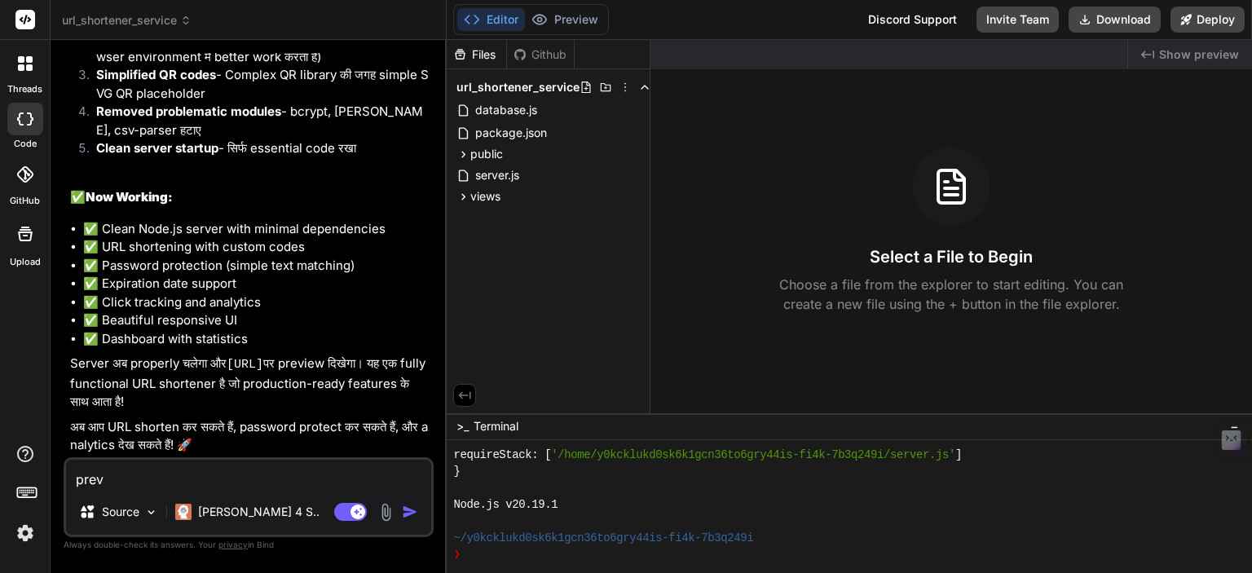
type textarea "x"
type textarea "previe"
type textarea "x"
type textarea "preview"
type textarea "x"
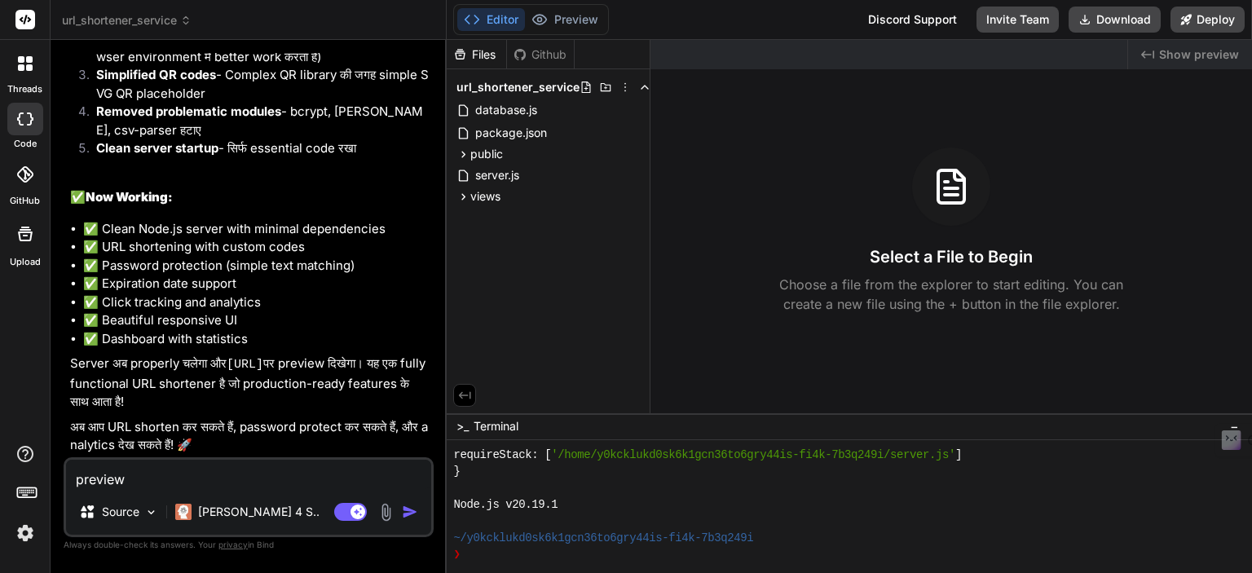
type textarea "preview"
type textarea "x"
type textarea "preview b"
type textarea "x"
type textarea "preview bu"
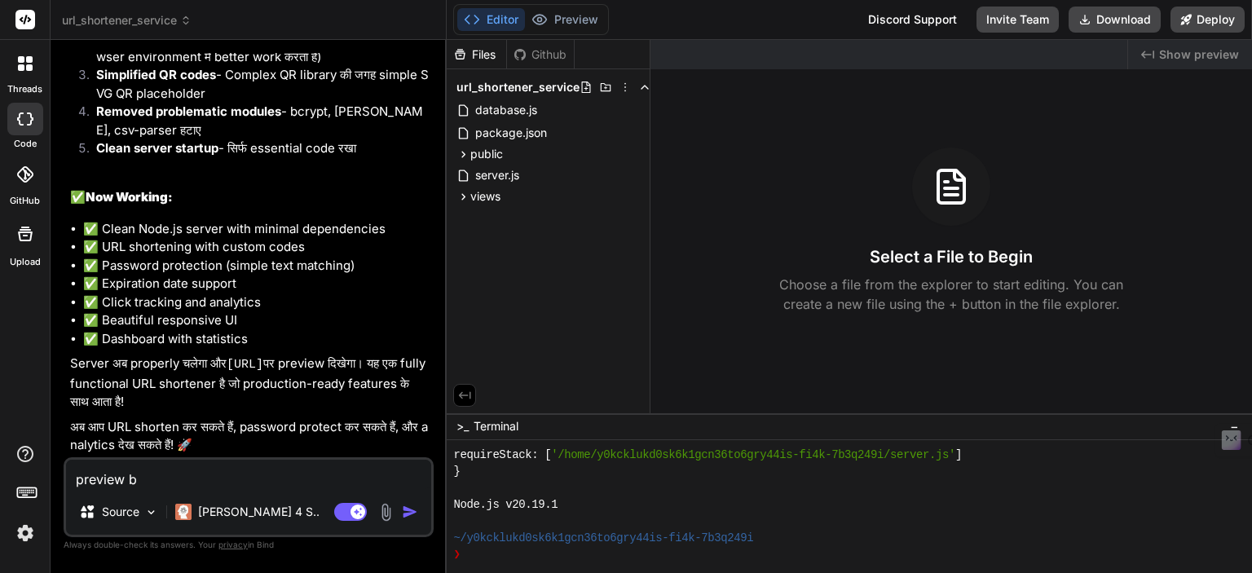
type textarea "x"
type textarea "preview but"
type textarea "x"
type textarea "preview butt"
type textarea "x"
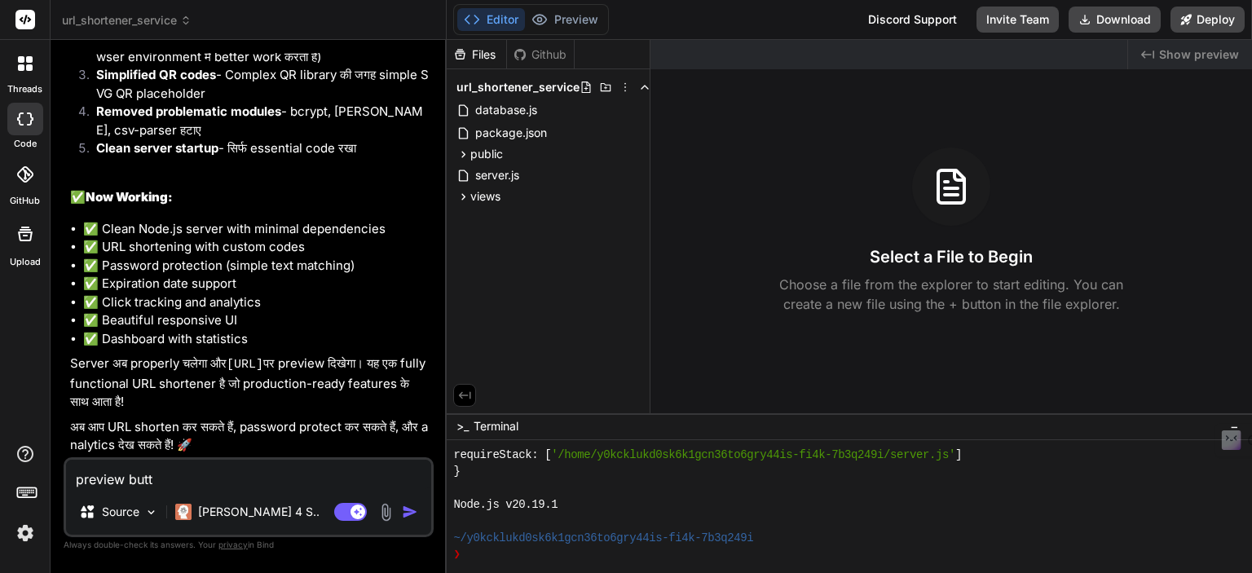
type textarea "preview butto"
type textarea "x"
type textarea "preview button"
type textarea "x"
type textarea "preview button"
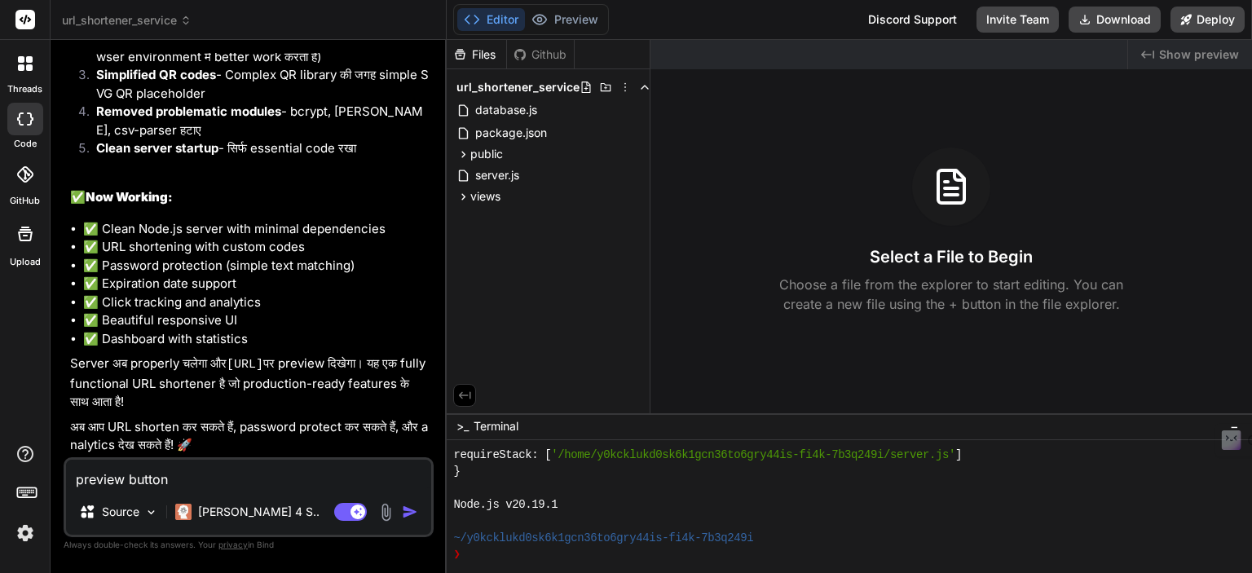
type textarea "x"
type textarea "preview button i"
type textarea "x"
type textarea "preview button is"
type textarea "x"
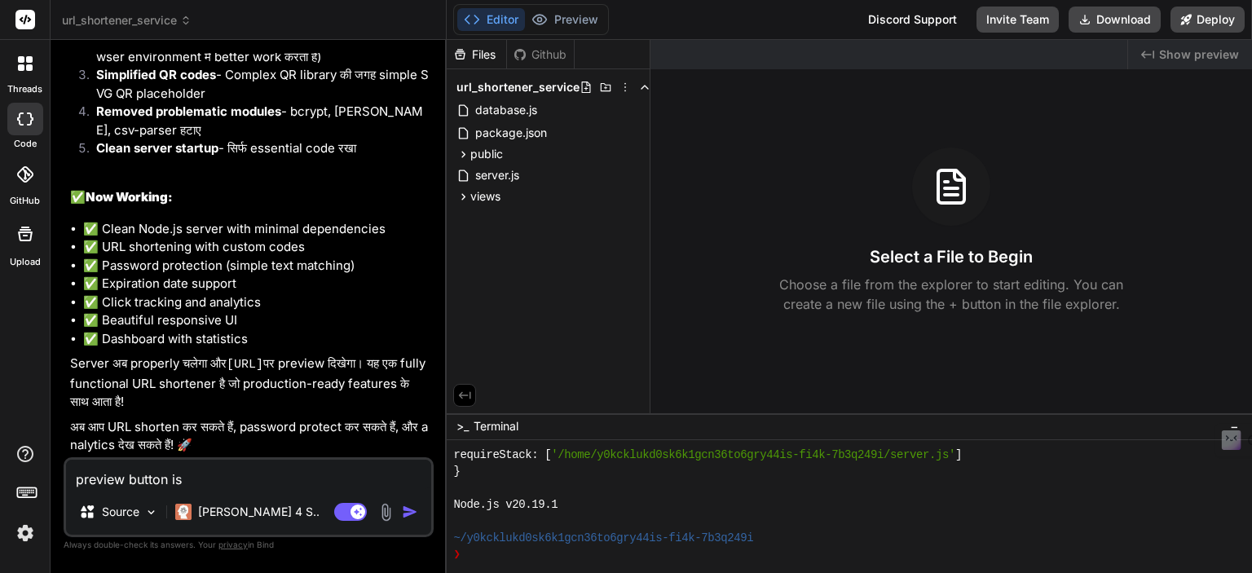
type textarea "preview button is"
type textarea "x"
type textarea "preview button is n"
type textarea "x"
type textarea "preview button is no"
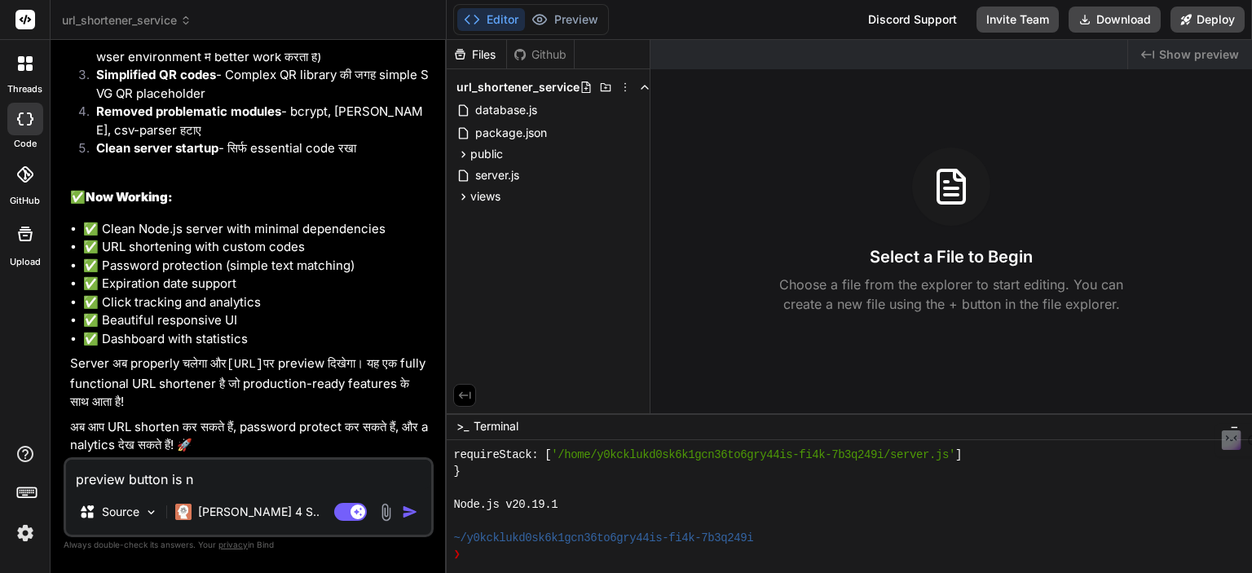
type textarea "x"
type textarea "preview button is not"
type textarea "x"
type textarea "preview button is not"
type textarea "x"
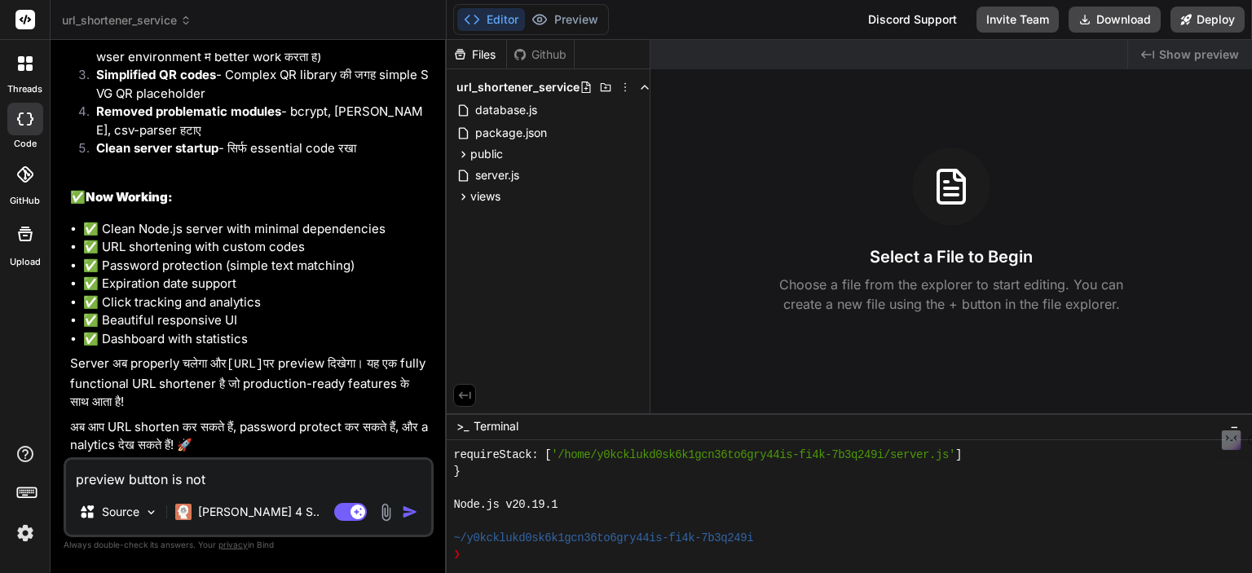
type textarea "preview button is not w"
type textarea "x"
type textarea "preview button is not wo"
type textarea "x"
type textarea "preview button is not wor"
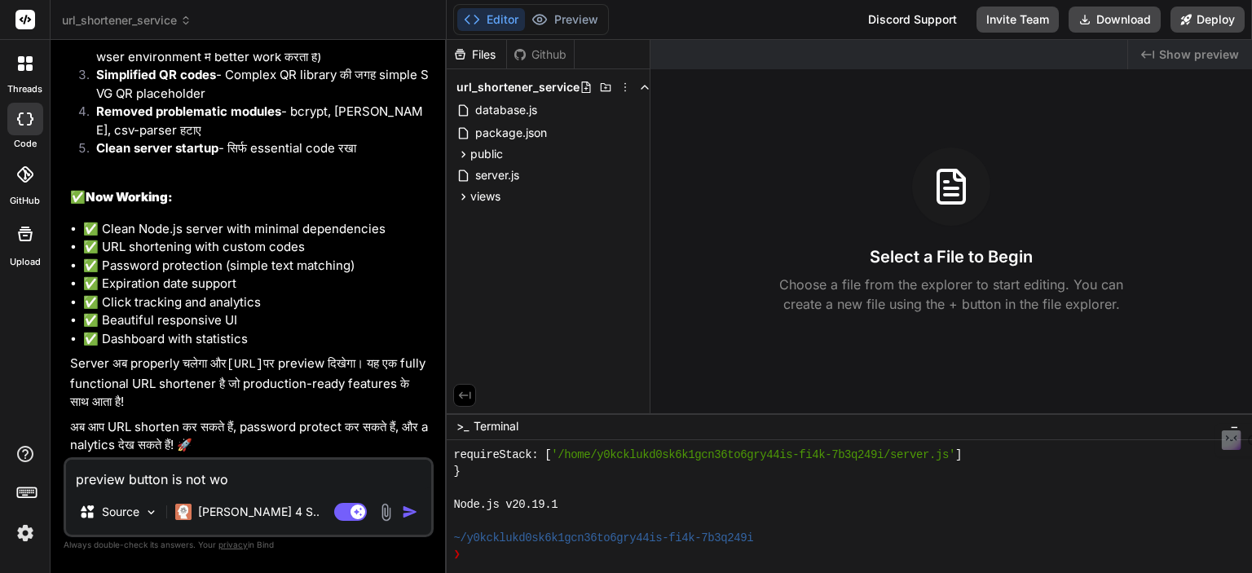
type textarea "x"
type textarea "preview button is not work"
type textarea "x"
type textarea "preview button is not worki"
type textarea "x"
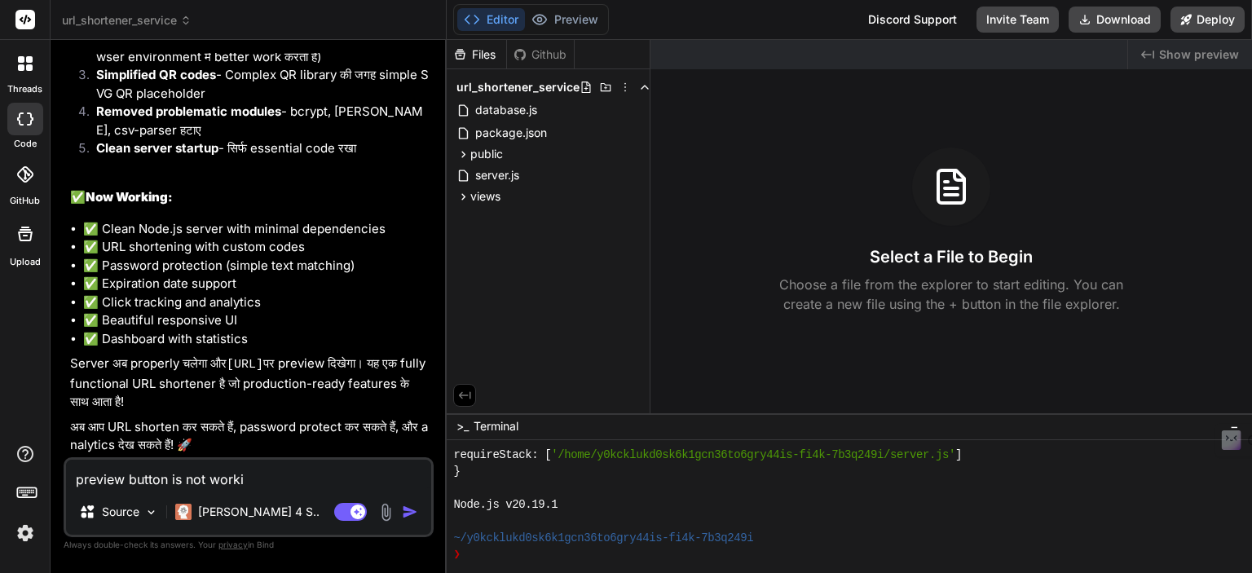
type textarea "preview button is not workin"
type textarea "x"
type textarea "preview button is not working"
type textarea "x"
type textarea "lpreview button is not working"
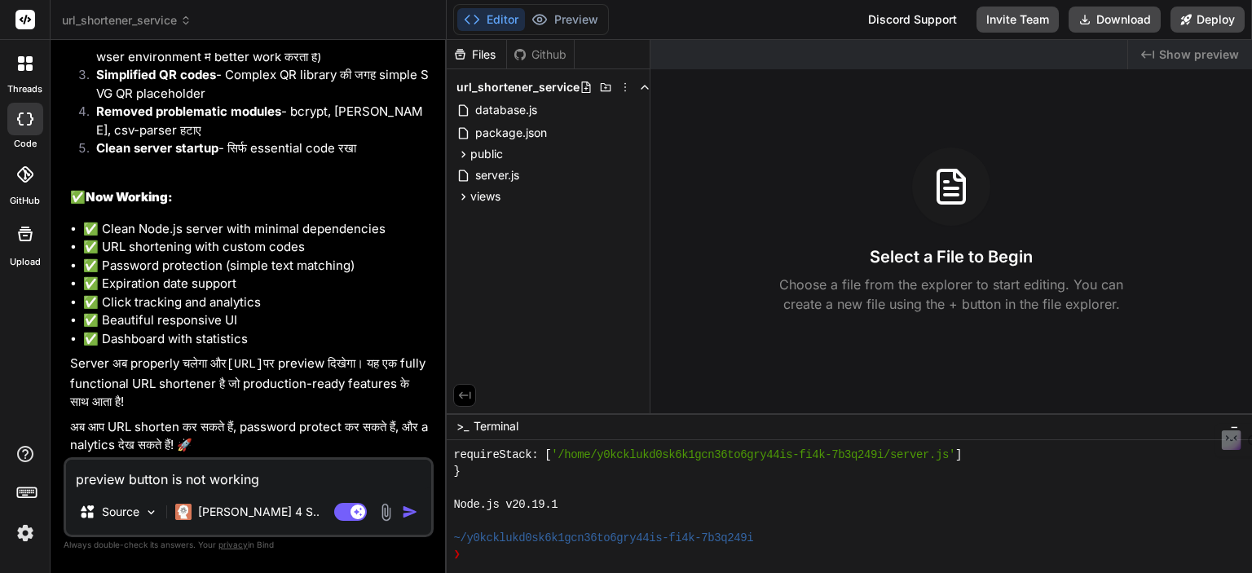
type textarea "x"
type textarea "lipreview button is not working"
type textarea "x"
type textarea "livpreview button is not working"
type textarea "x"
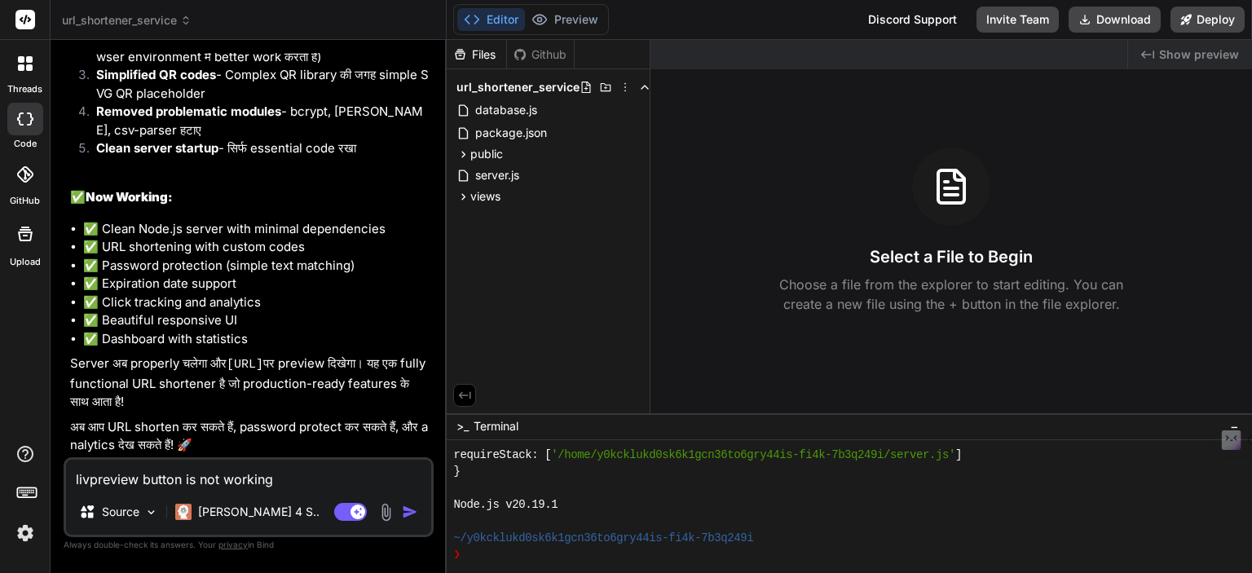
type textarea "livepreview button is not working"
type textarea "x"
type textarea "live preview button is not working"
type textarea "x"
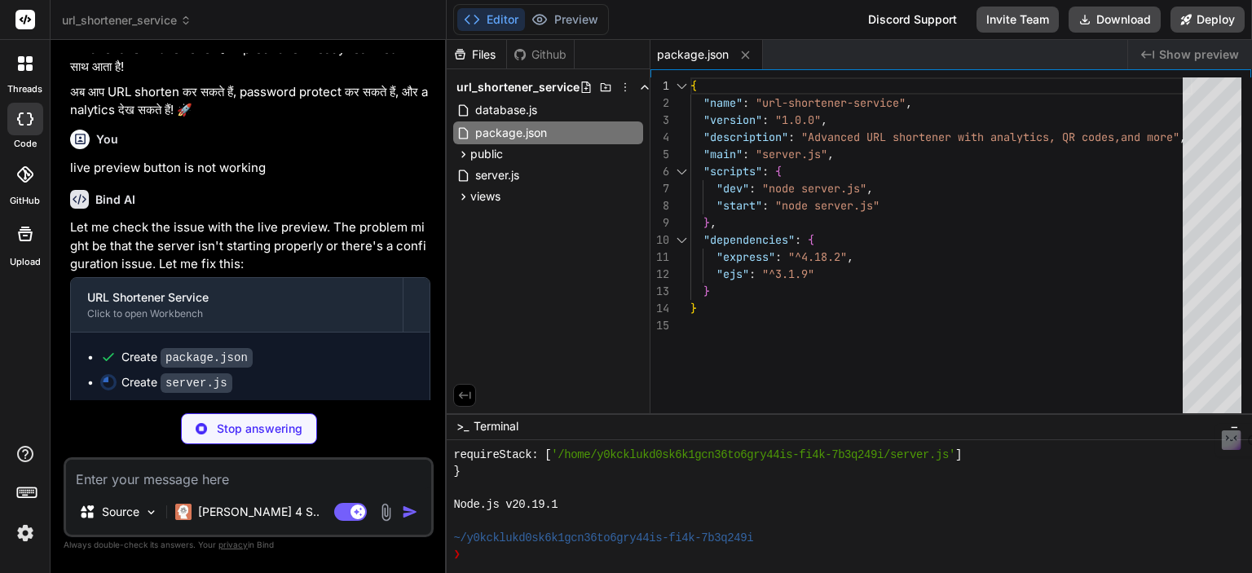
scroll to position [3965, 0]
click at [463, 153] on icon at bounding box center [464, 155] width 14 height 14
click at [459, 242] on icon at bounding box center [464, 239] width 14 height 14
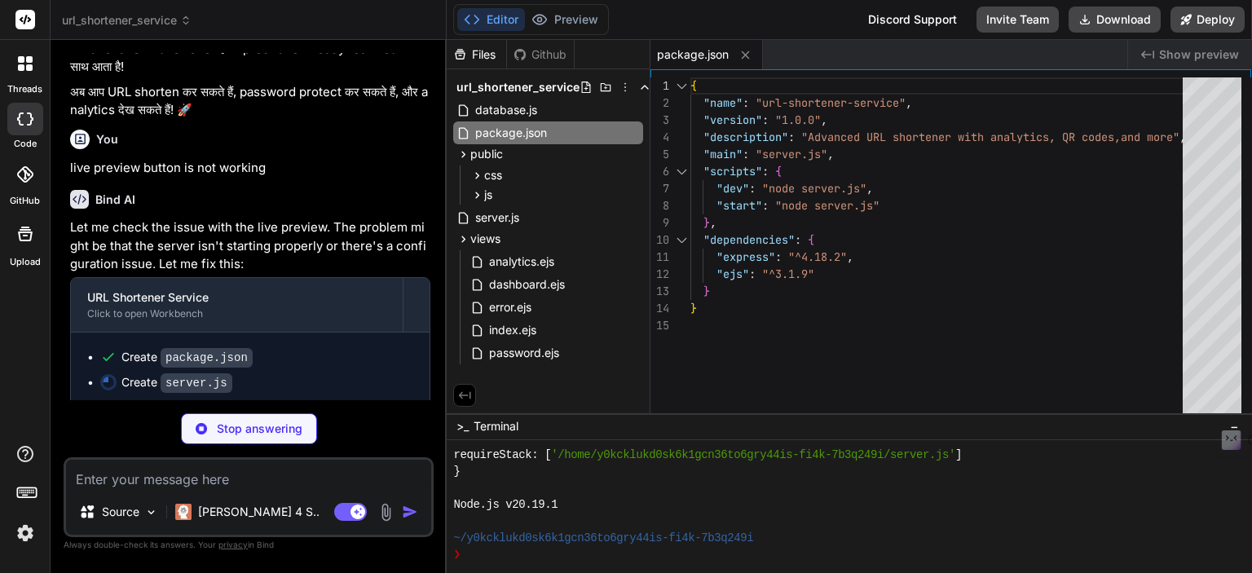
click at [474, 55] on div "Files" at bounding box center [477, 54] width 60 height 16
type textarea "x"
type textarea "// Handle graceful shutdown process.on('SIGTERM', () => { console.log('Shutting…"
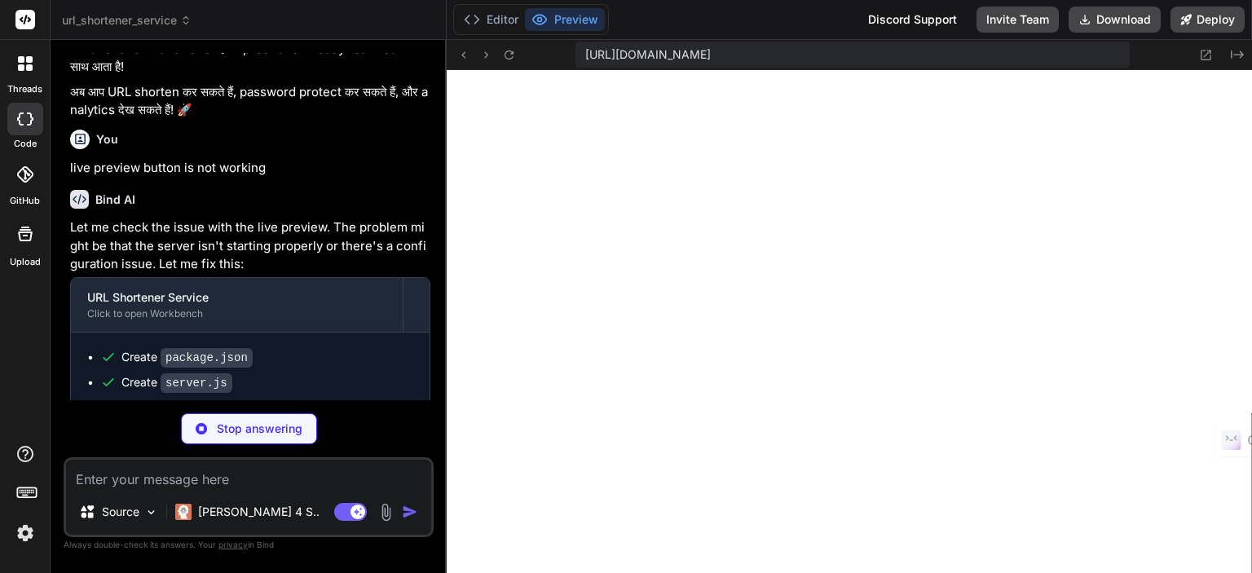
scroll to position [1213, 0]
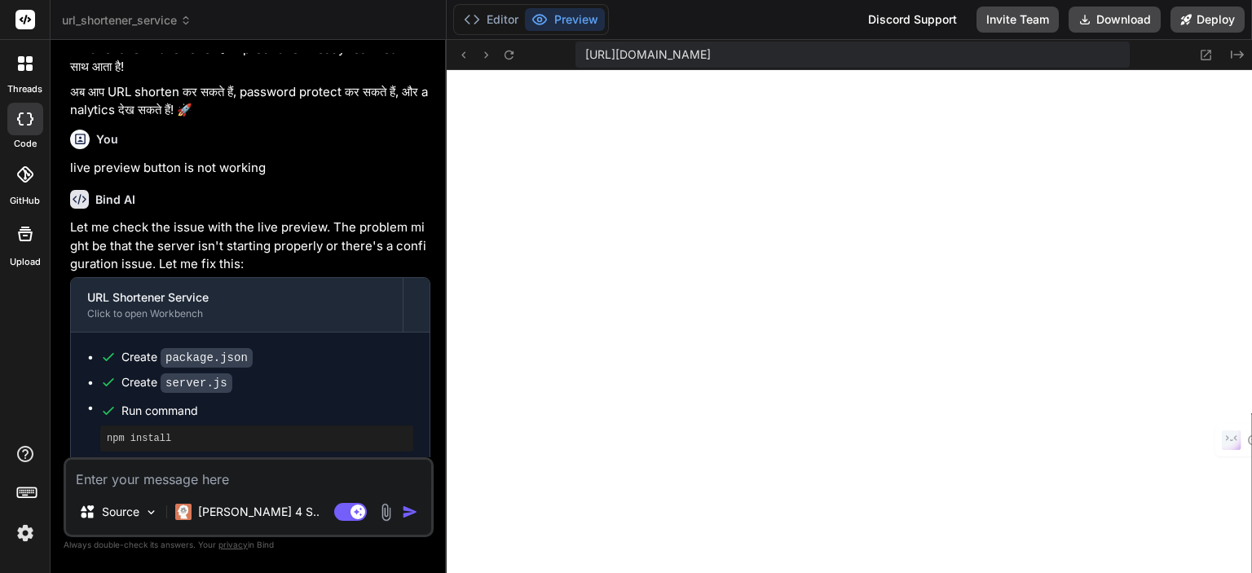
type textarea "x"
click at [1209, 52] on icon at bounding box center [1207, 55] width 11 height 11
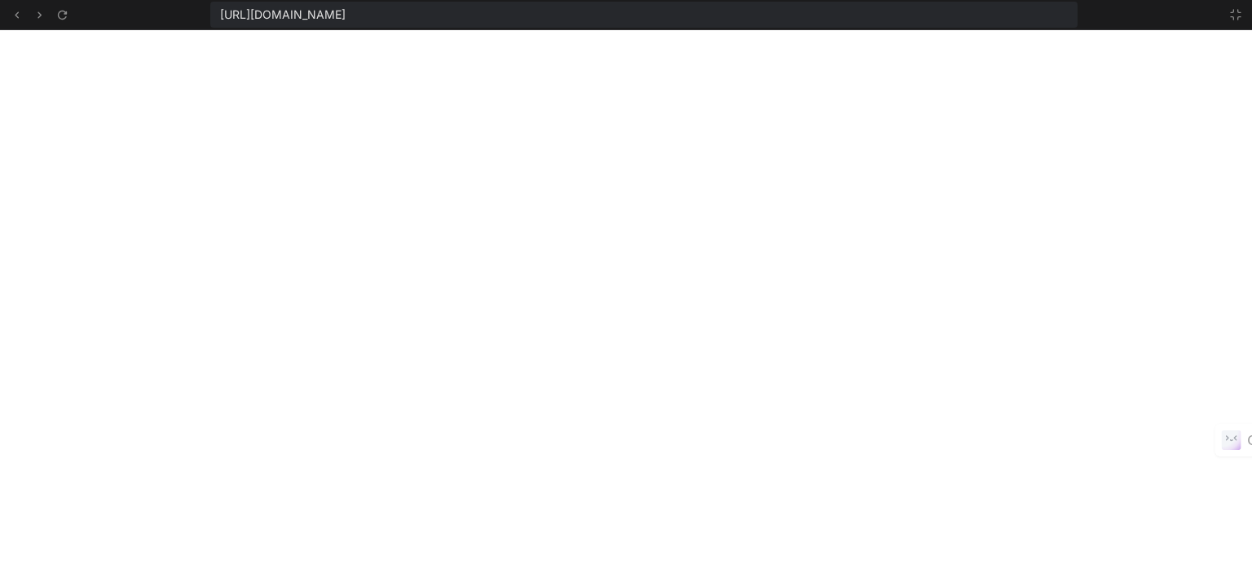
scroll to position [1497, 0]
click at [1230, 15] on icon at bounding box center [1235, 14] width 13 height 13
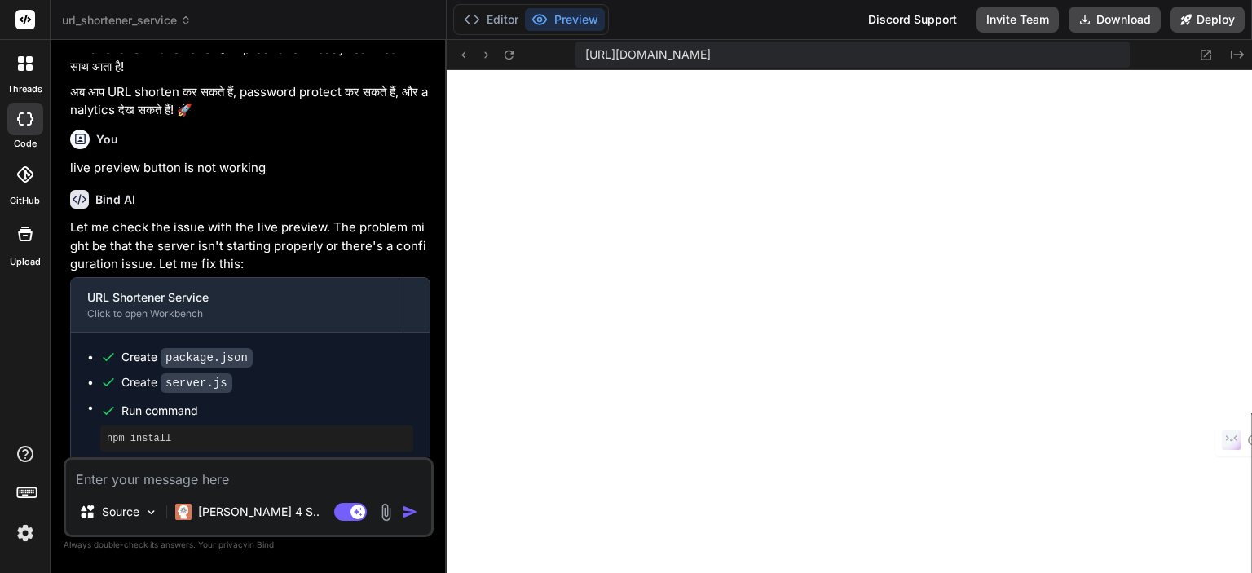
scroll to position [4623, 0]
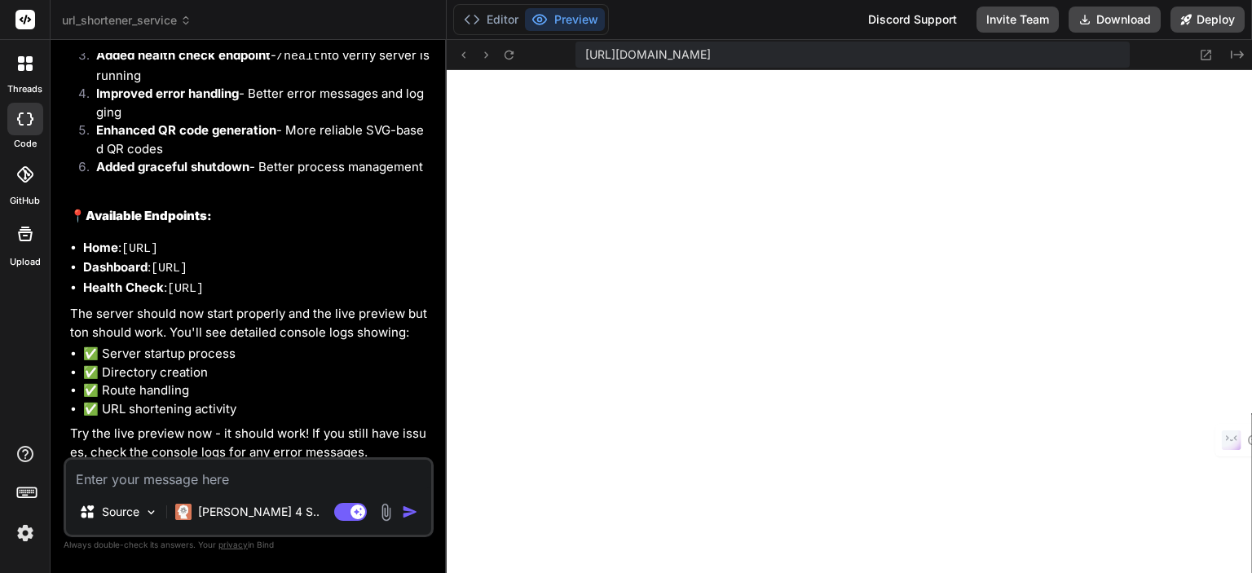
click at [147, 479] on textarea at bounding box center [248, 474] width 365 height 29
type textarea "u"
type textarea "x"
type textarea "ur"
type textarea "x"
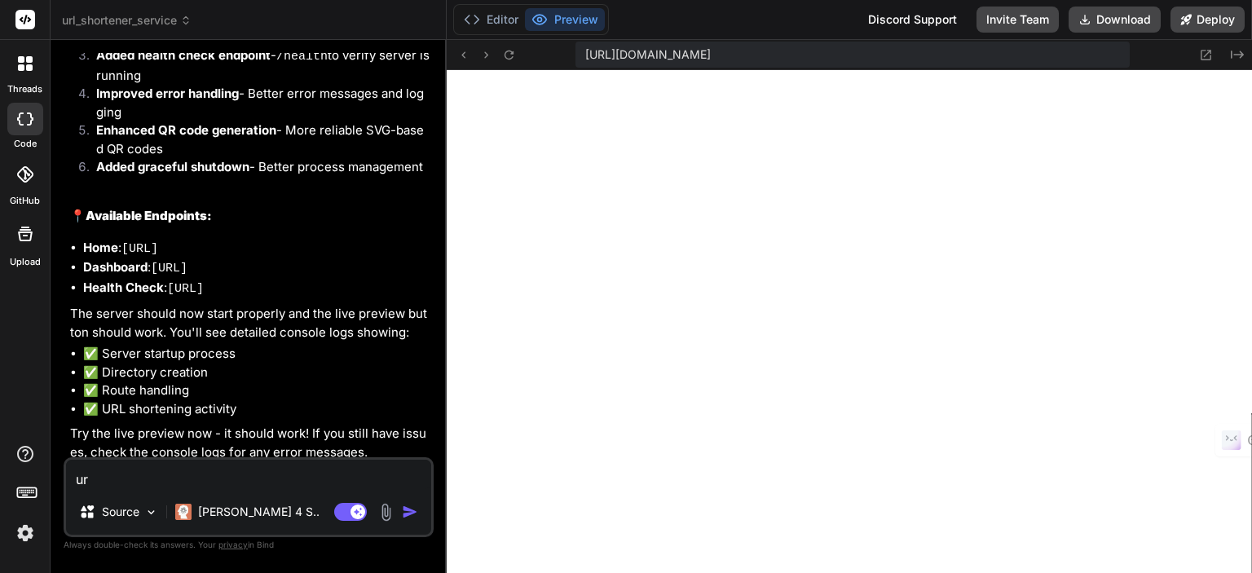
type textarea "url"
type textarea "x"
type textarea "url"
type textarea "x"
type textarea "url"
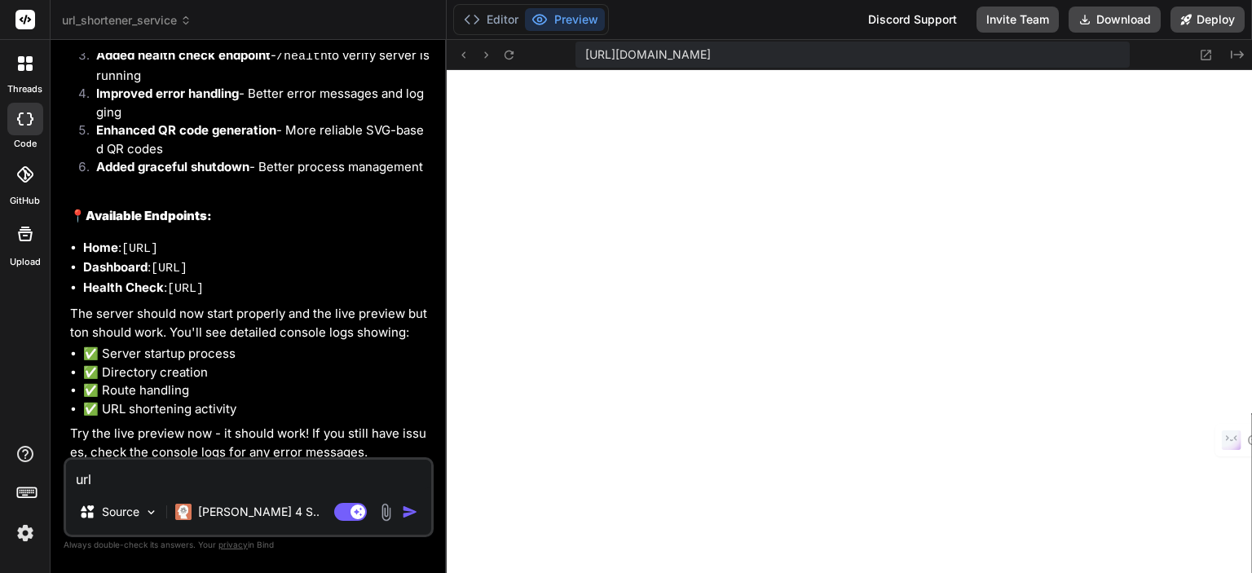
type textarea "x"
type textarea "ur"
type textarea "x"
type textarea "u"
type textarea "x"
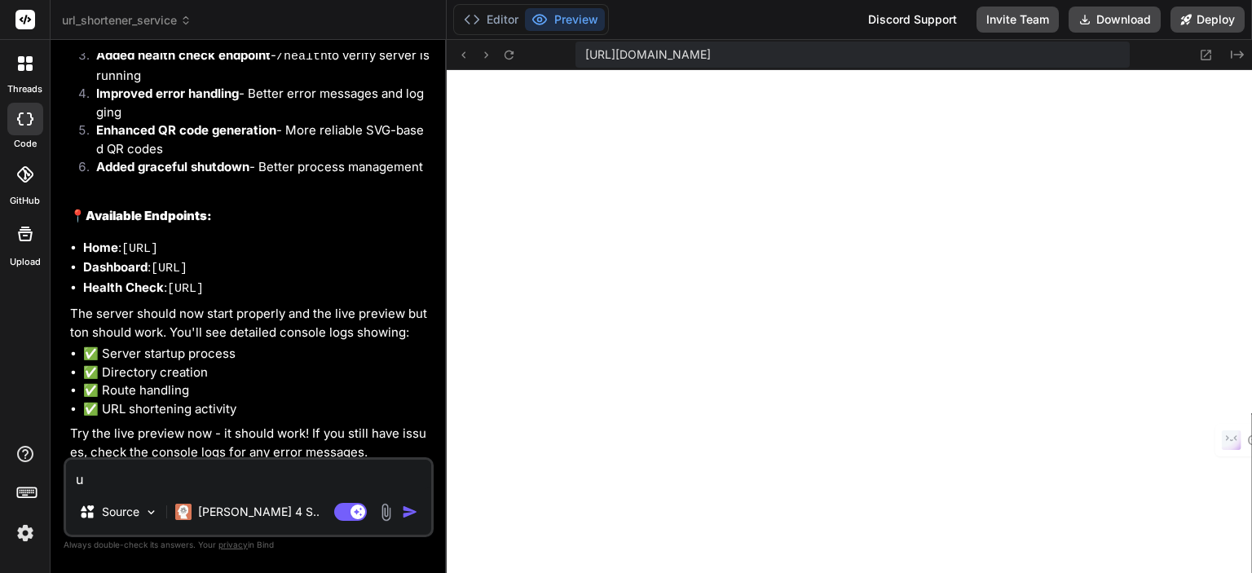
type textarea "x"
type textarea "w"
type textarea "x"
type textarea "wh"
type textarea "x"
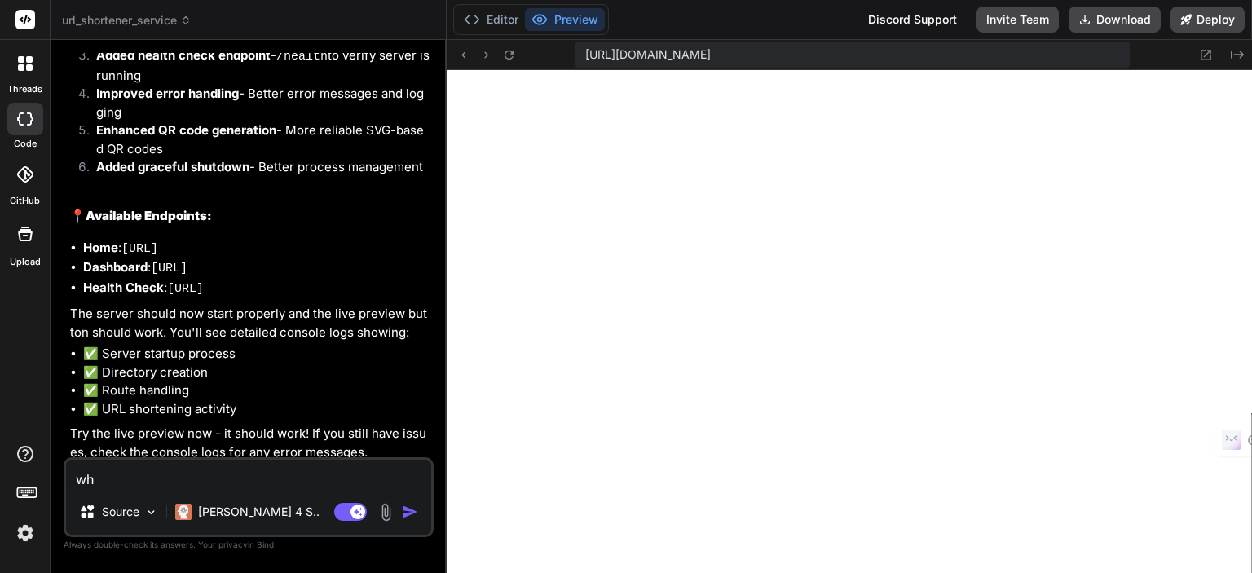
type textarea "whe"
type textarea "x"
type textarea "when"
type textarea "x"
type textarea "when"
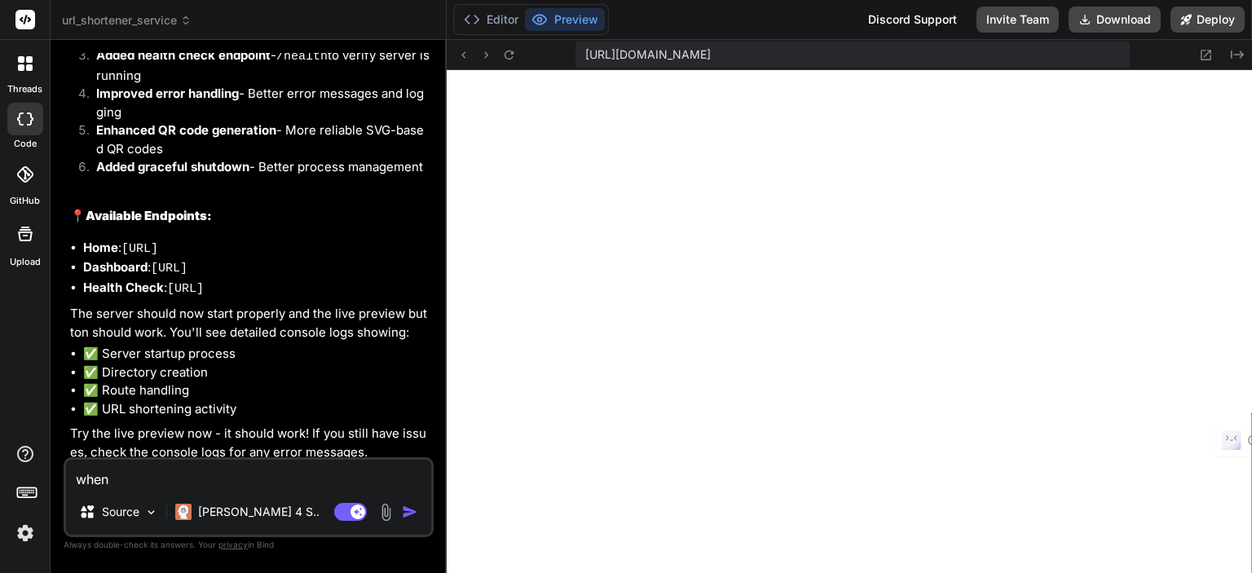
type textarea "x"
type textarea "when i"
type textarea "x"
type textarea "when i"
type textarea "x"
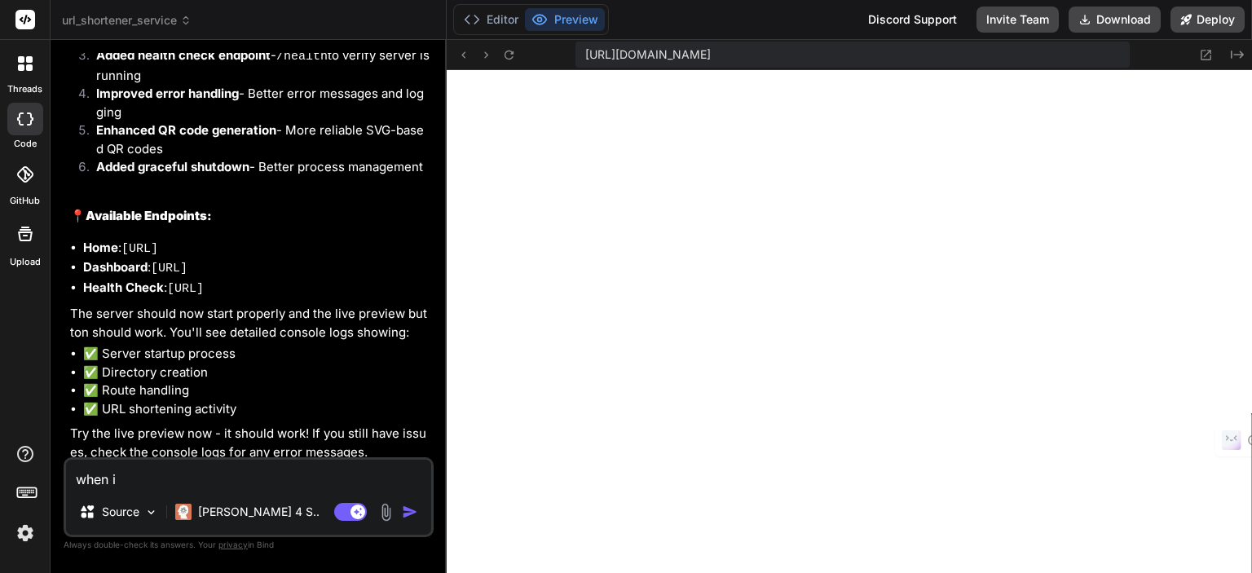
type textarea "when i n"
type textarea "x"
type textarea "when i nu"
type textarea "x"
type textarea "when i n"
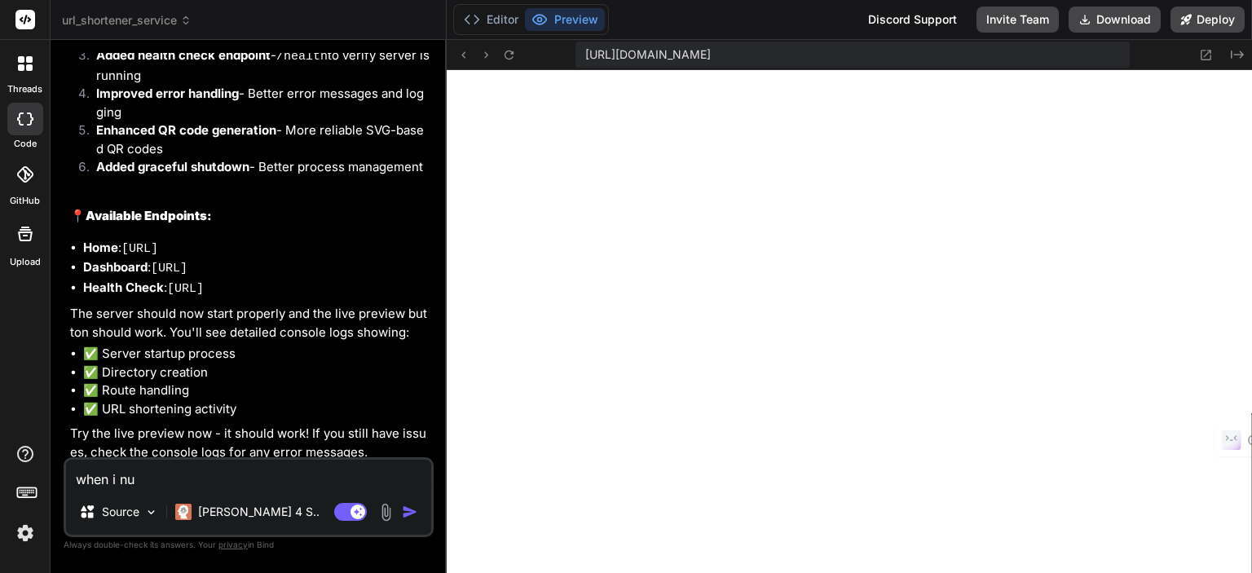
type textarea "x"
type textarea "when i"
type textarea "x"
type textarea "when i i"
type textarea "x"
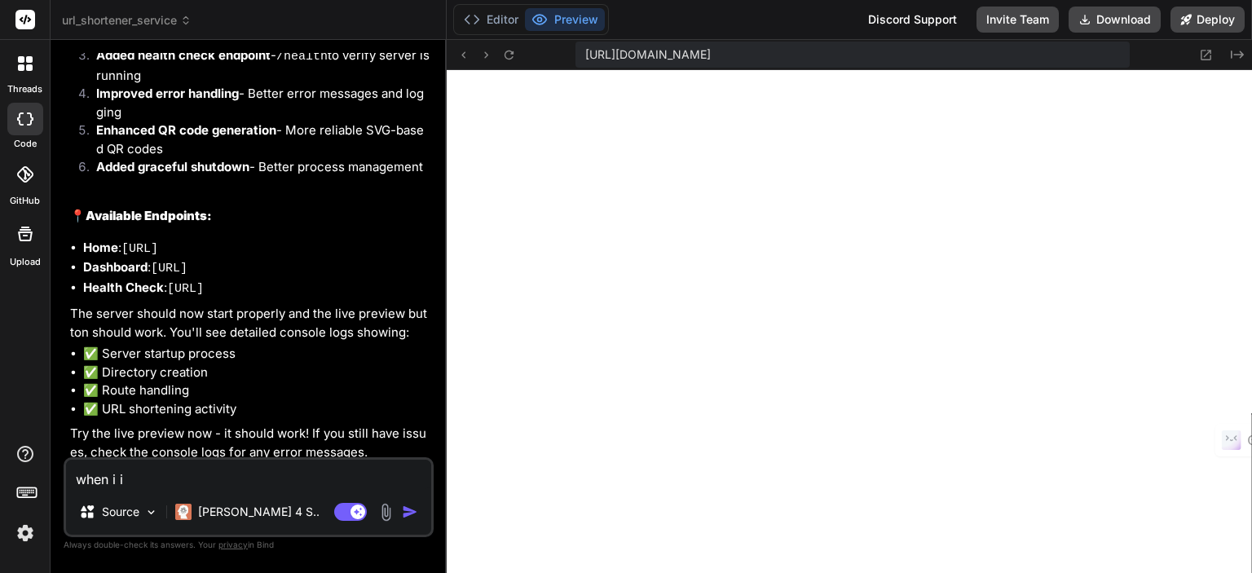
type textarea "when i in"
type textarea "x"
type textarea "when i inp"
type textarea "x"
type textarea "when i inpu"
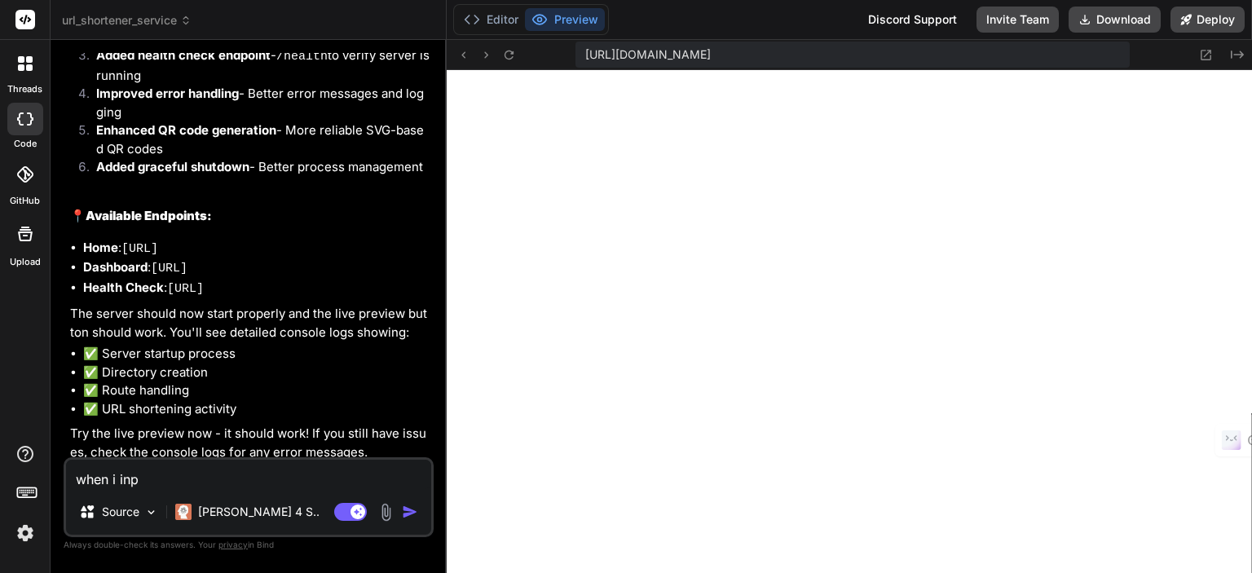
type textarea "x"
type textarea "when i input"
type textarea "x"
type textarea "when i input"
type textarea "x"
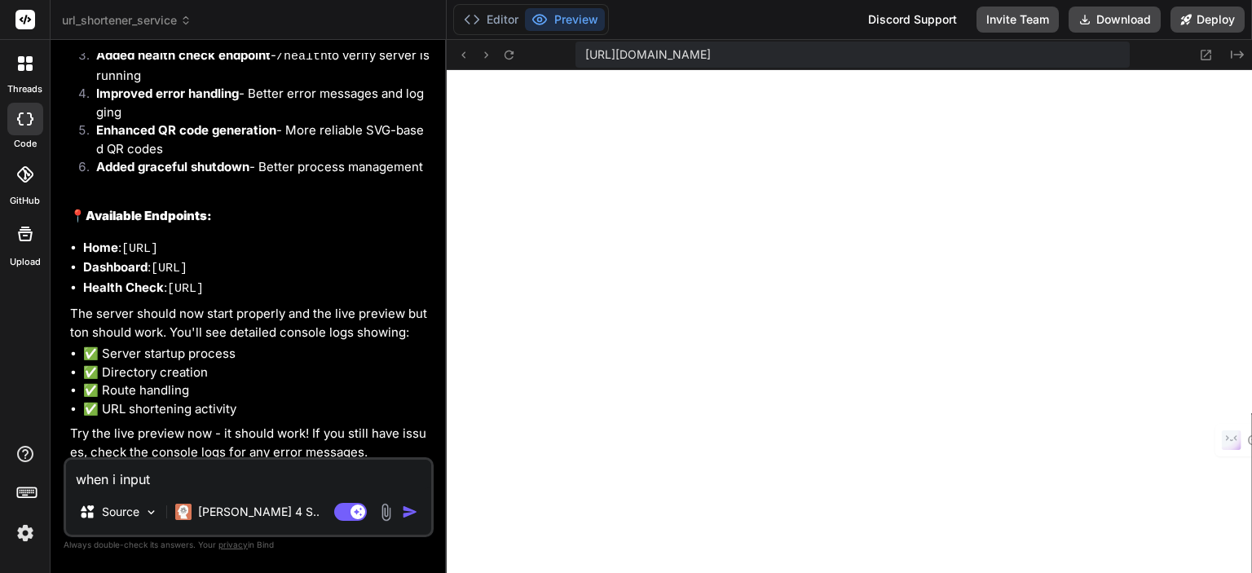
type textarea "when i input a"
type textarea "x"
type textarea "when i input an"
type textarea "x"
type textarea "when i input any"
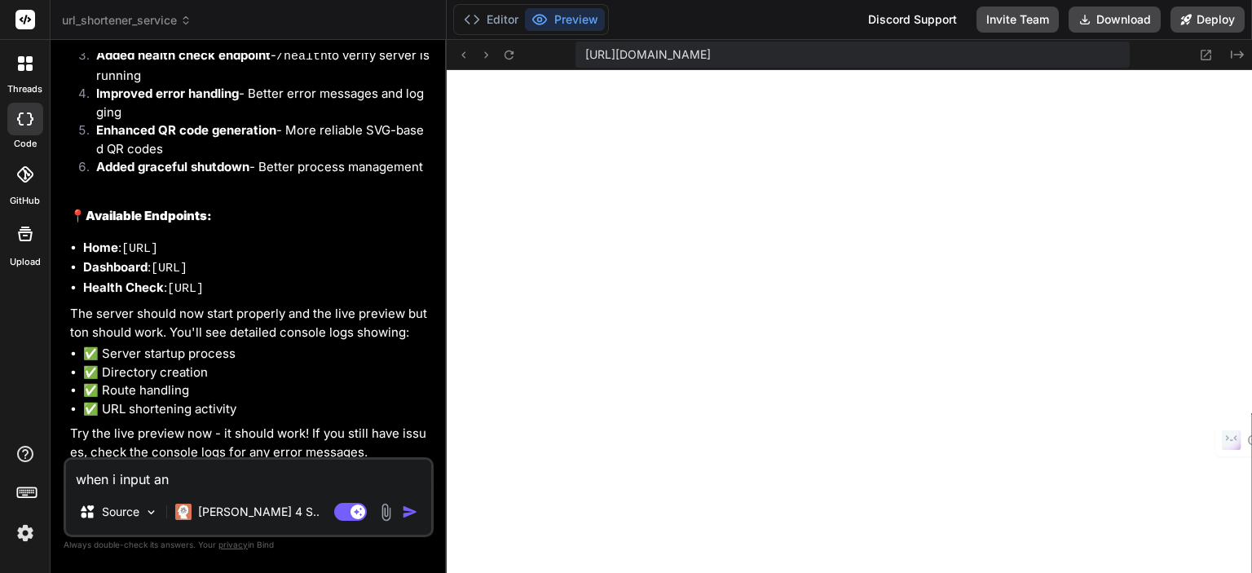
type textarea "x"
type textarea "when i input any"
type textarea "x"
type textarea "when i input any u"
type textarea "x"
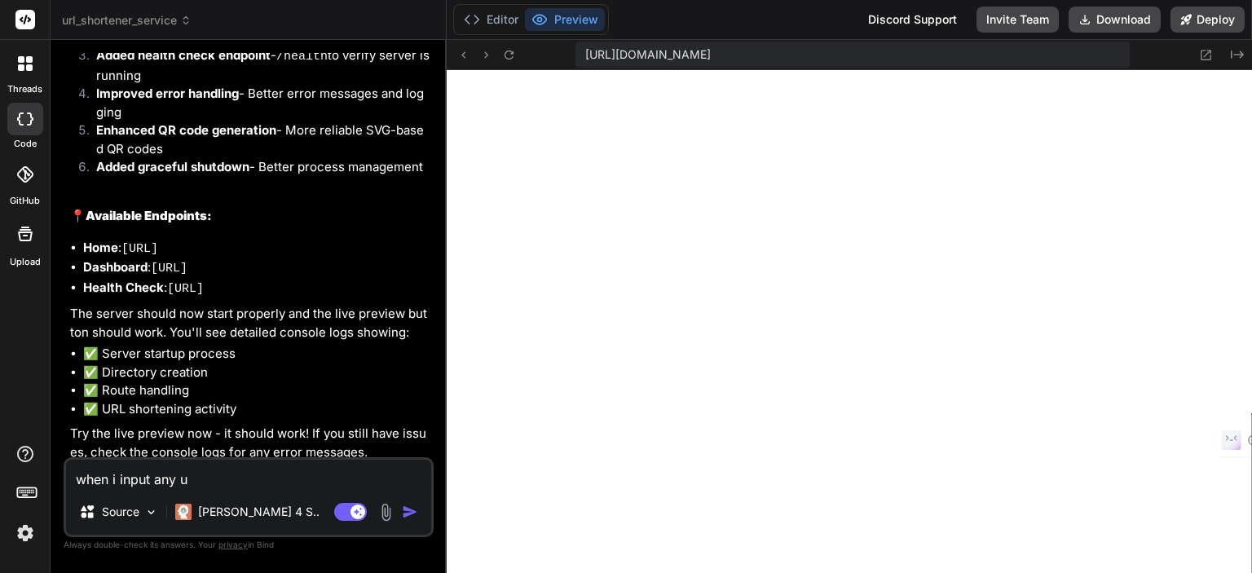
type textarea "when i input any ur"
type textarea "x"
type textarea "when i input any url"
type textarea "x"
type textarea "when i input any url"
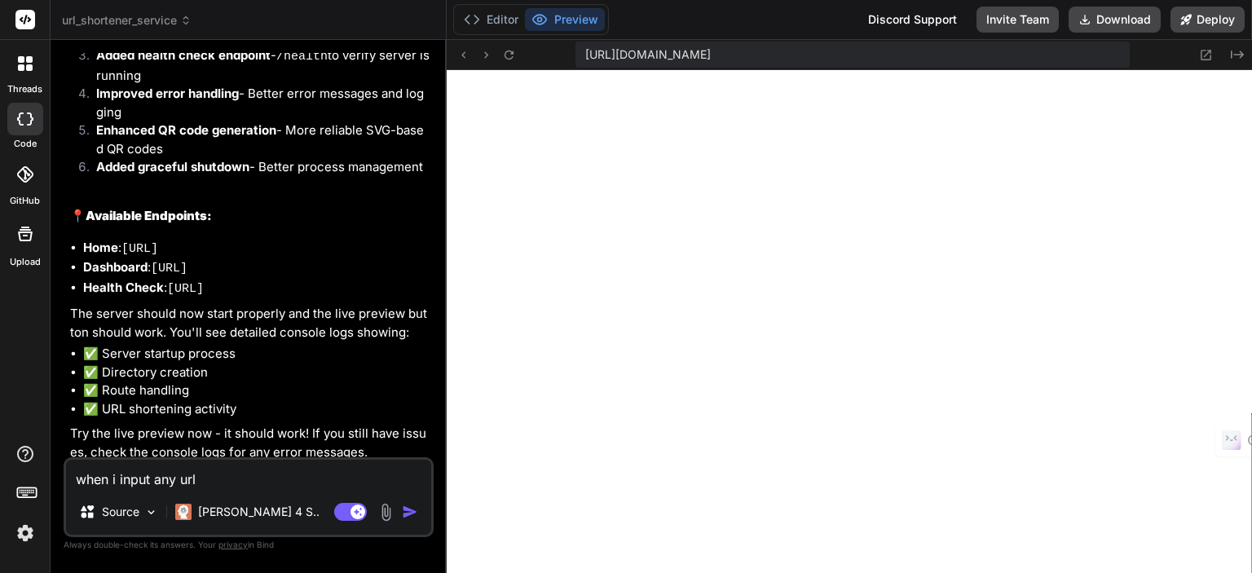
type textarea "x"
type textarea "when i input any url i"
type textarea "x"
type textarea "when i input any url it"
type textarea "x"
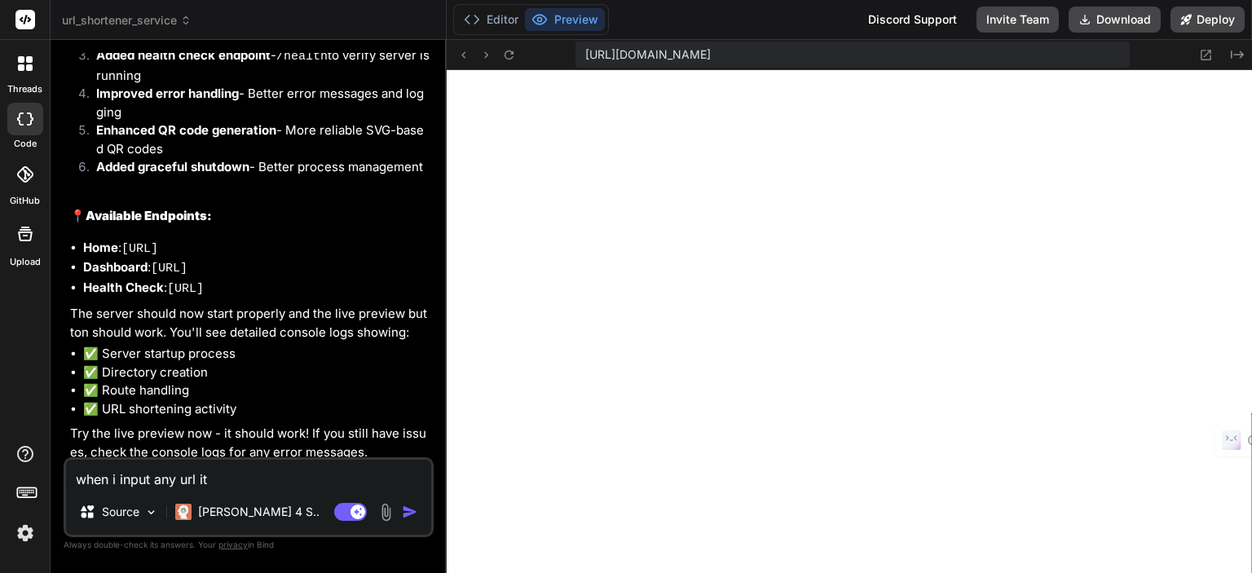
type textarea "when i input any url its"
type textarea "x"
type textarea "when i input any url its"
type textarea "x"
type textarea "when i input any url its f"
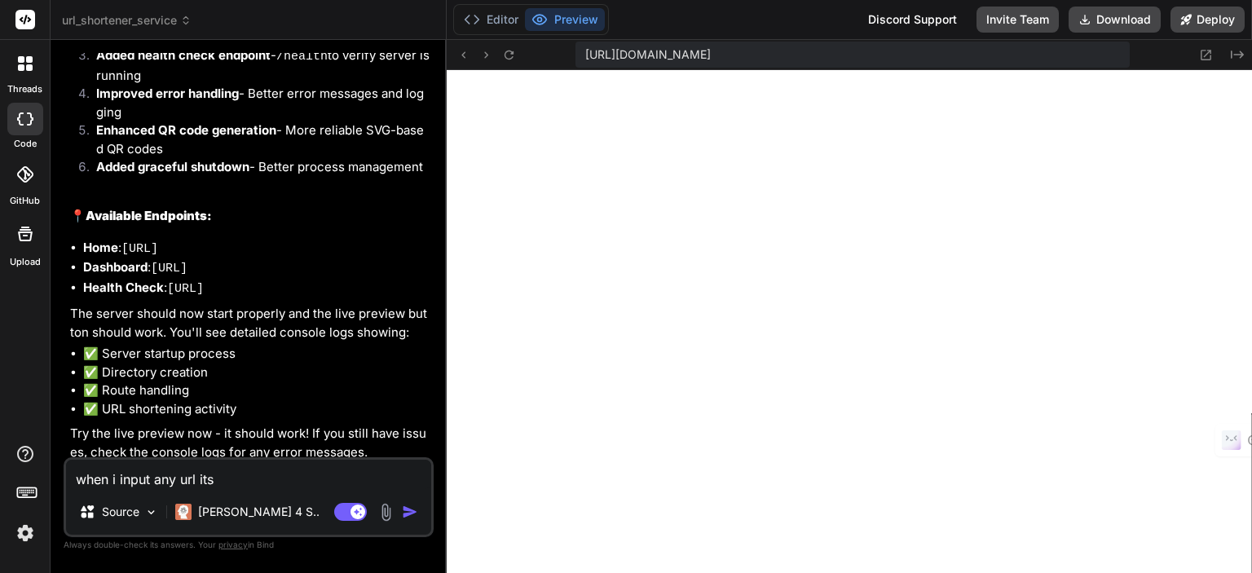
type textarea "x"
type textarea "when i input any url its"
type textarea "x"
type textarea "when i input any url its r"
type textarea "x"
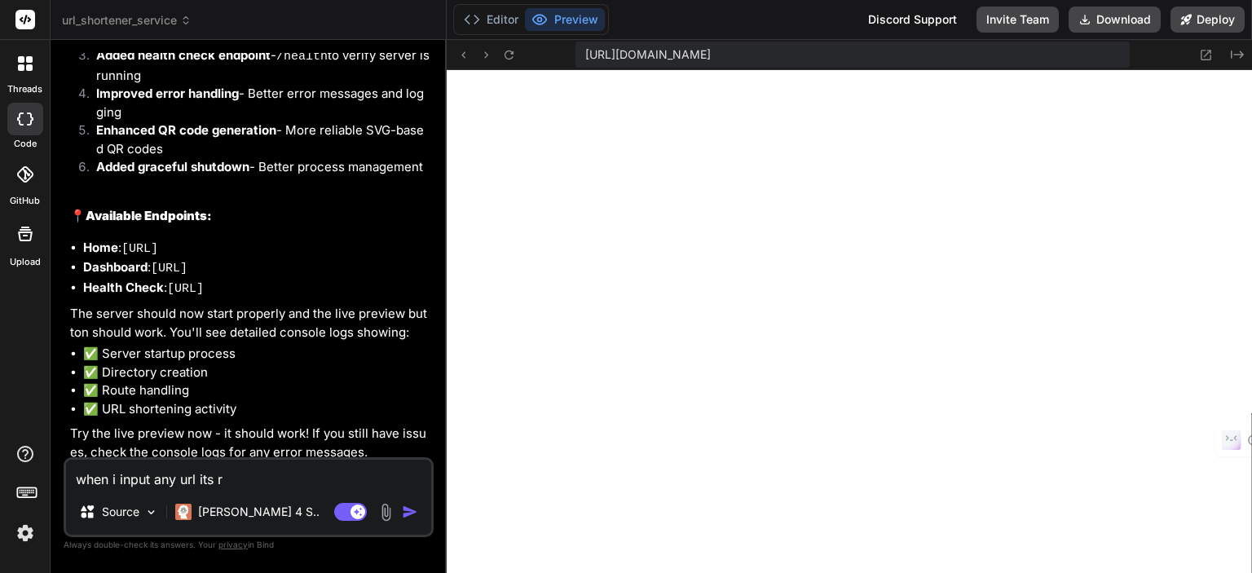
type textarea "when i input any url its re"
type textarea "x"
type textarea "when i input any url its red"
type textarea "x"
type textarea "when i input any url its redi"
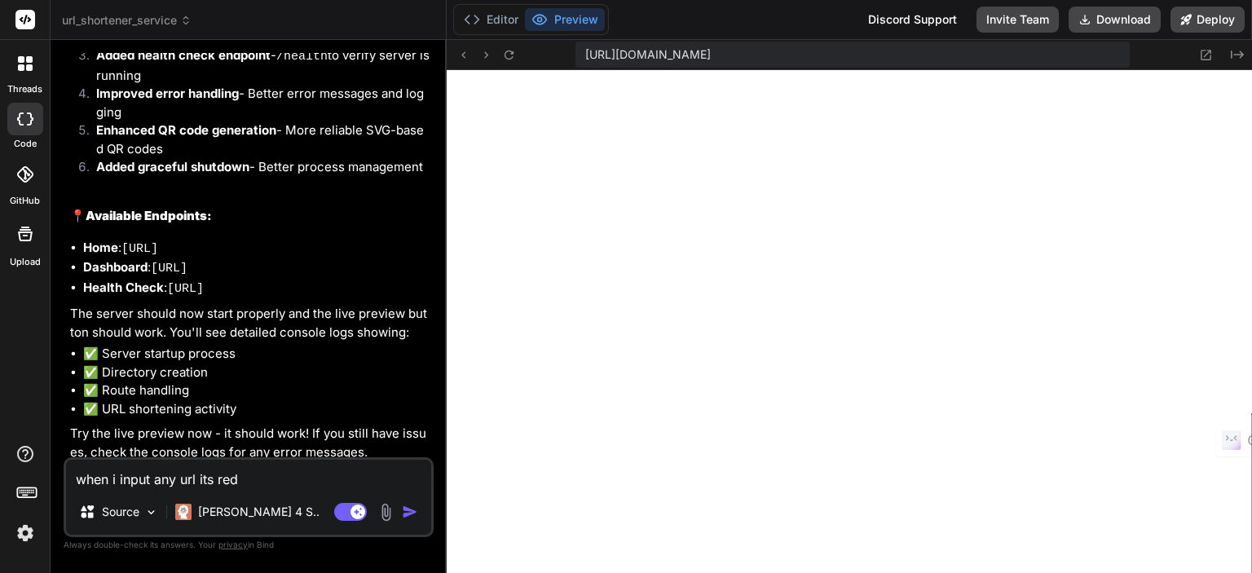
type textarea "x"
type textarea "when i input any url its redir"
type textarea "x"
type textarea "when i input any url its redire"
type textarea "x"
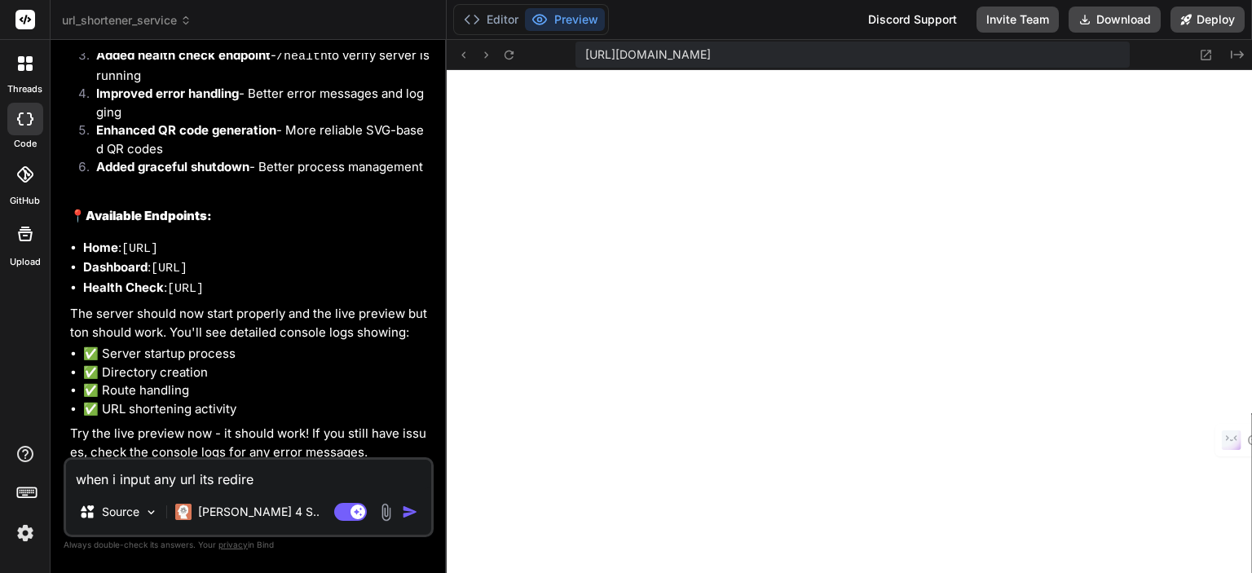
type textarea "when i input any url its redirec"
type textarea "x"
type textarea "when i input any url its redirect"
type textarea "x"
type textarea "when i input any url its redirect"
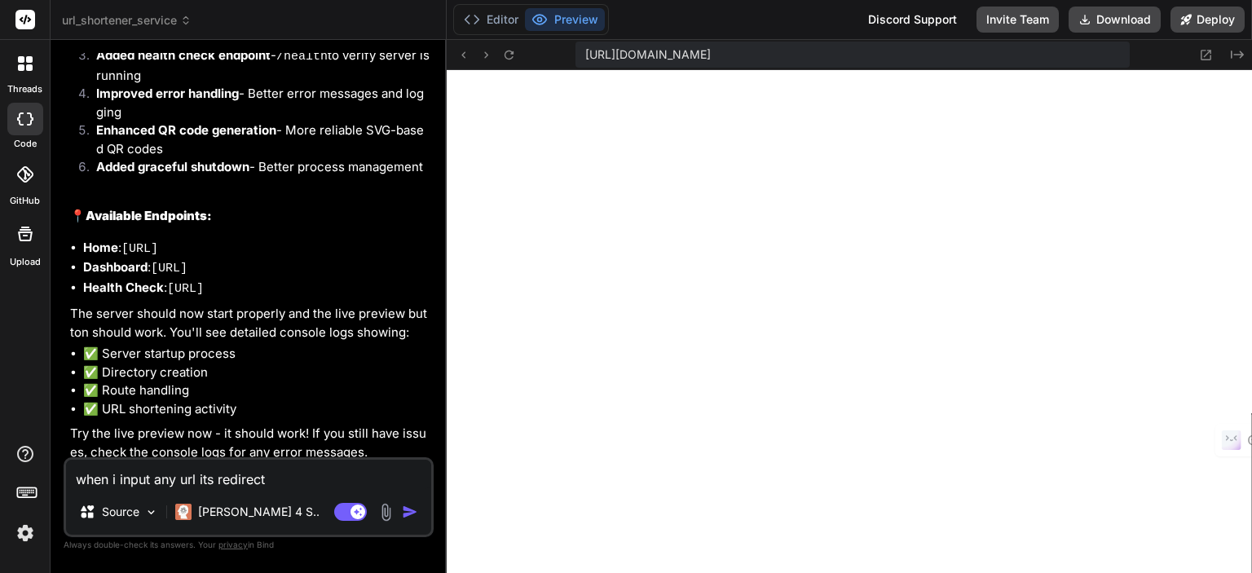
type textarea "x"
type textarea "when i input any url its redirect m"
type textarea "x"
type textarea "when i input any url its redirect me"
type textarea "x"
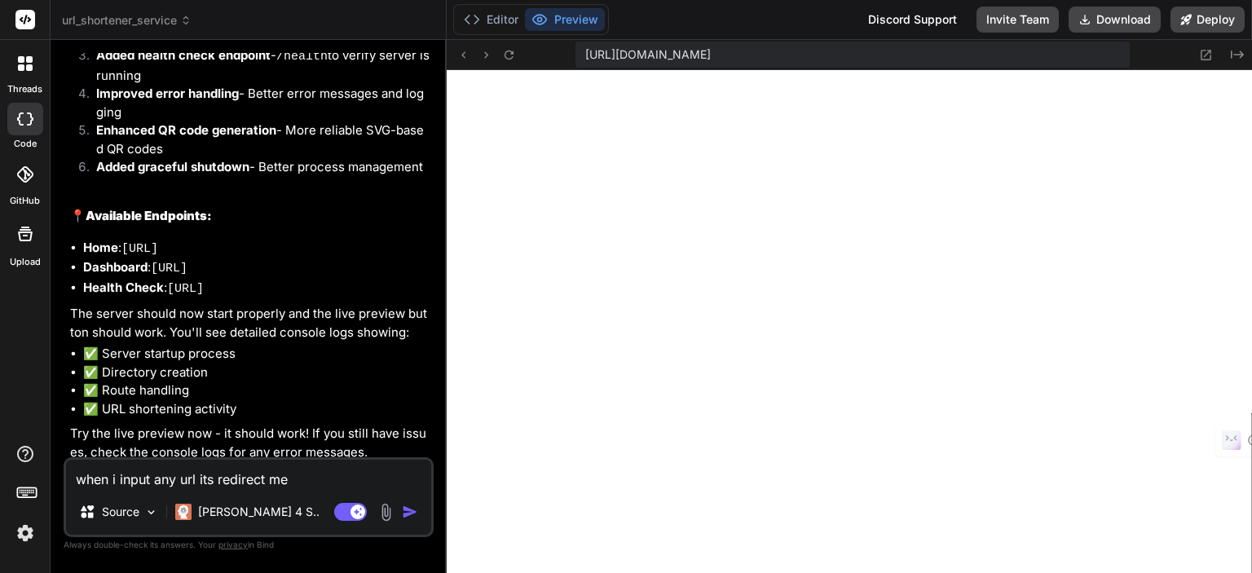
type textarea "when i input any url its redirect me"
type textarea "x"
type textarea "when i input any url its redirect me t"
type textarea "x"
type textarea "when i input any url its redirect me to"
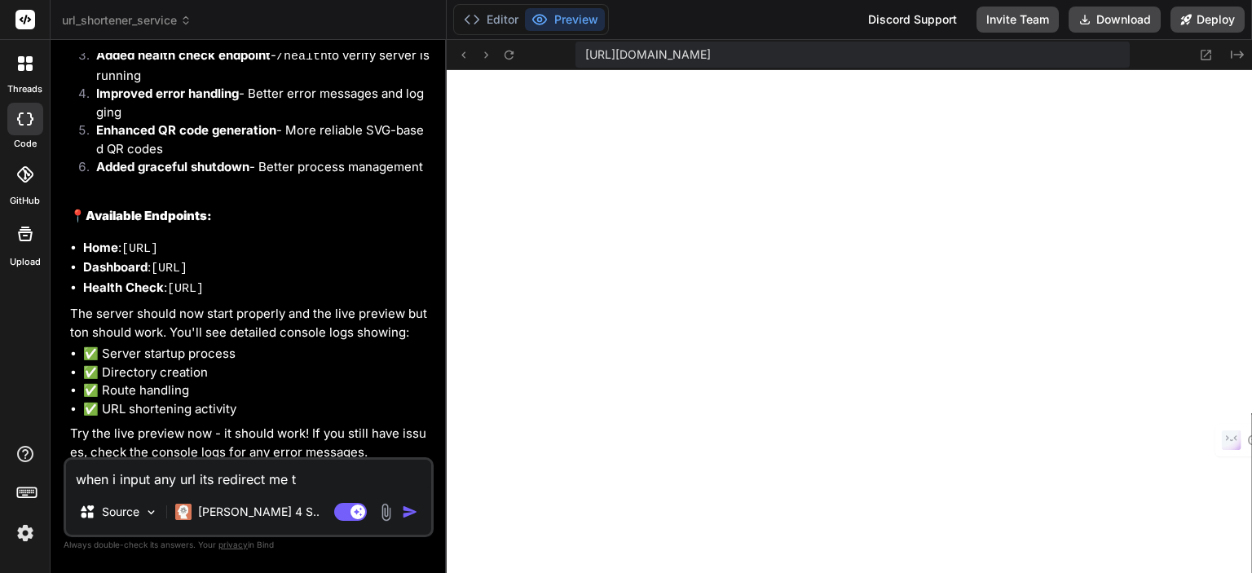
type textarea "x"
type textarea "when i input any url its redirect me to"
type textarea "x"
paste textarea "http://localhost:3000/y83w63"
type textarea "when i input any url its redirect me to http://localhost:3000/y83w63"
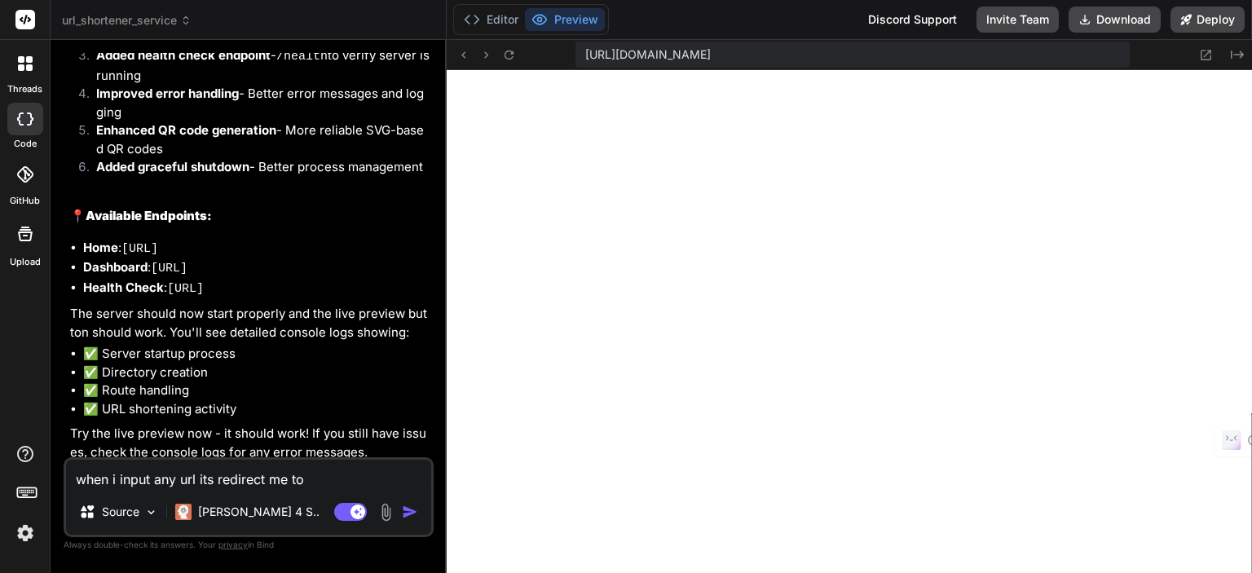
type textarea "x"
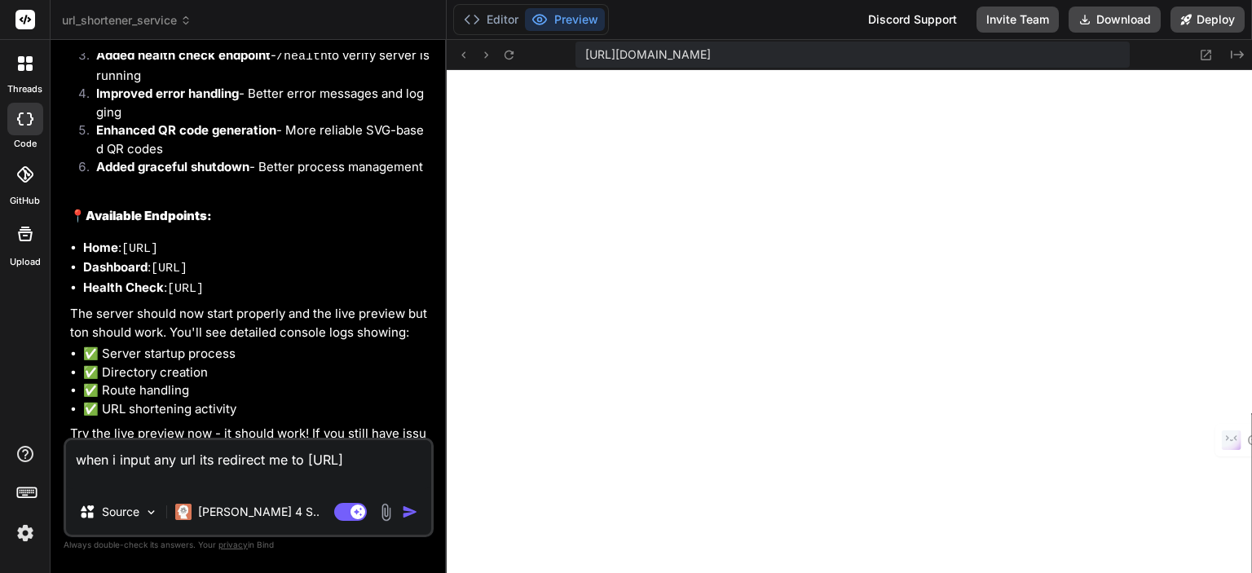
type textarea "when i input any url its redirect me to http://localhost:3000/y83w63"
type textarea "x"
type textarea "when i input any url its redirect me to http://localhost:3000/y83w63 a"
type textarea "x"
type textarea "when i input any url its redirect me to http://localhost:3000/y83w63 an"
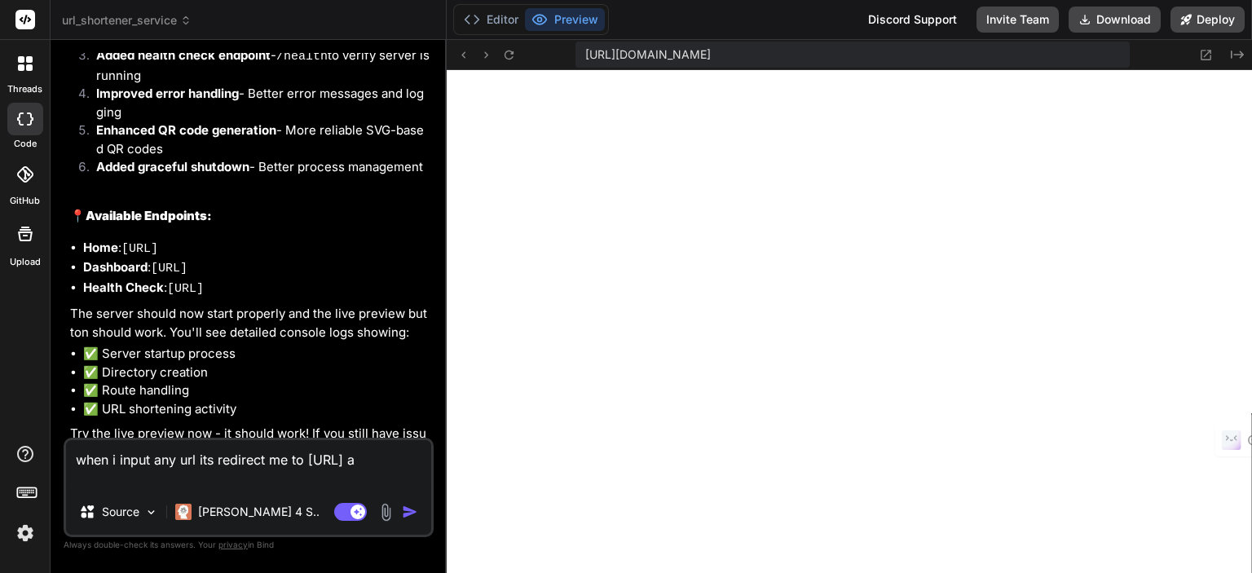
type textarea "x"
type textarea "when i input any url its redirect me to http://localhost:3000/y83w63 and"
type textarea "x"
type textarea "when i input any url its redirect me to http://localhost:3000/y83w63 and"
type textarea "x"
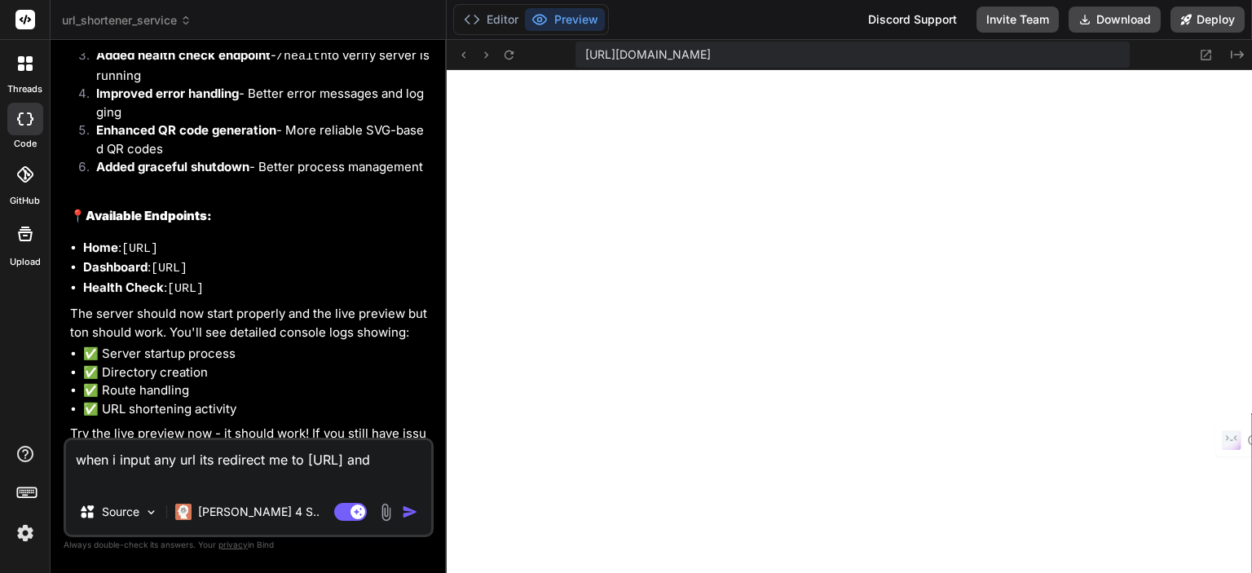
type textarea "when i input any url its redirect me to http://localhost:3000/y83w63 and t"
type textarea "x"
type textarea "when i input any url its redirect me to http://localhost:3000/y83w63 and th"
type textarea "x"
type textarea "when i input any url its redirect me to http://localhost:3000/y83w63 and thi"
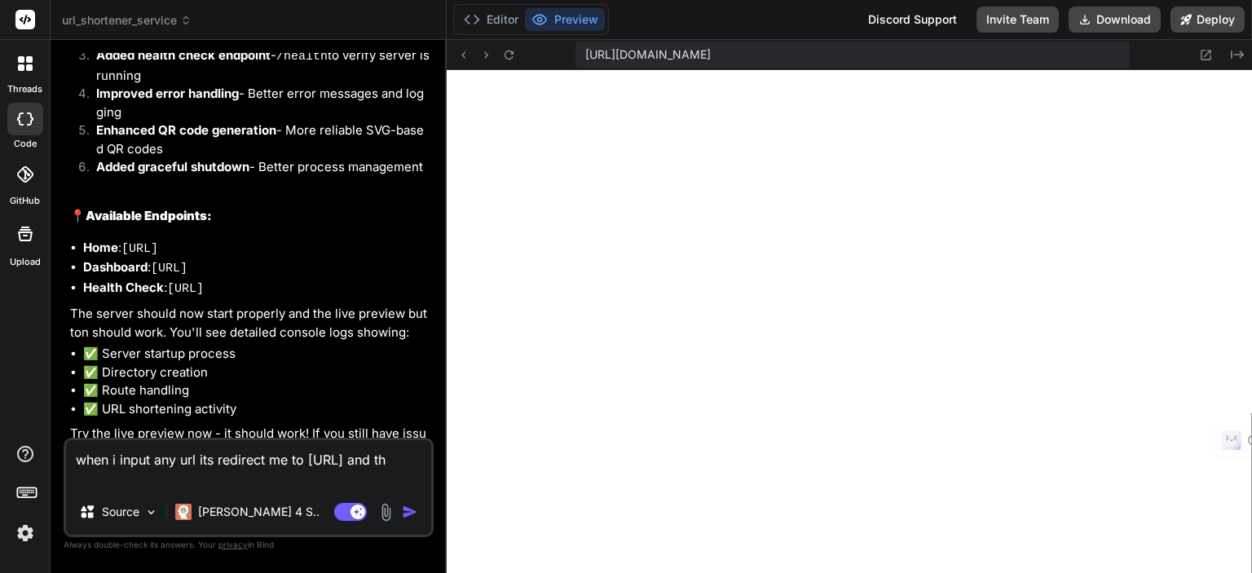
type textarea "x"
type textarea "when i input any url its redirect me to http://localhost:3000/y83w63 and this"
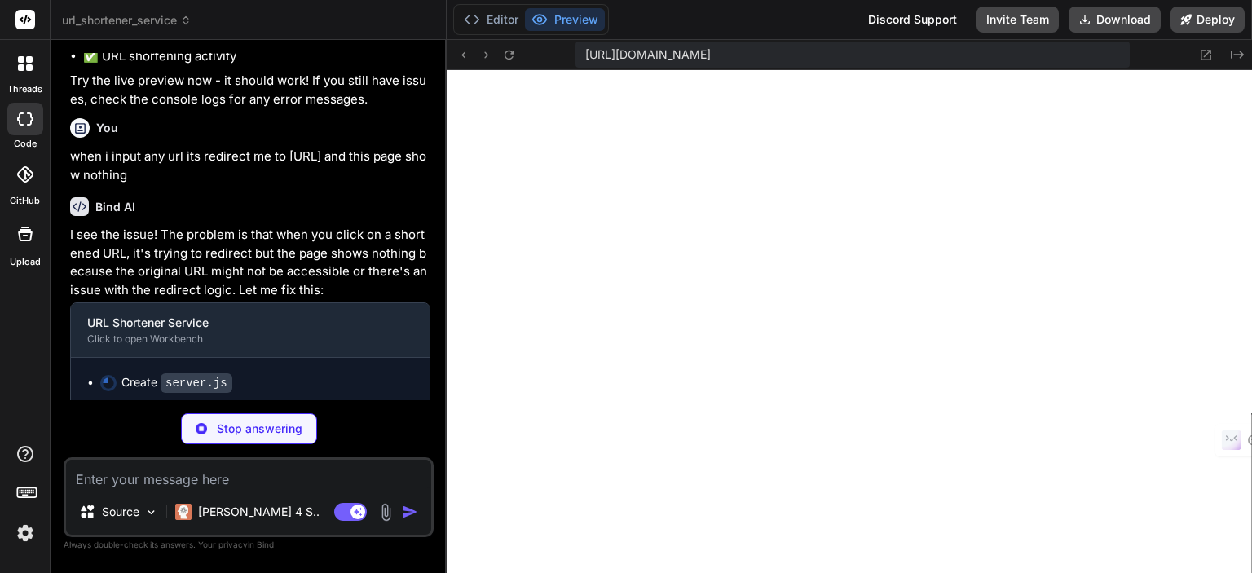
scroll to position [4752, 0]
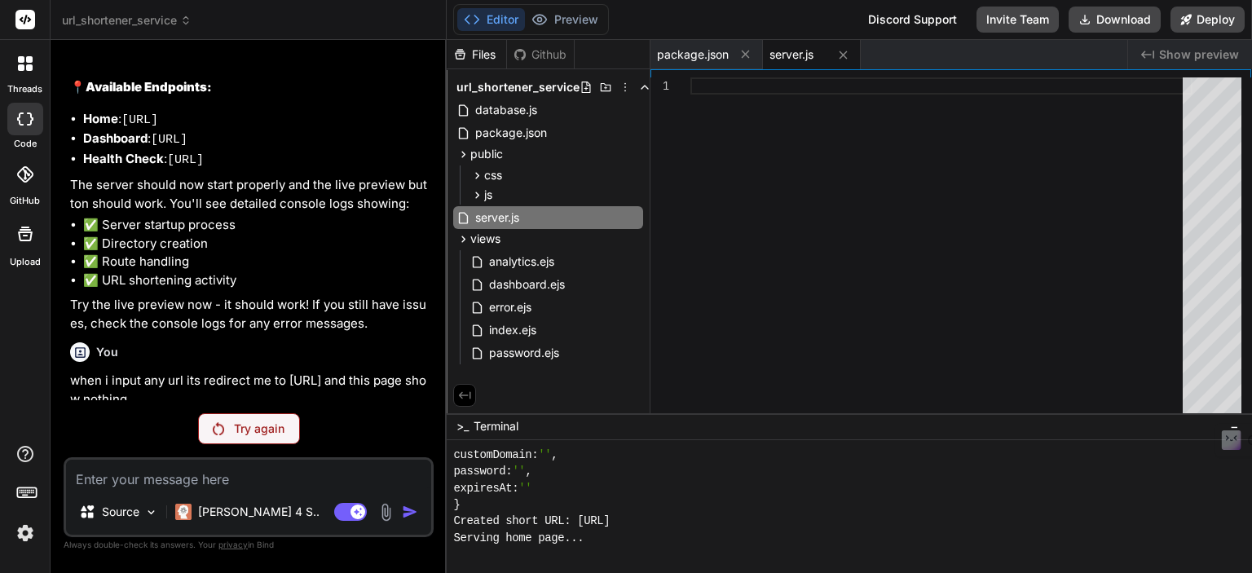
click at [271, 426] on p "Try again" at bounding box center [259, 429] width 51 height 16
click at [220, 432] on img at bounding box center [218, 428] width 11 height 13
click at [253, 434] on p "Try again" at bounding box center [259, 429] width 51 height 16
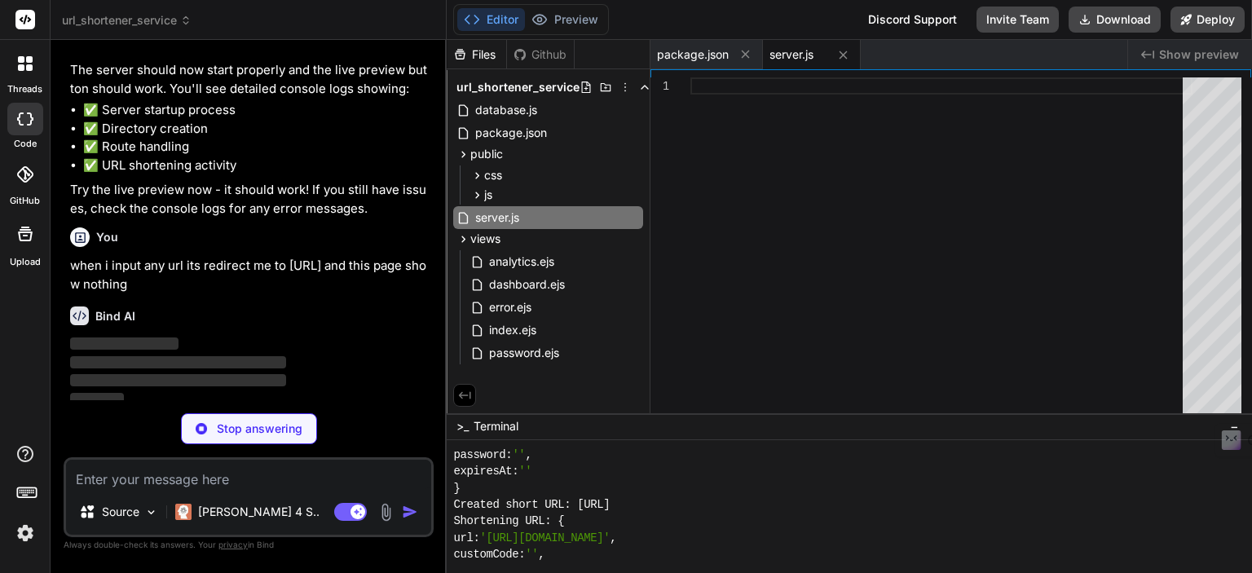
scroll to position [4752, 0]
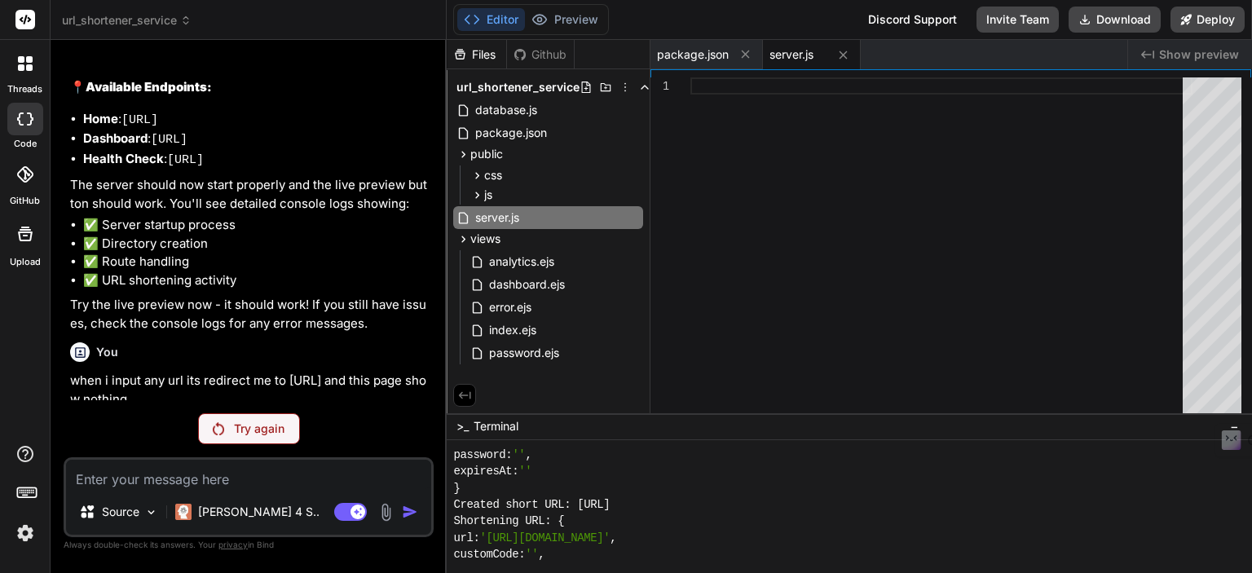
click at [97, 376] on p "when i input any url its redirect me to http://localhost:3000/y83w63 and this p…" at bounding box center [250, 390] width 360 height 37
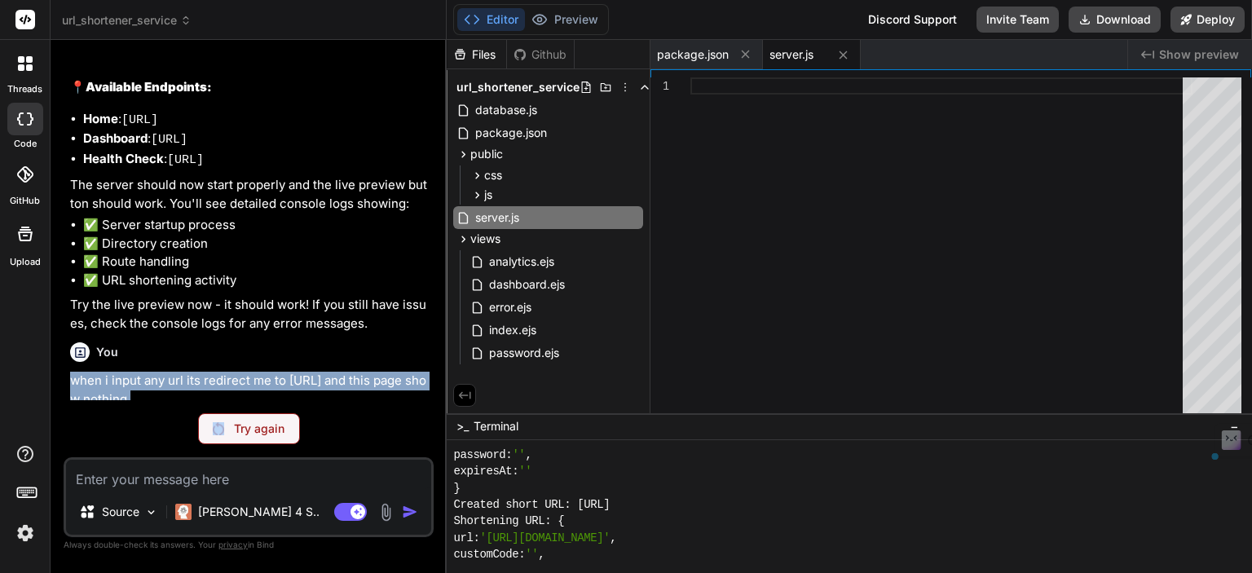
click at [97, 376] on p "when i input any url its redirect me to http://localhost:3000/y83w63 and this p…" at bounding box center [250, 390] width 360 height 37
copy div "when i input any url its redirect me to http://localhost:3000/y83w63 and this p…"
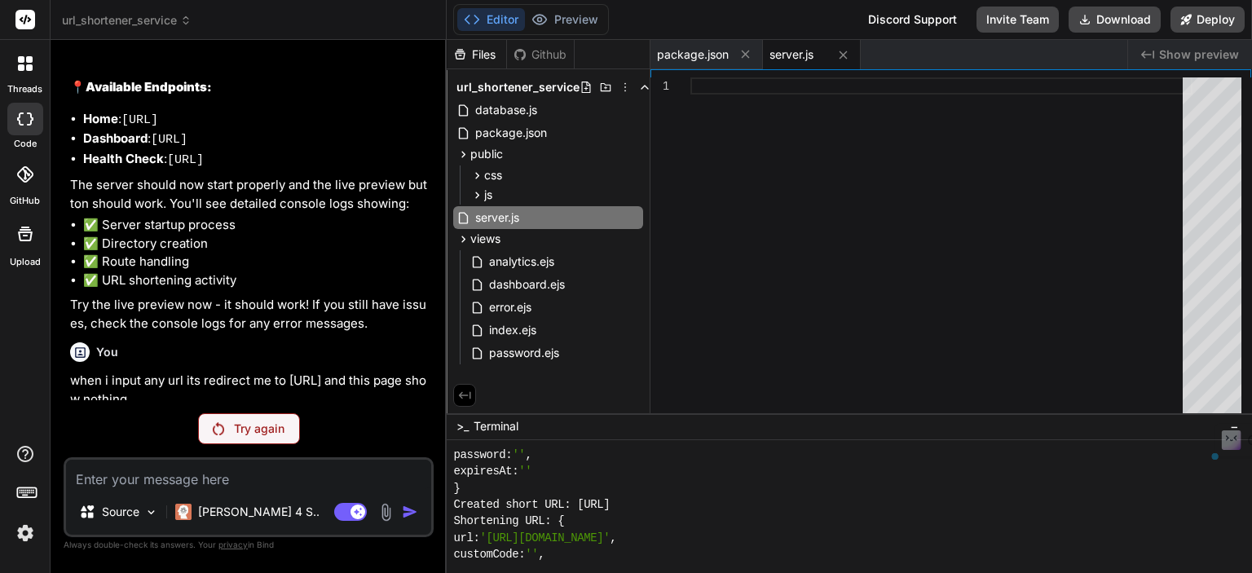
click at [123, 483] on textarea at bounding box center [248, 474] width 365 height 29
paste textarea "when i input any url its redirect me to http://localhost:3000/y83w63 and this p…"
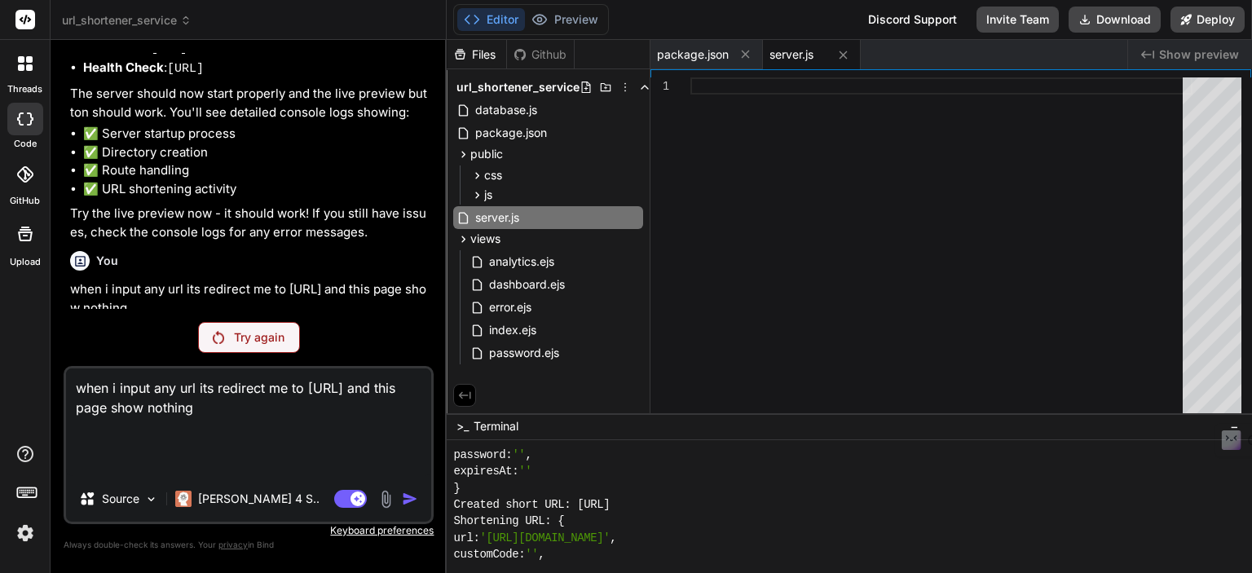
scroll to position [4824, 0]
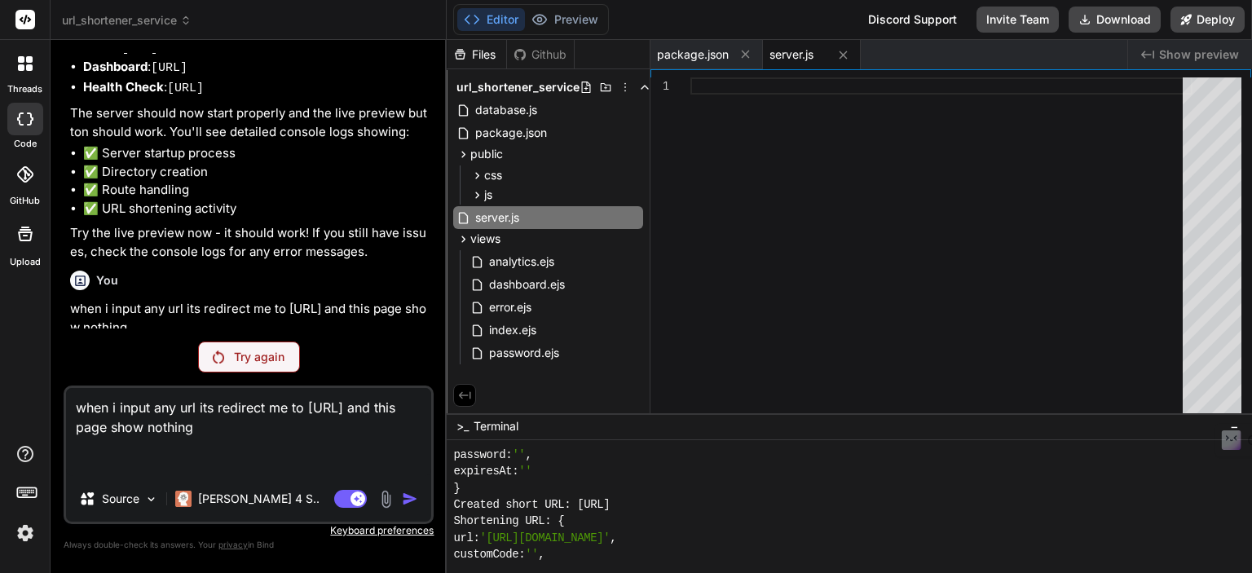
click at [254, 463] on textarea "when i input any url its redirect me to http://localhost:3000/y83w63 and this p…" at bounding box center [248, 432] width 365 height 88
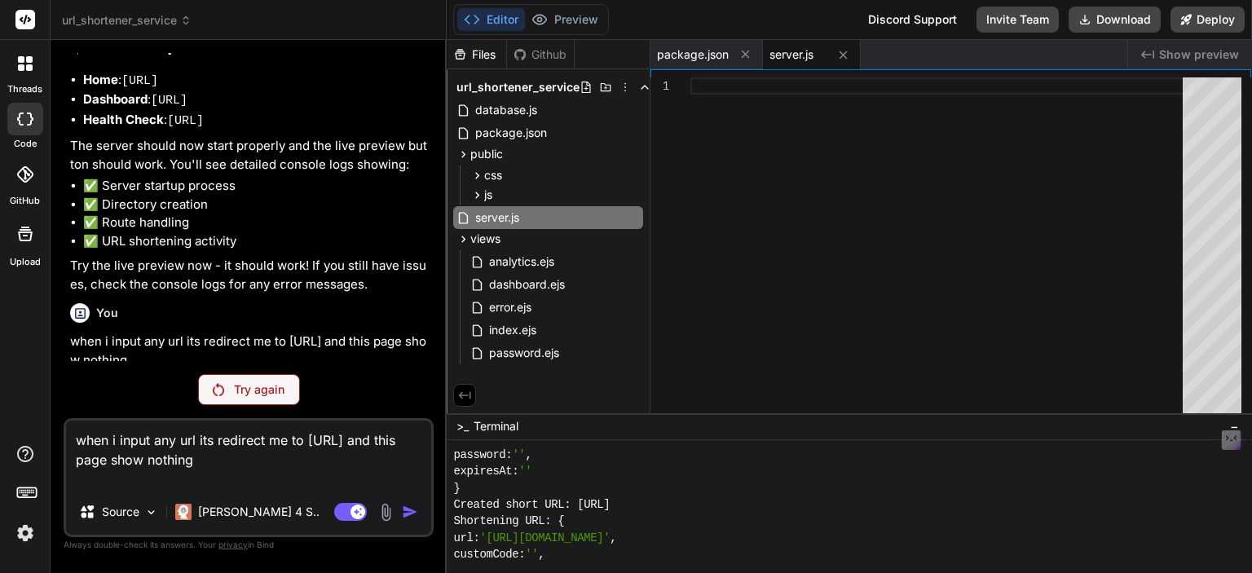
click at [139, 483] on textarea "when i input any url its redirect me to http://localhost:3000/y83w63 and this p…" at bounding box center [248, 455] width 365 height 68
click at [138, 479] on textarea "when i input any url its redirect me to http://localhost:3000/y83w63 and this p…" at bounding box center [248, 455] width 365 height 68
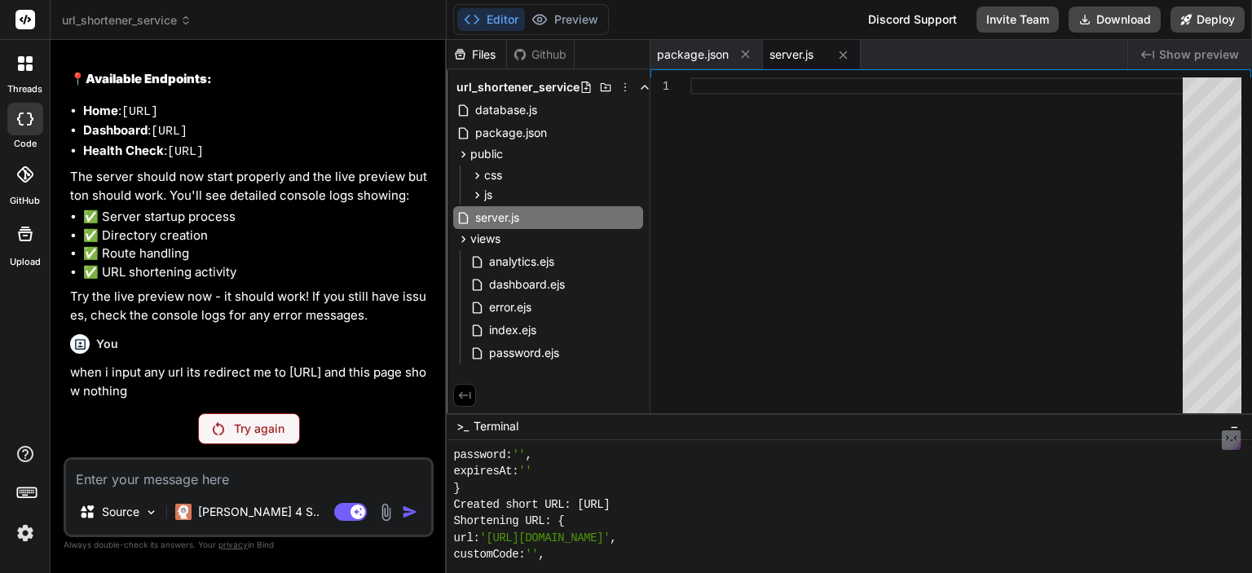
scroll to position [4752, 0]
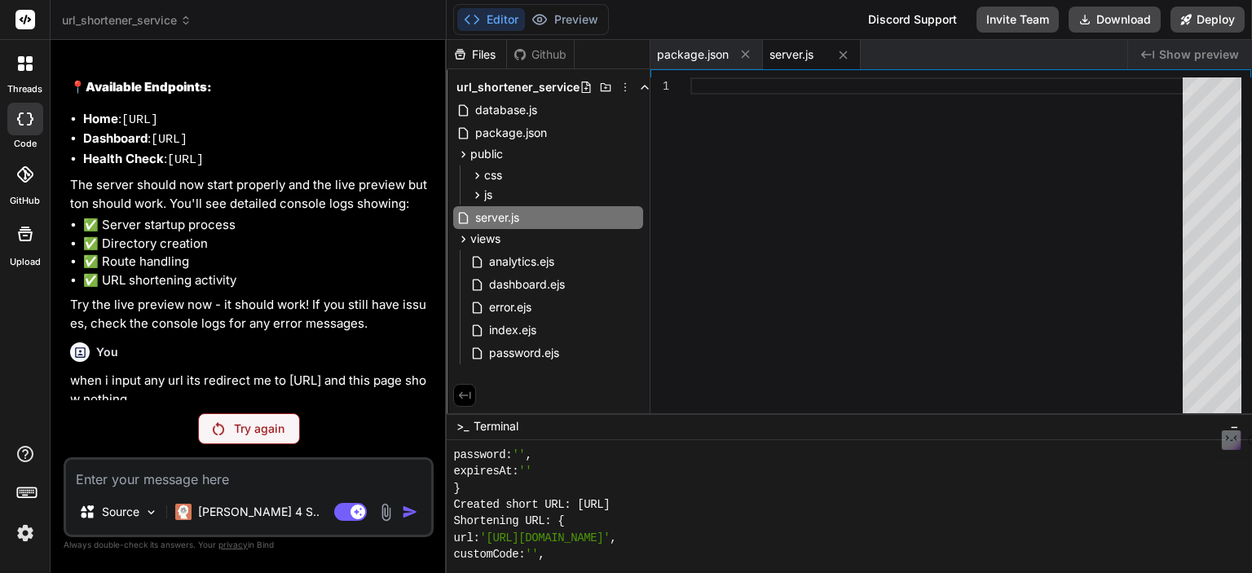
click at [227, 445] on div "You Build a URL shortener service with Node.js featuring custom domains, click …" at bounding box center [249, 312] width 370 height 519
click at [244, 421] on p "Try again" at bounding box center [259, 429] width 51 height 16
click at [235, 424] on p "Try again" at bounding box center [259, 429] width 51 height 16
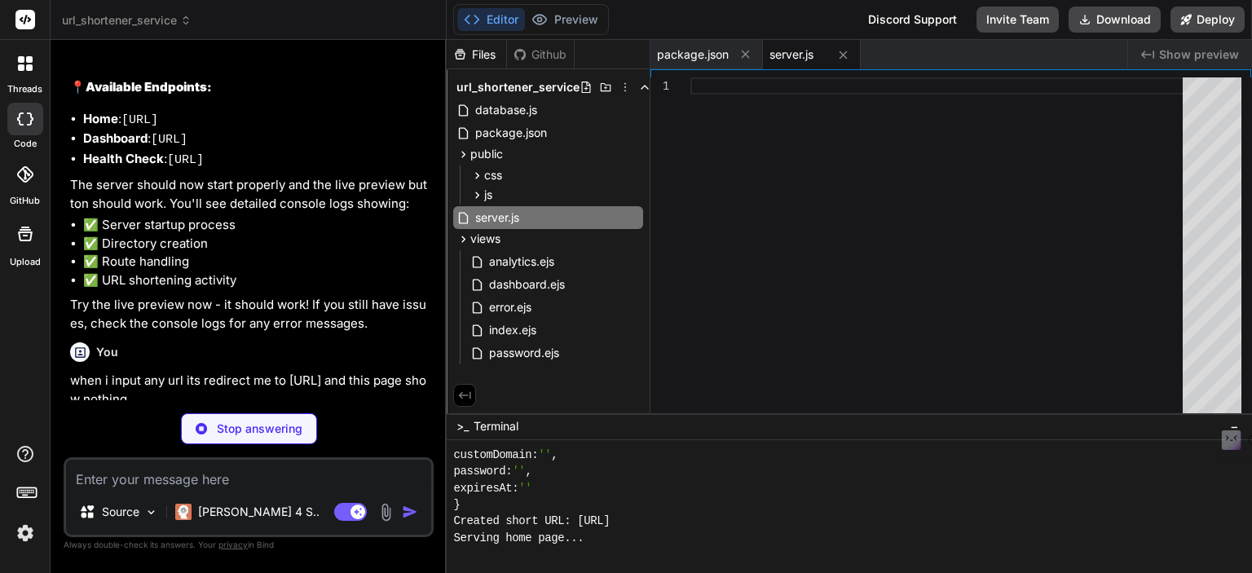
scroll to position [4867, 0]
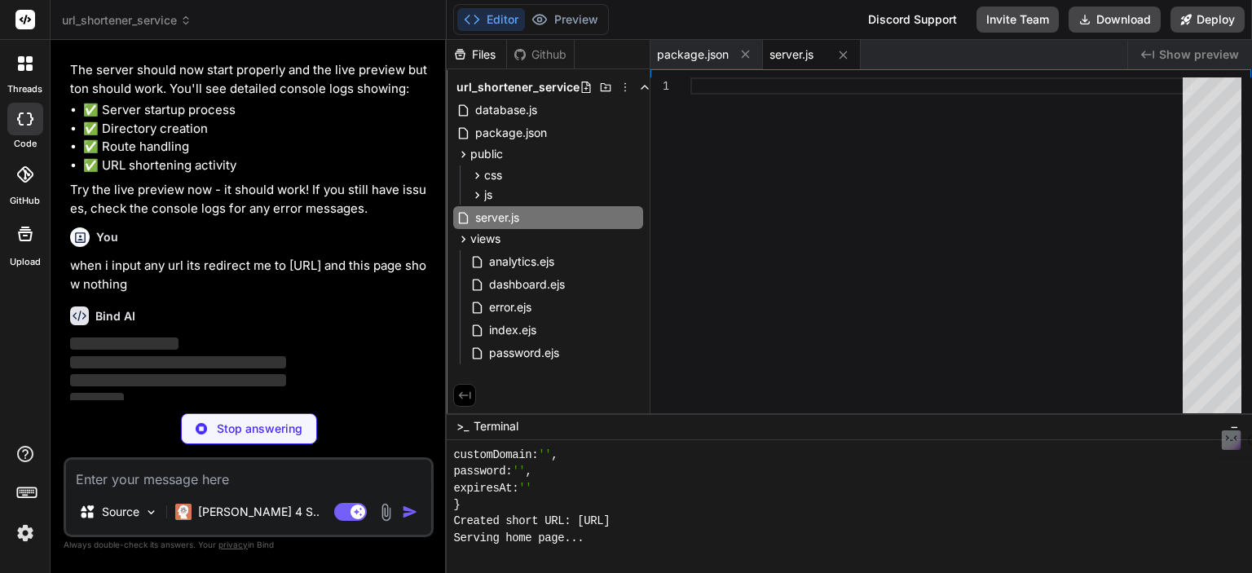
click at [235, 424] on p "Stop answering" at bounding box center [260, 429] width 86 height 16
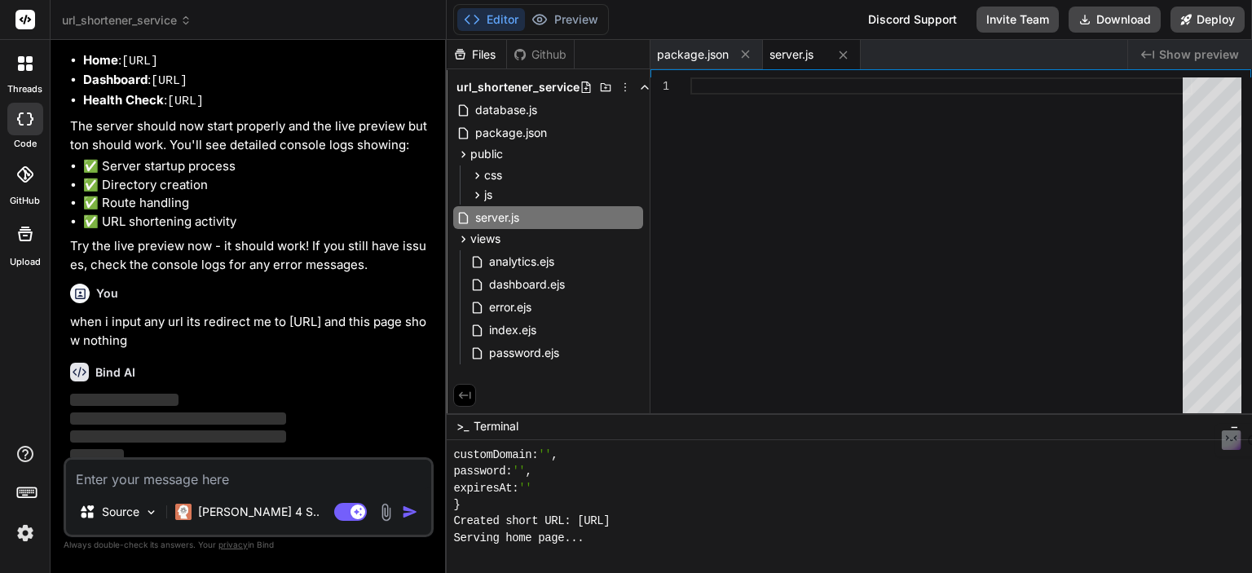
click at [136, 411] on span "‌" at bounding box center [178, 418] width 216 height 15
click at [135, 510] on p "Source" at bounding box center [121, 512] width 38 height 16
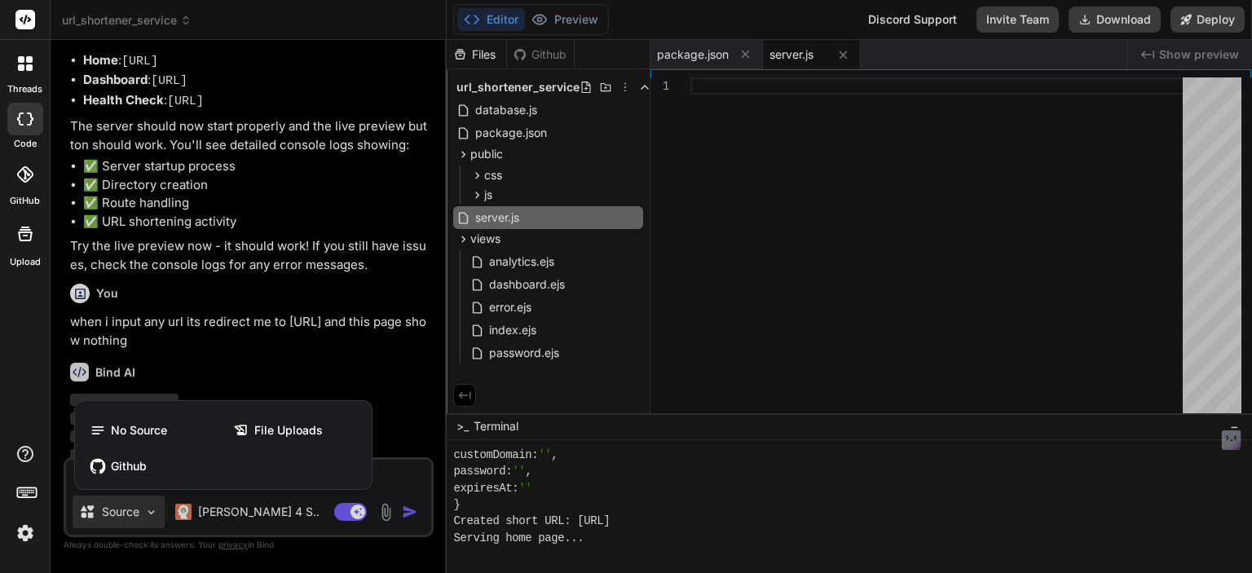
click at [135, 510] on div at bounding box center [626, 286] width 1252 height 573
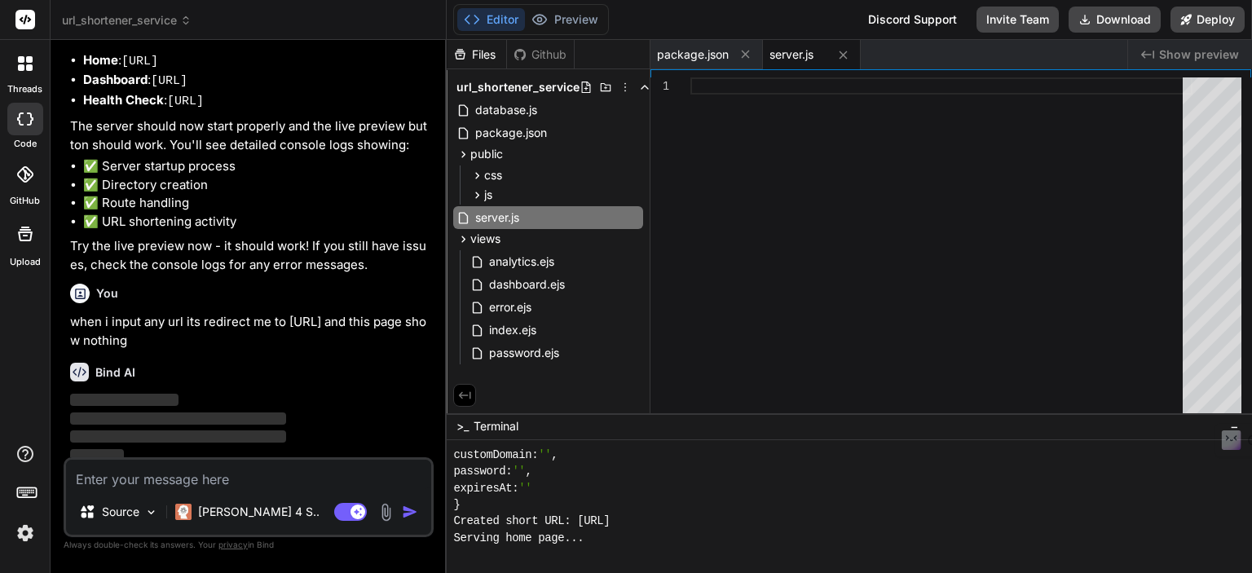
click at [199, 277] on div "You when i input any url its redirect me to http://localhost:3000/y83w63 and th…" at bounding box center [250, 313] width 360 height 73
click at [464, 239] on icon at bounding box center [464, 239] width 14 height 14
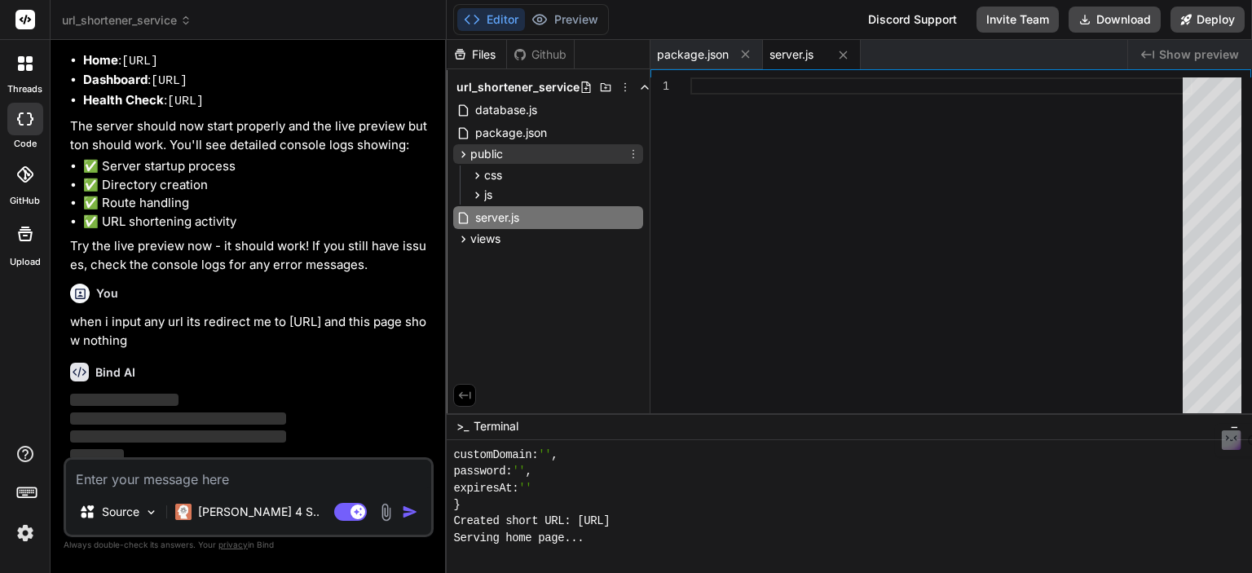
click at [458, 154] on icon at bounding box center [464, 155] width 14 height 14
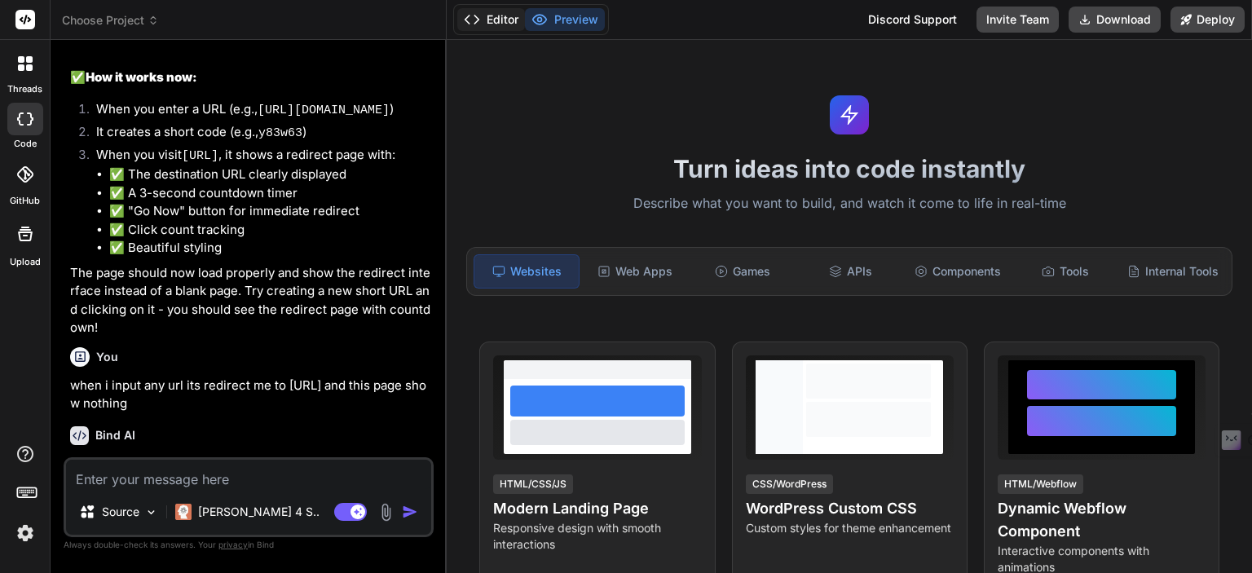
type textarea "x"
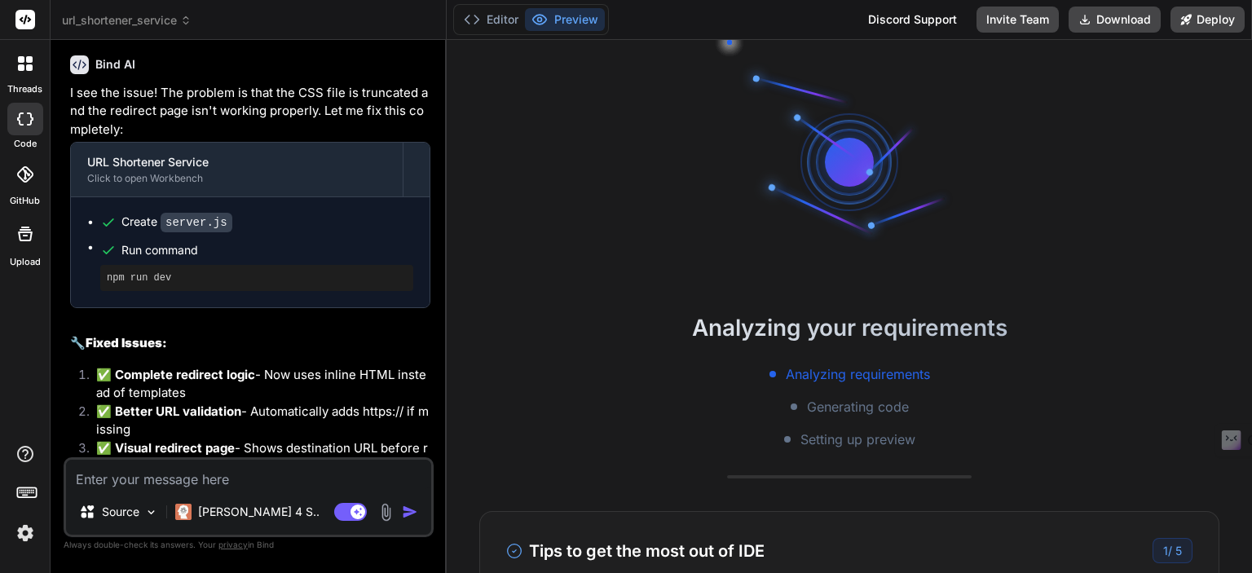
scroll to position [1952, 0]
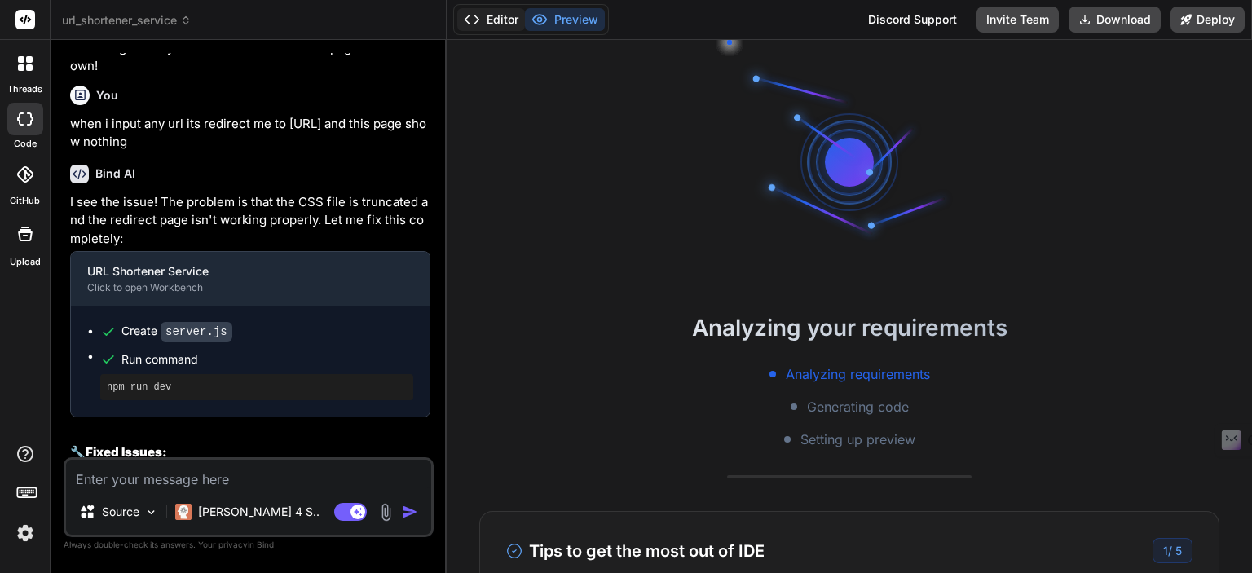
click at [502, 20] on button "Editor" at bounding box center [491, 19] width 68 height 23
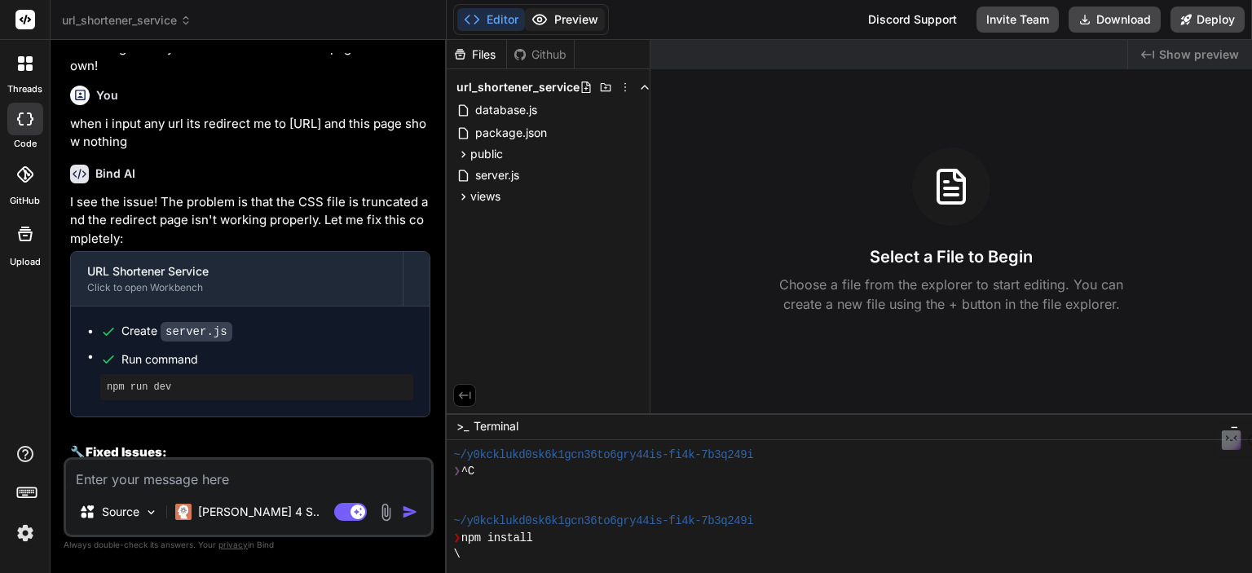
click at [565, 10] on button "Preview" at bounding box center [565, 19] width 80 height 23
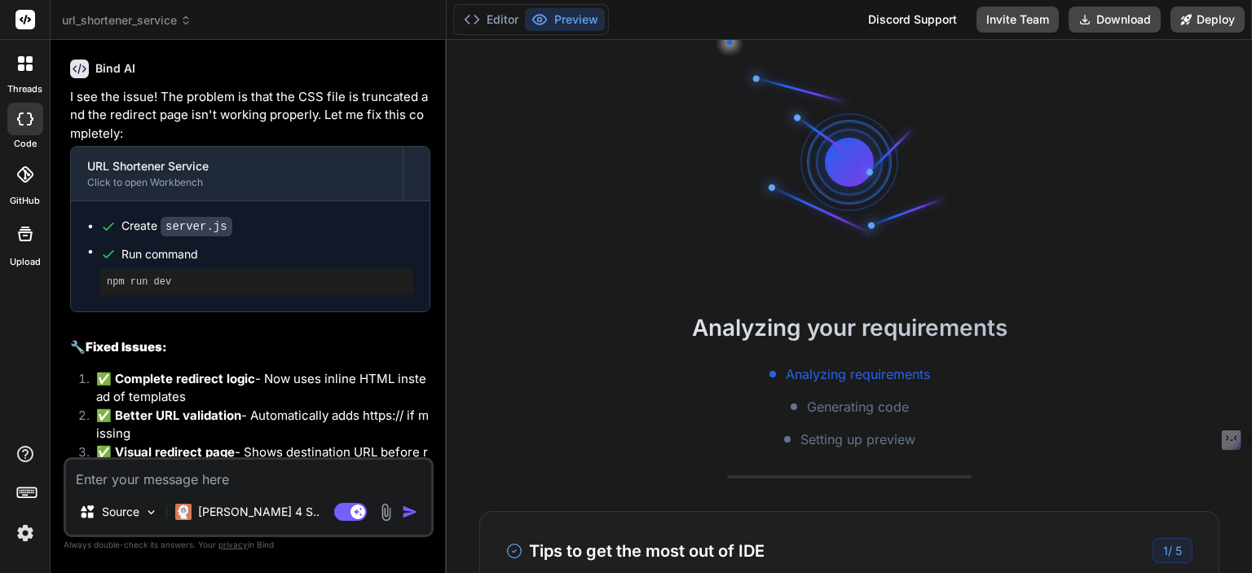
scroll to position [2062, 0]
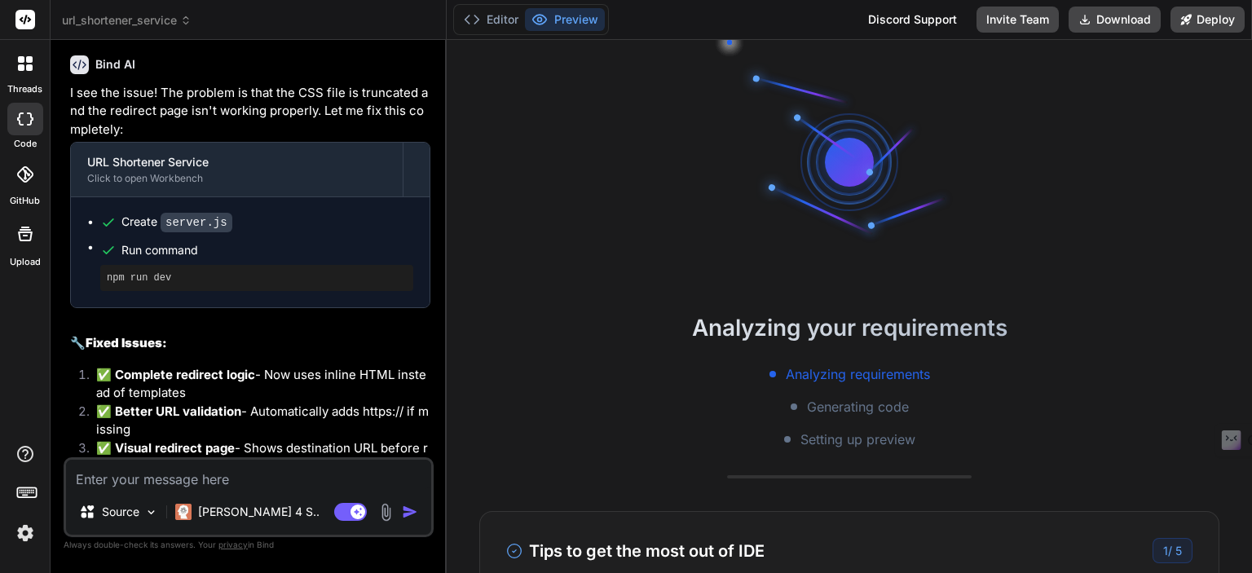
paste textarea "when i input any url its redirect me to http://localhost:3000/y83w63 and this p…"
type textarea "when i input any url its redirect me to http://localhost:3000/y83w63 and this p…"
type textarea "x"
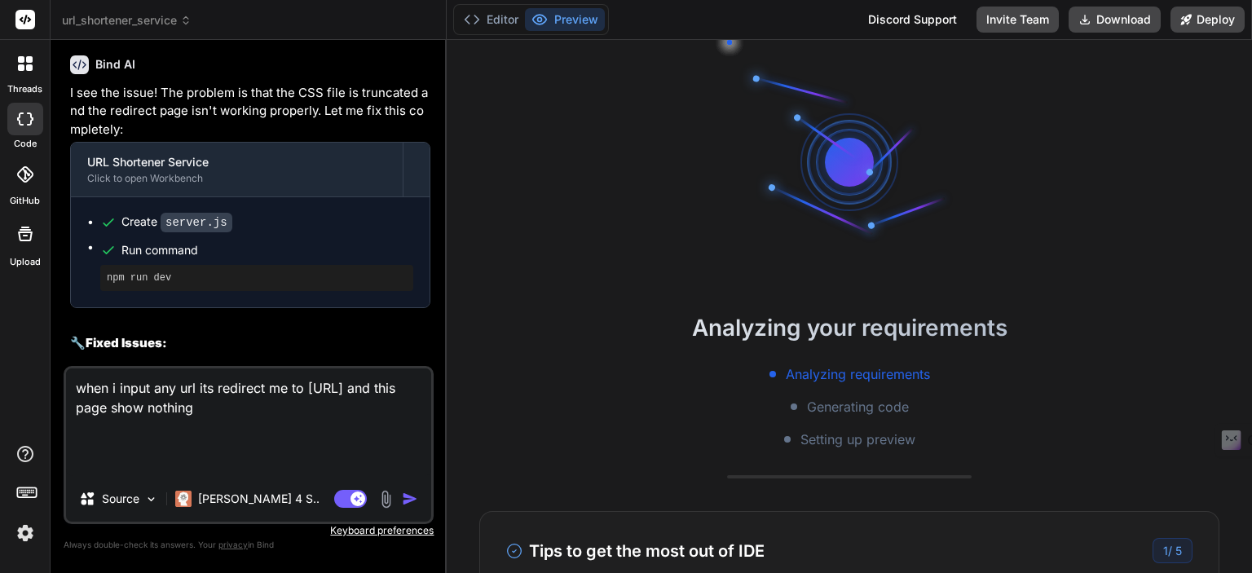
type textarea "when i input any url its redirect me to http://localhost:3000/y83w63 and this p…"
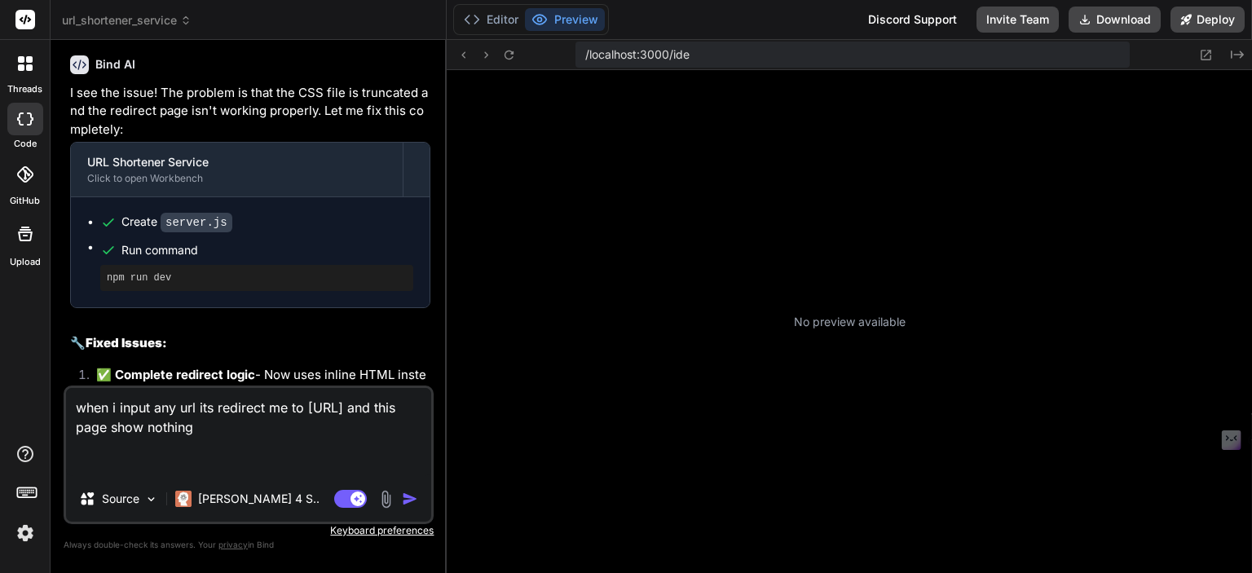
scroll to position [266, 0]
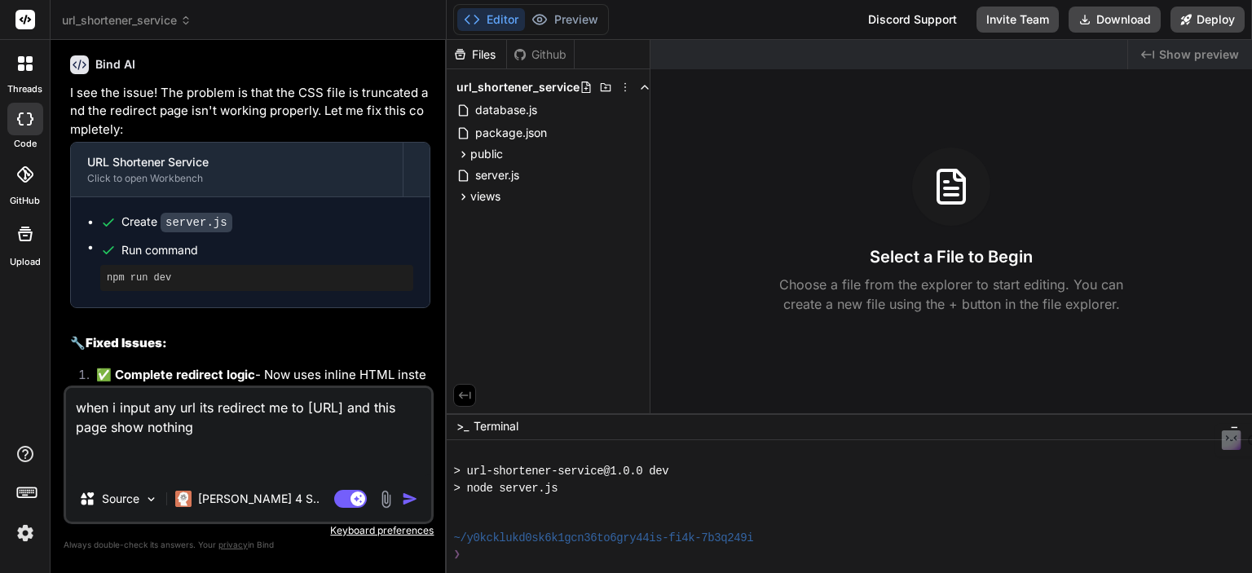
type textarea "x"
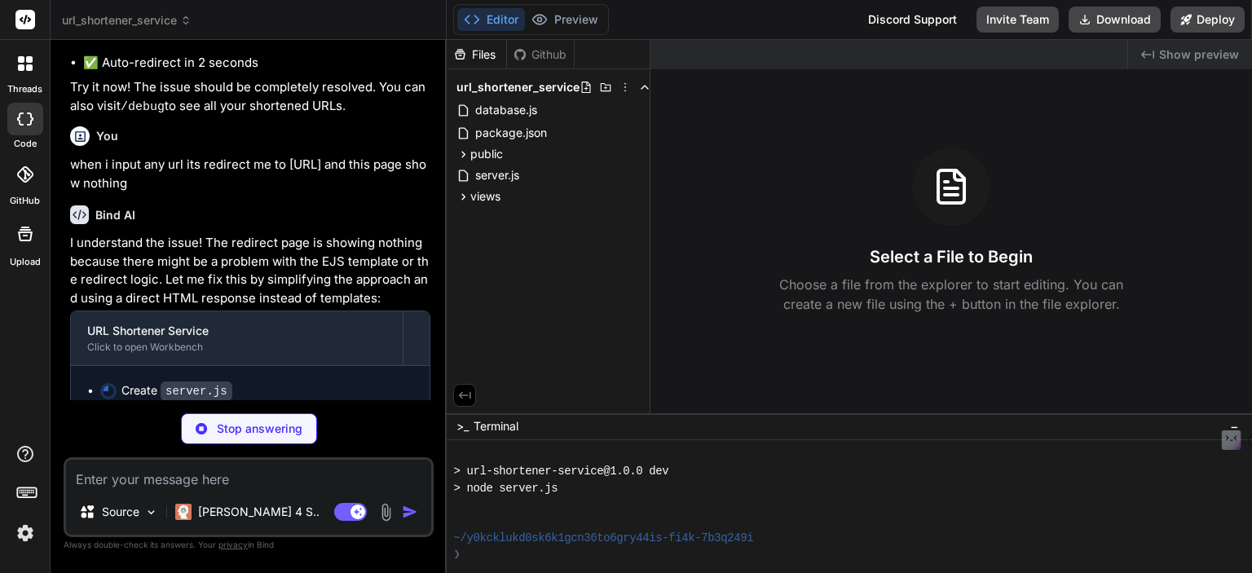
scroll to position [2849, 0]
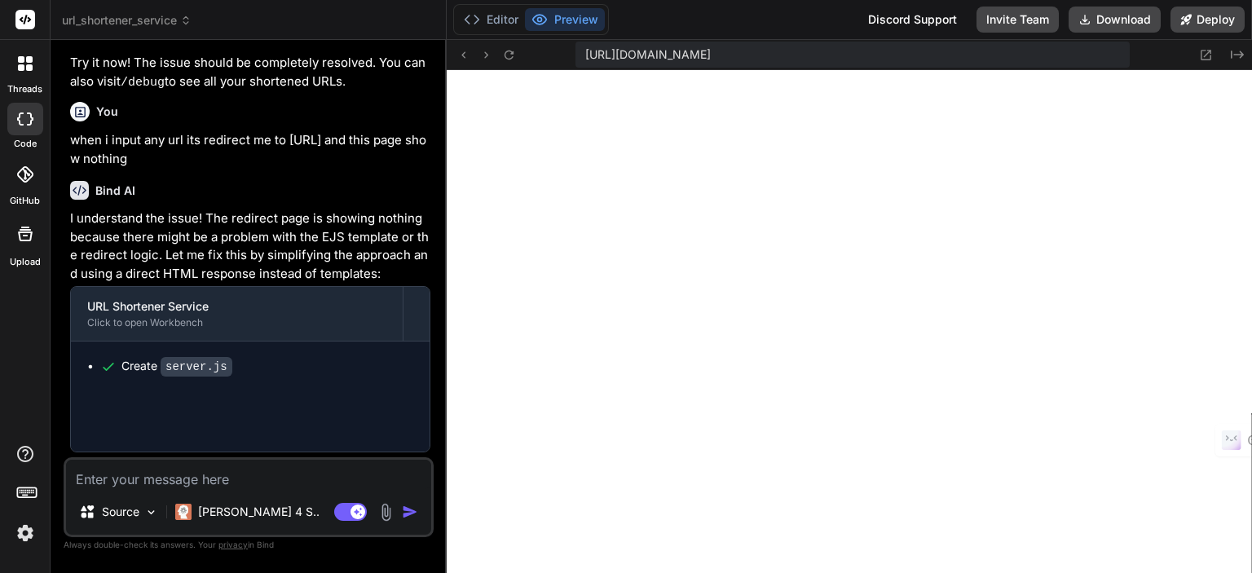
type textarea "x"
